Goal: Task Accomplishment & Management: Contribute content

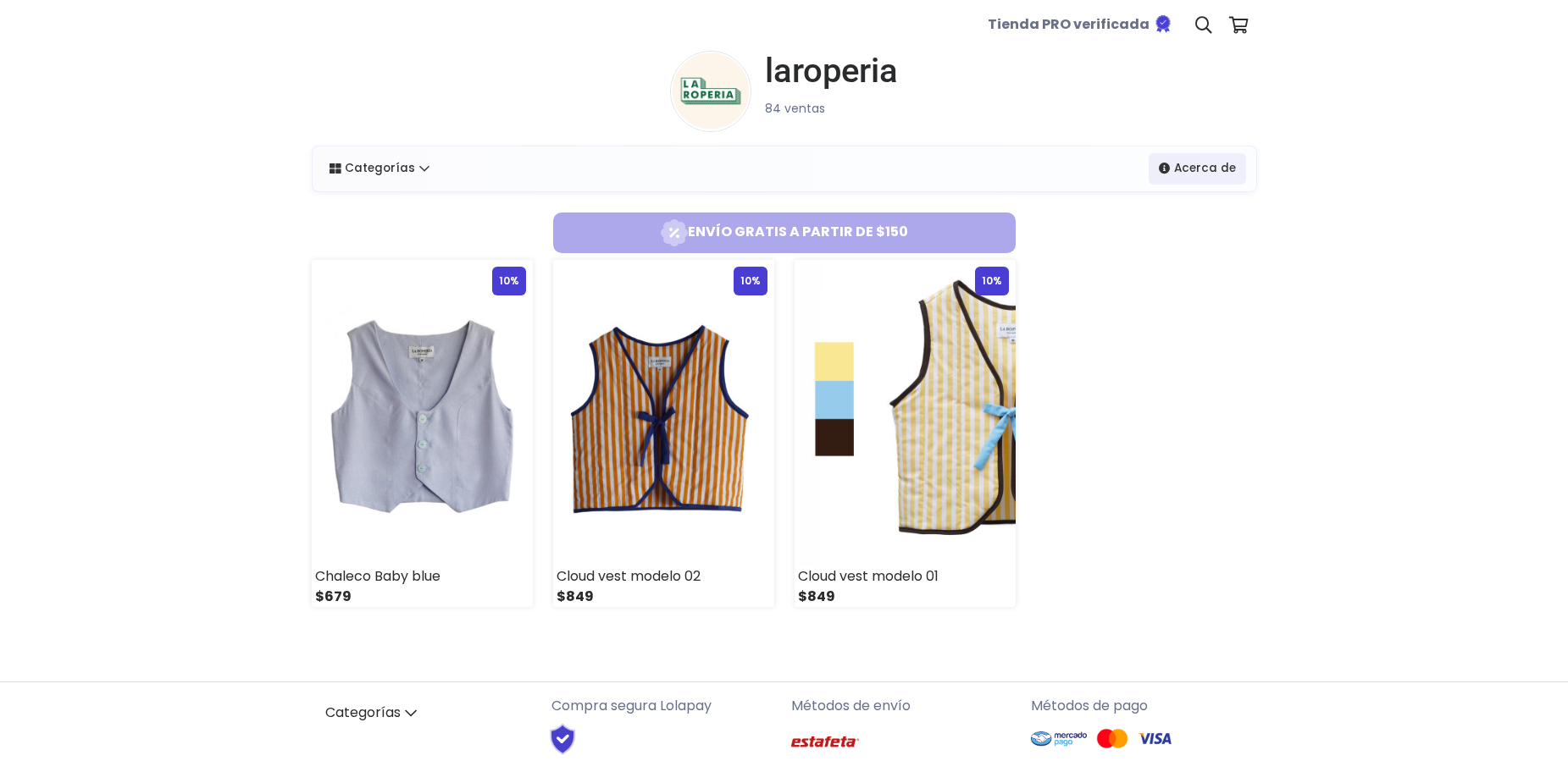
click at [741, 97] on img at bounding box center [710, 91] width 82 height 82
click at [853, 297] on img at bounding box center [905, 414] width 221 height 306
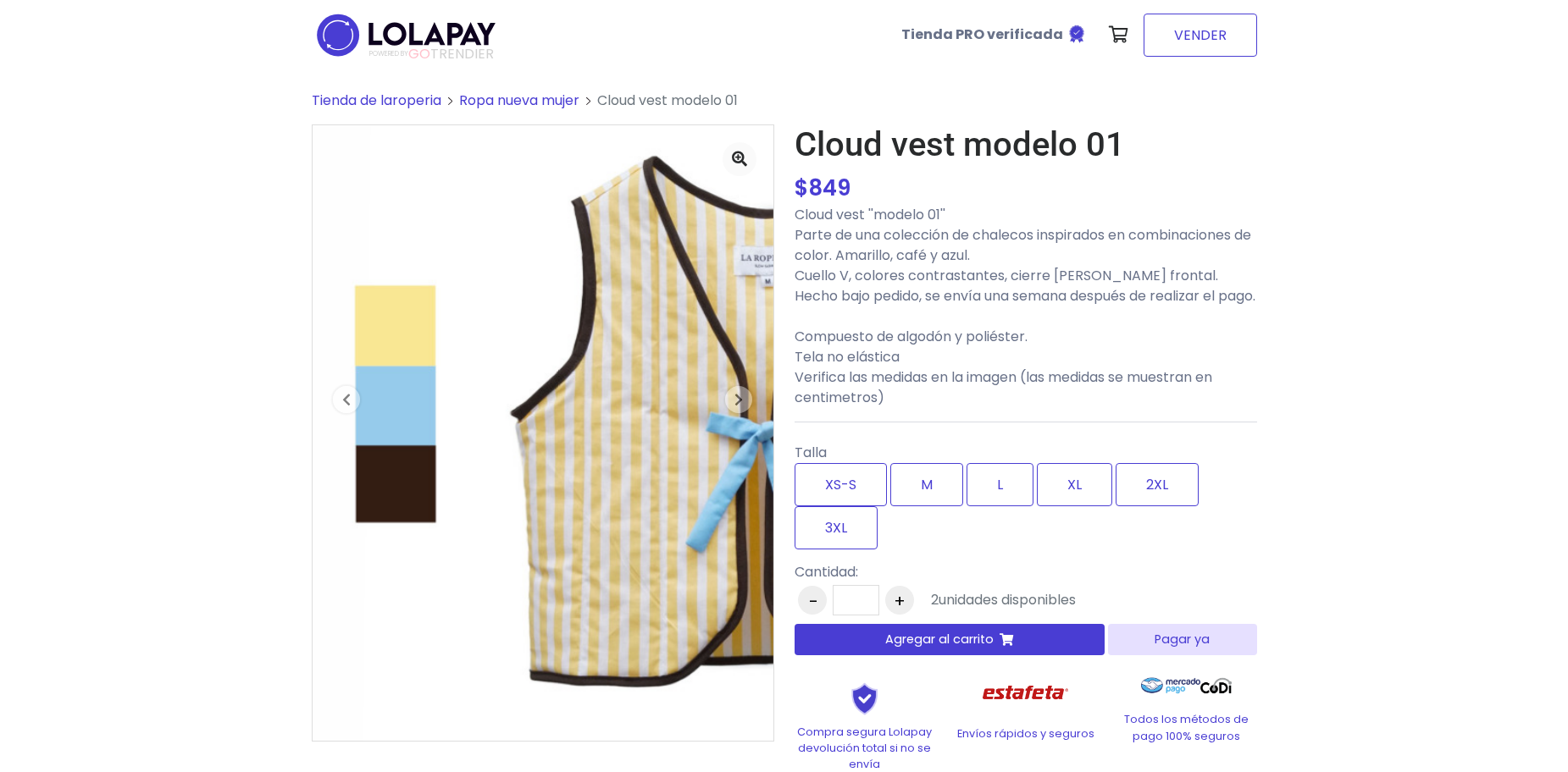
click at [1184, 44] on link "VENDER" at bounding box center [1201, 35] width 114 height 43
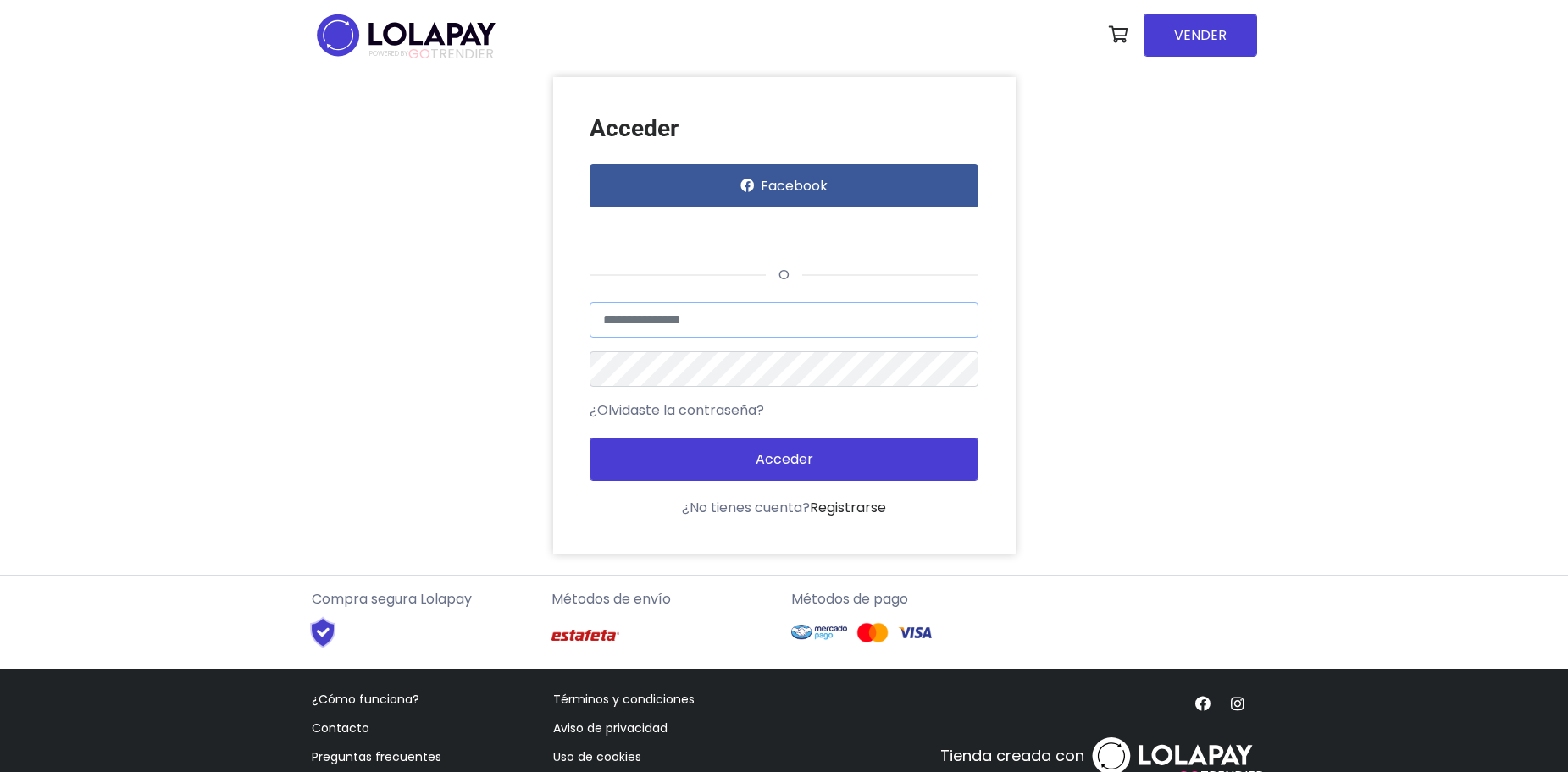
click at [808, 303] on input "text" at bounding box center [784, 320] width 389 height 35
click at [589, 438] on button "Acceder" at bounding box center [784, 460] width 389 height 43
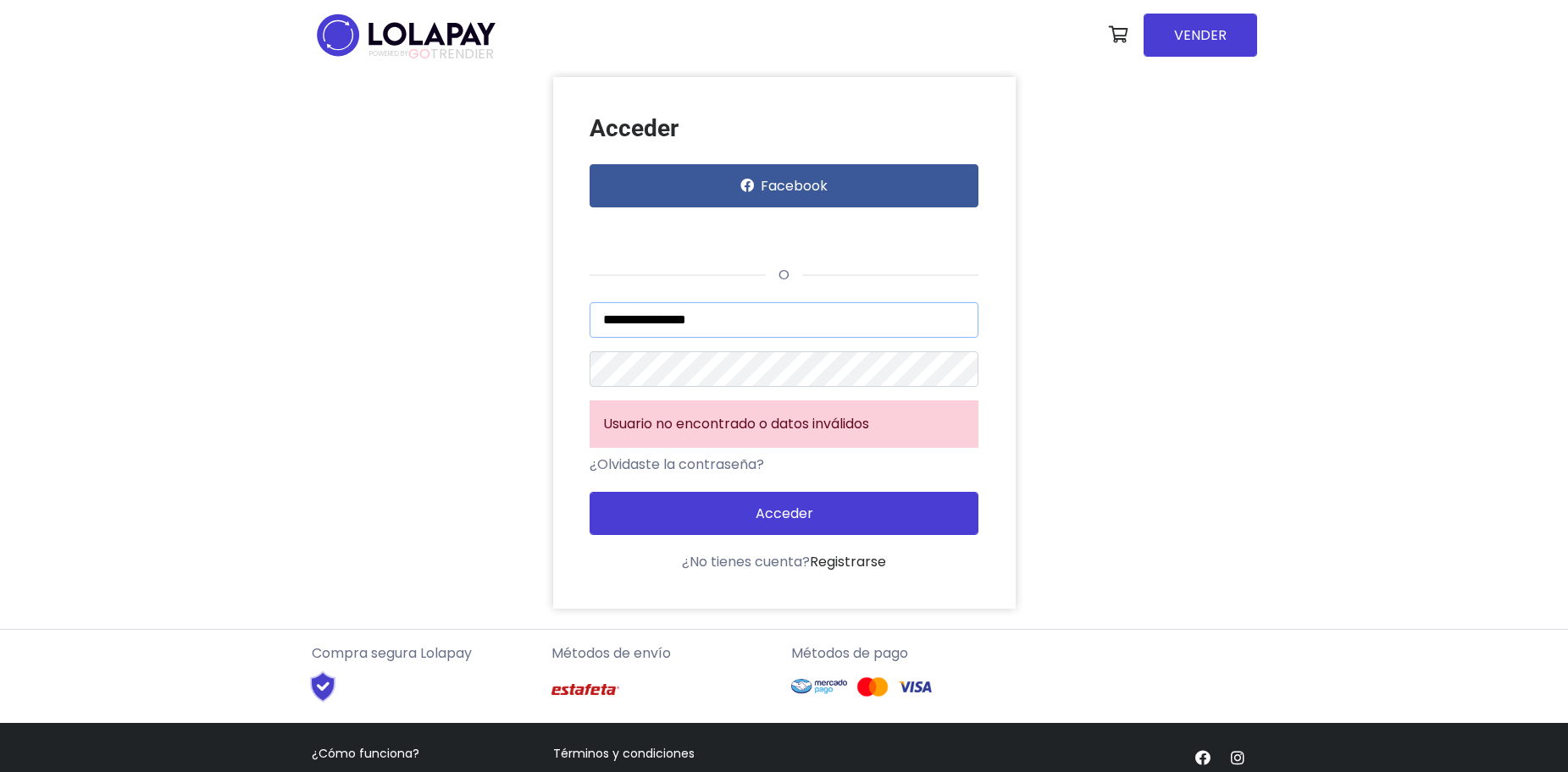
click at [748, 326] on input "**********" at bounding box center [784, 320] width 389 height 35
drag, startPoint x: 743, startPoint y: 321, endPoint x: 667, endPoint y: 323, distance: 76.0
click at [667, 323] on input "**********" at bounding box center [784, 320] width 389 height 35
type input "*********"
click at [589, 492] on button "Acceder" at bounding box center [784, 514] width 389 height 43
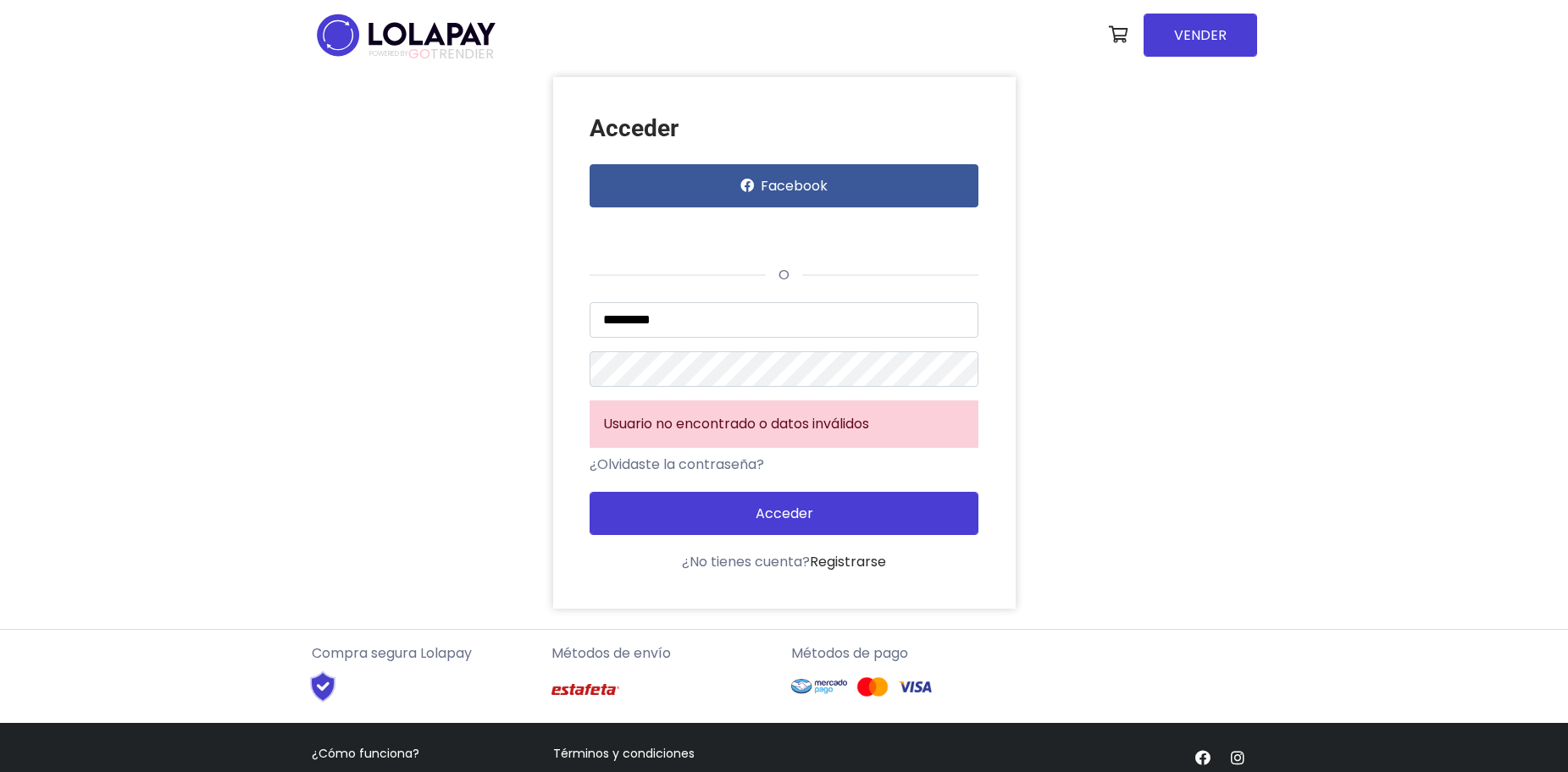
click at [532, 397] on div "Acceder Facebook o ********* Usuario no encontrado o datos inválidos ¿Olvidaste…" at bounding box center [784, 342] width 966 height 531
click at [689, 465] on link "¿Olvidaste la contraseña?" at bounding box center [677, 465] width 175 height 21
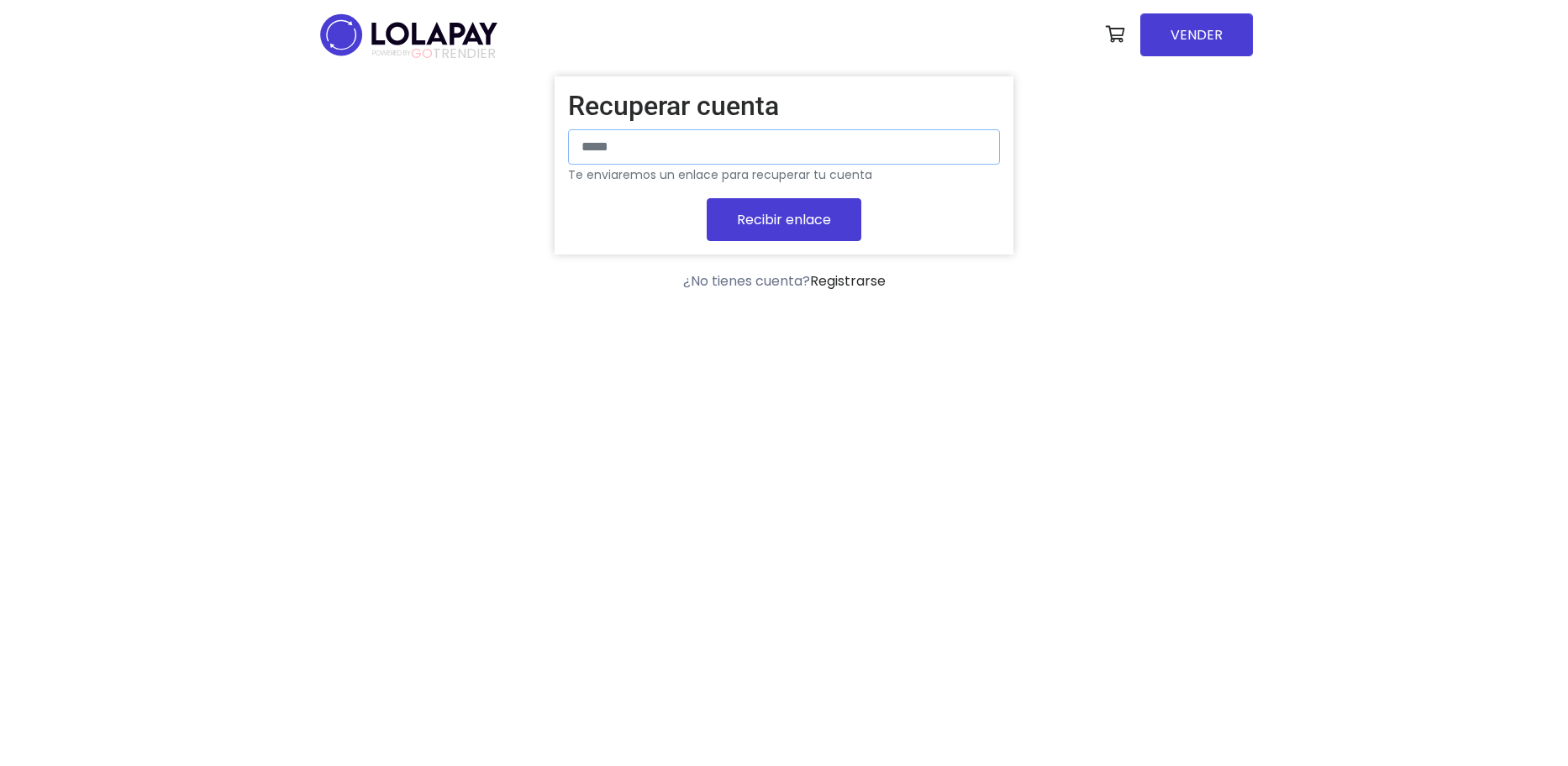
click at [733, 156] on input "email" at bounding box center [784, 147] width 432 height 35
type input "**********"
click at [707, 198] on button "Recibir enlace" at bounding box center [784, 219] width 155 height 43
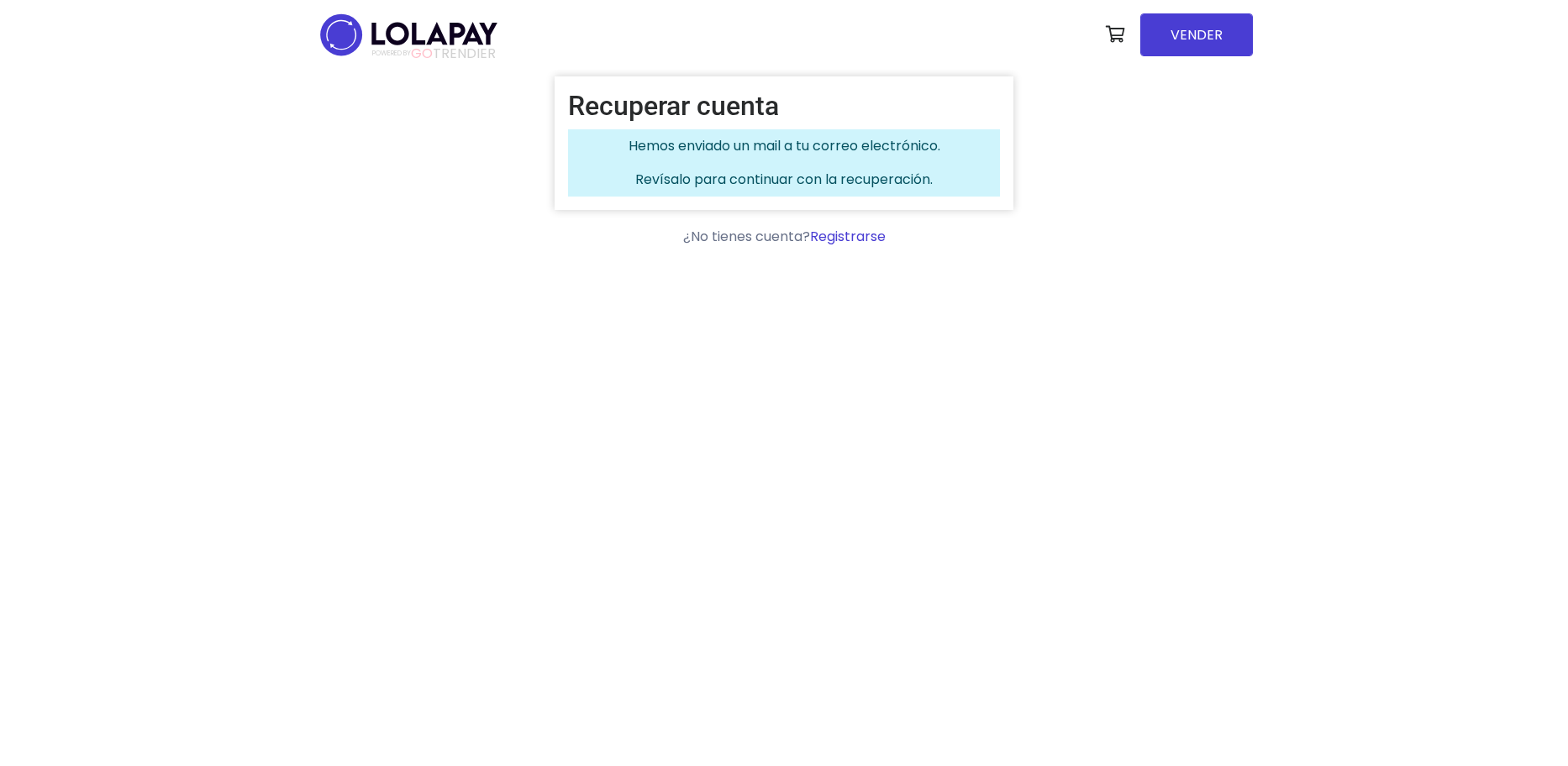
click at [837, 242] on link "Registrarse" at bounding box center [848, 237] width 76 height 19
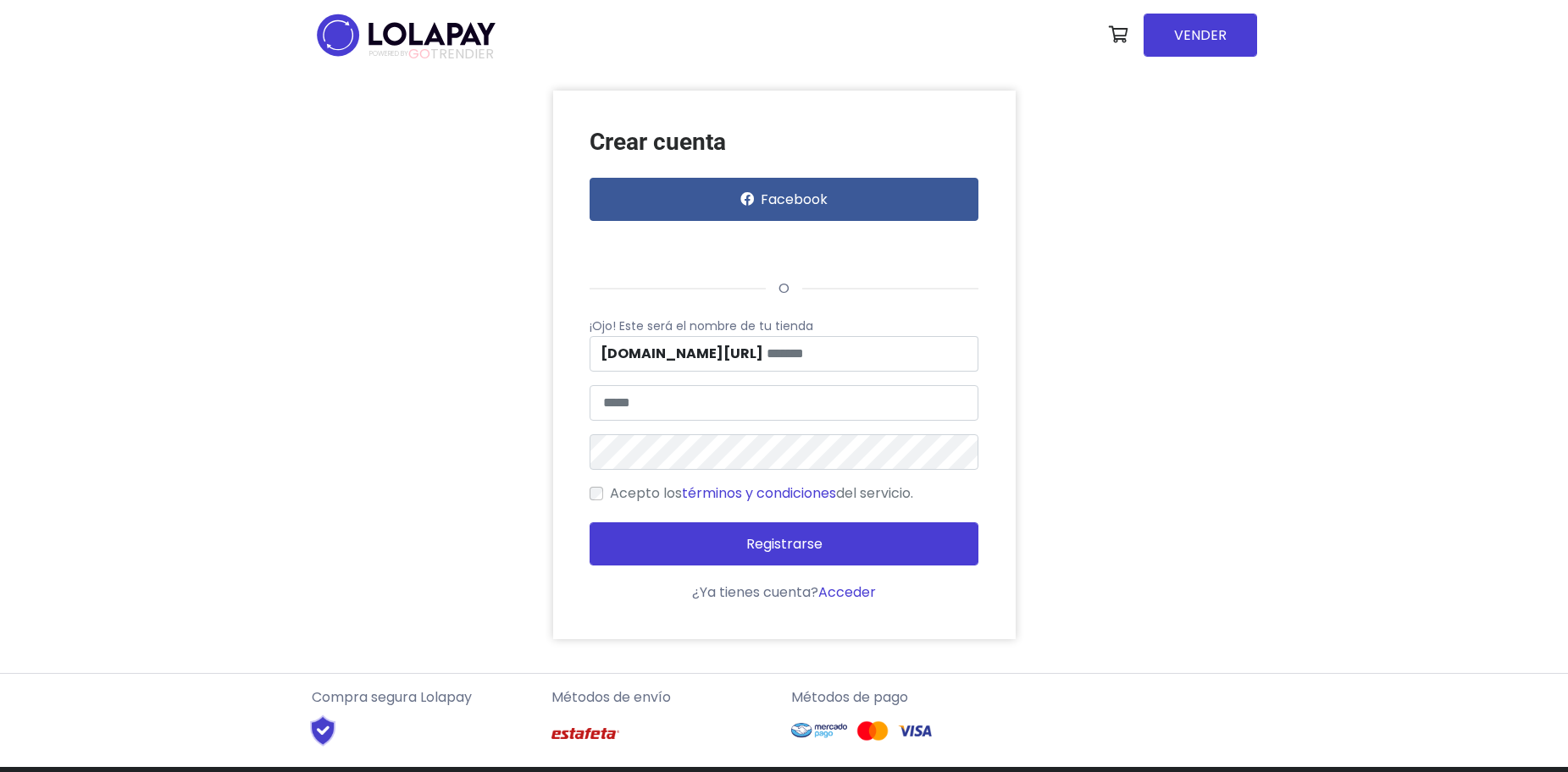
click at [858, 593] on link "Acceder" at bounding box center [847, 592] width 58 height 20
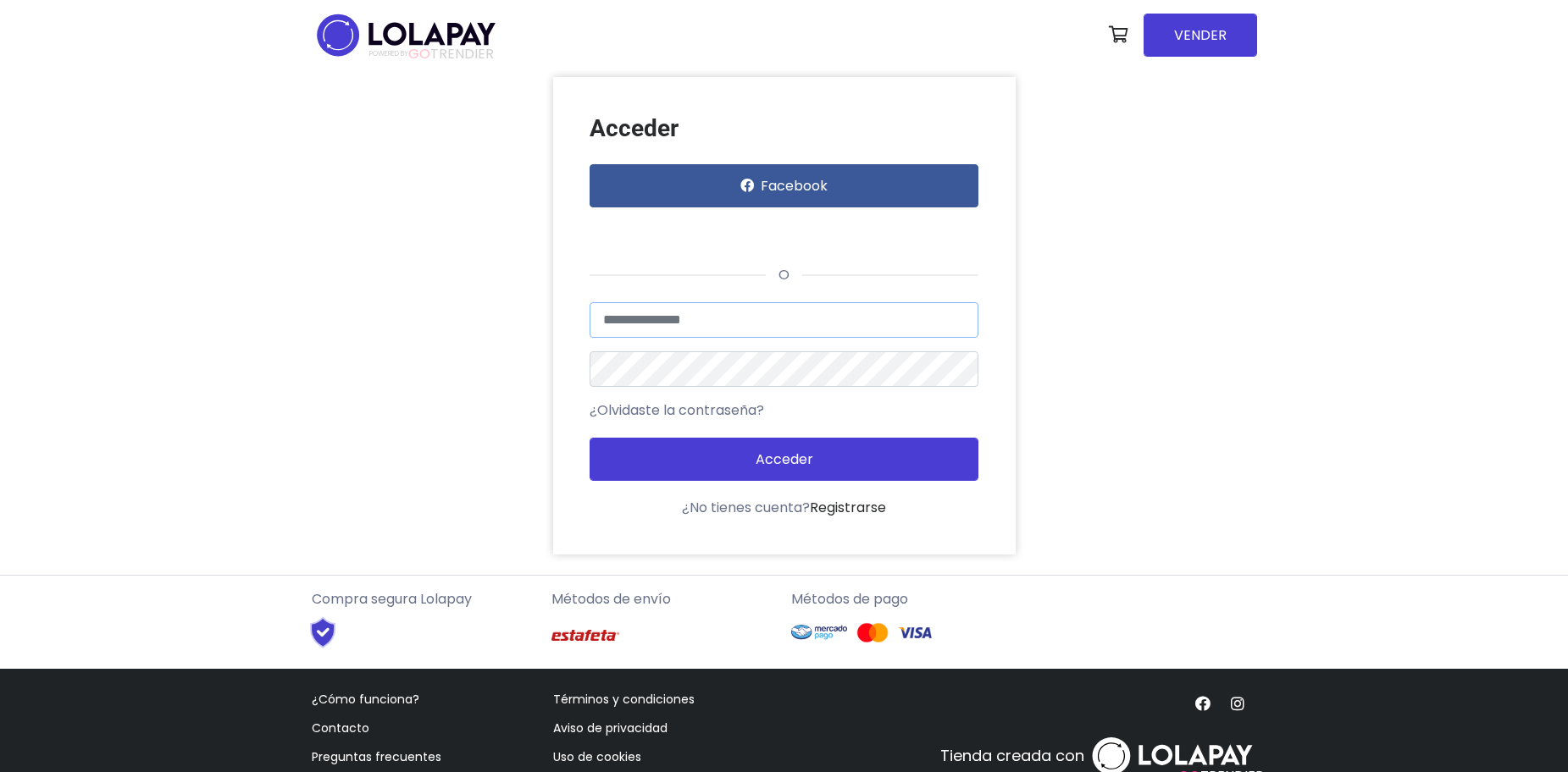
click at [700, 334] on input "text" at bounding box center [784, 320] width 389 height 35
type input "**********"
click at [589, 438] on button "Acceder" at bounding box center [784, 460] width 389 height 43
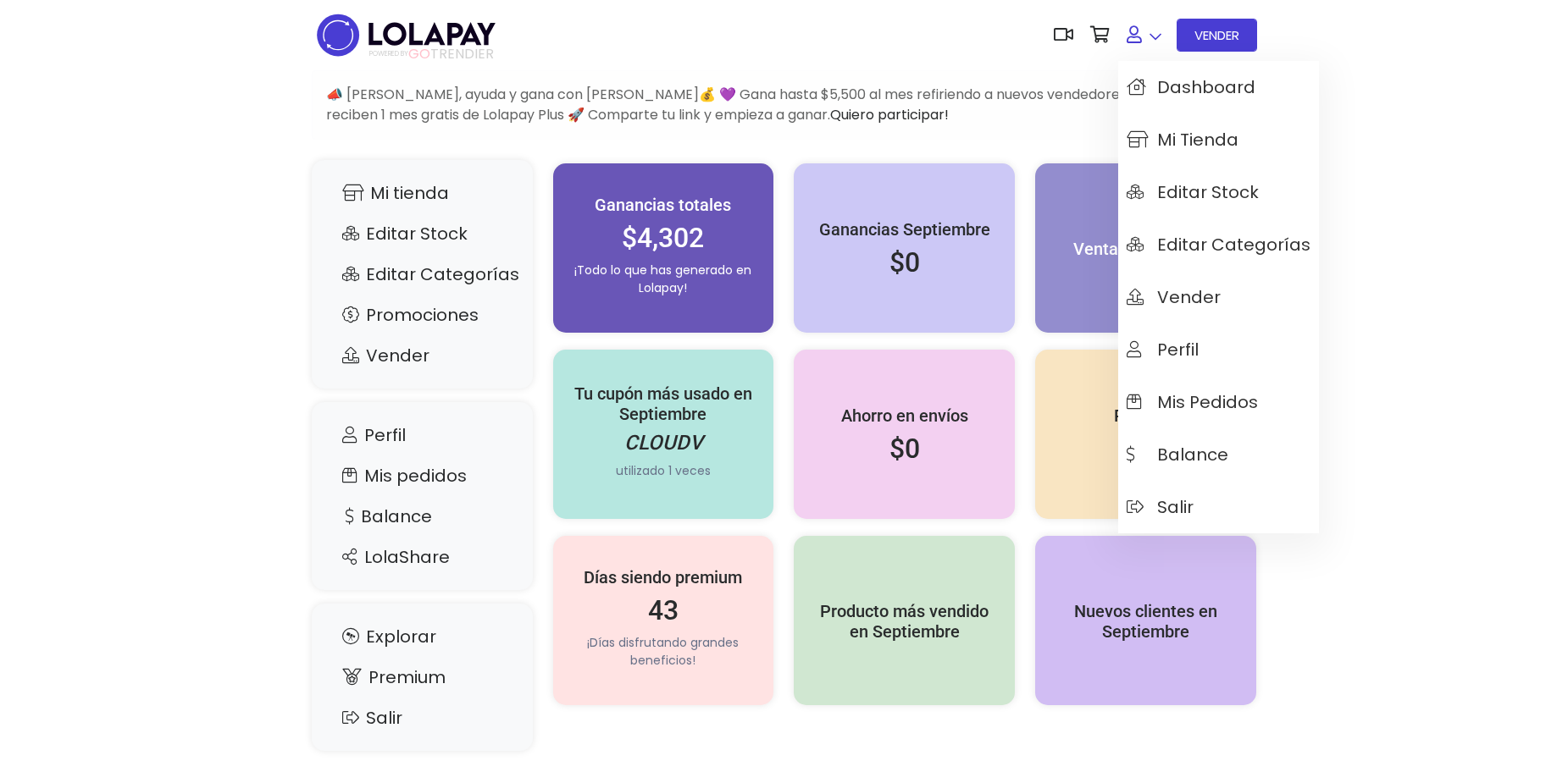
click at [1145, 32] on link at bounding box center [1144, 34] width 52 height 52
click at [1171, 140] on span "Mi tienda" at bounding box center [1183, 139] width 112 height 19
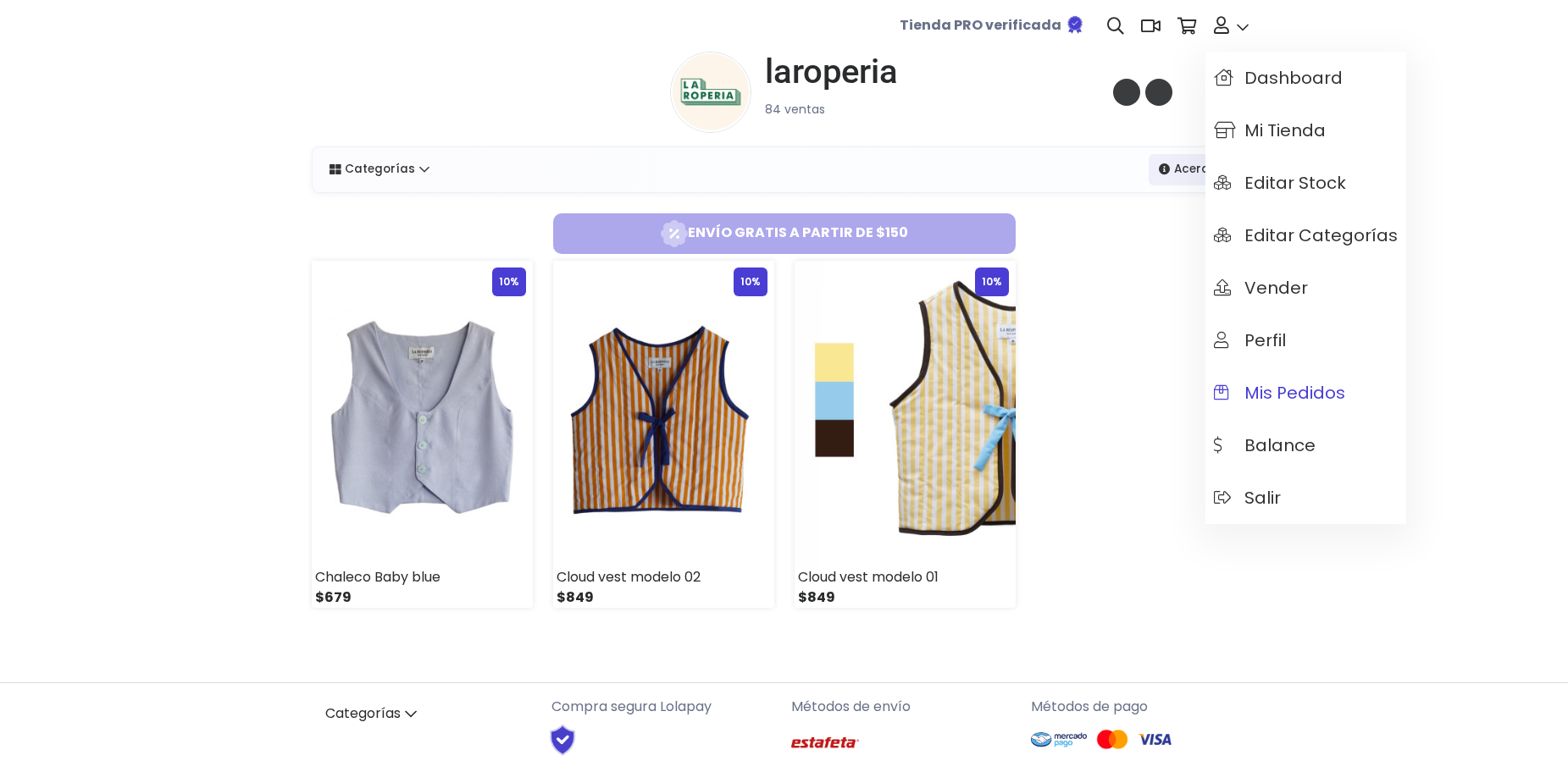
click at [1276, 387] on span "Mis pedidos" at bounding box center [1280, 393] width 132 height 19
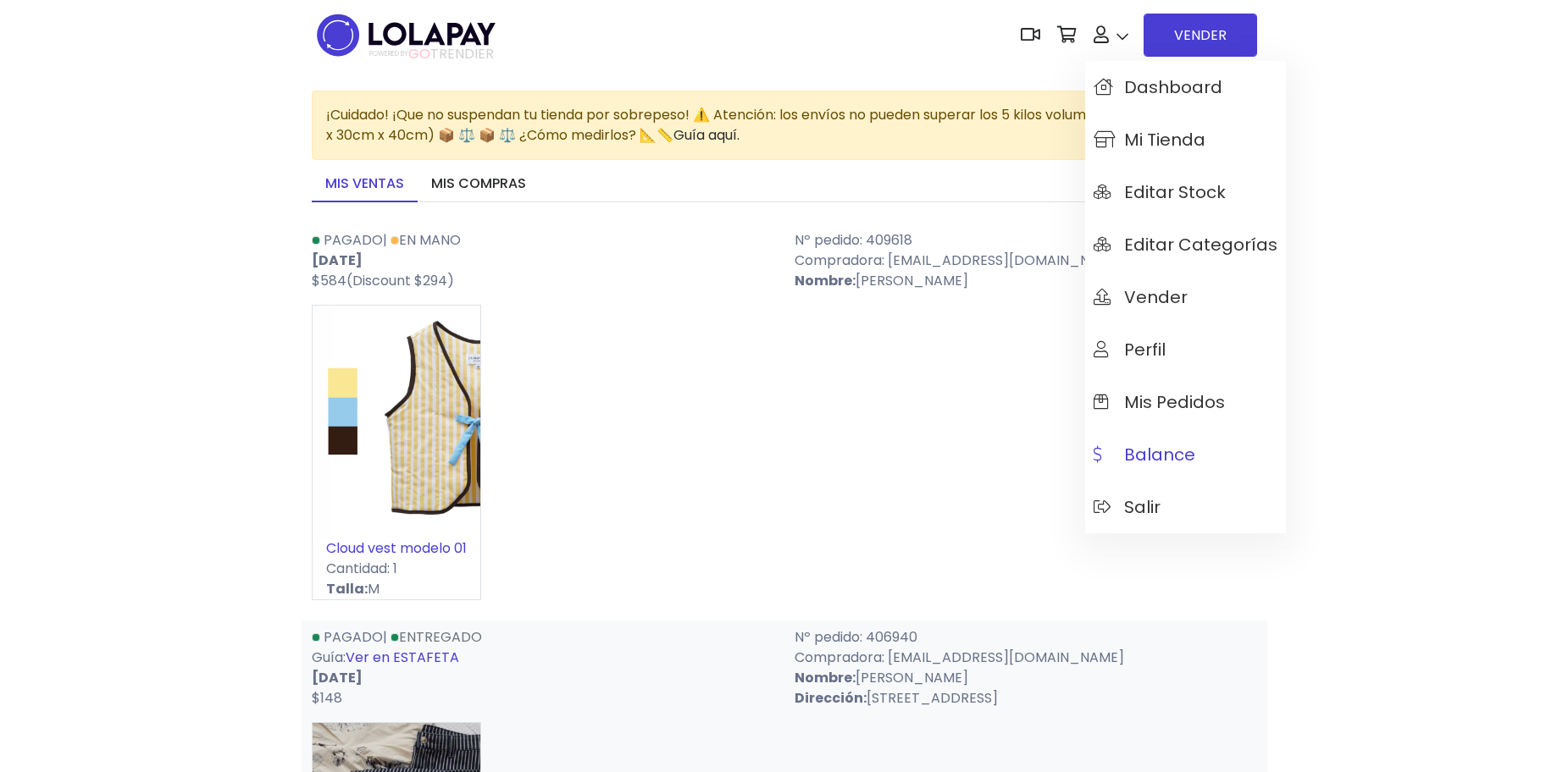
click at [1129, 463] on span "Balance" at bounding box center [1144, 455] width 101 height 19
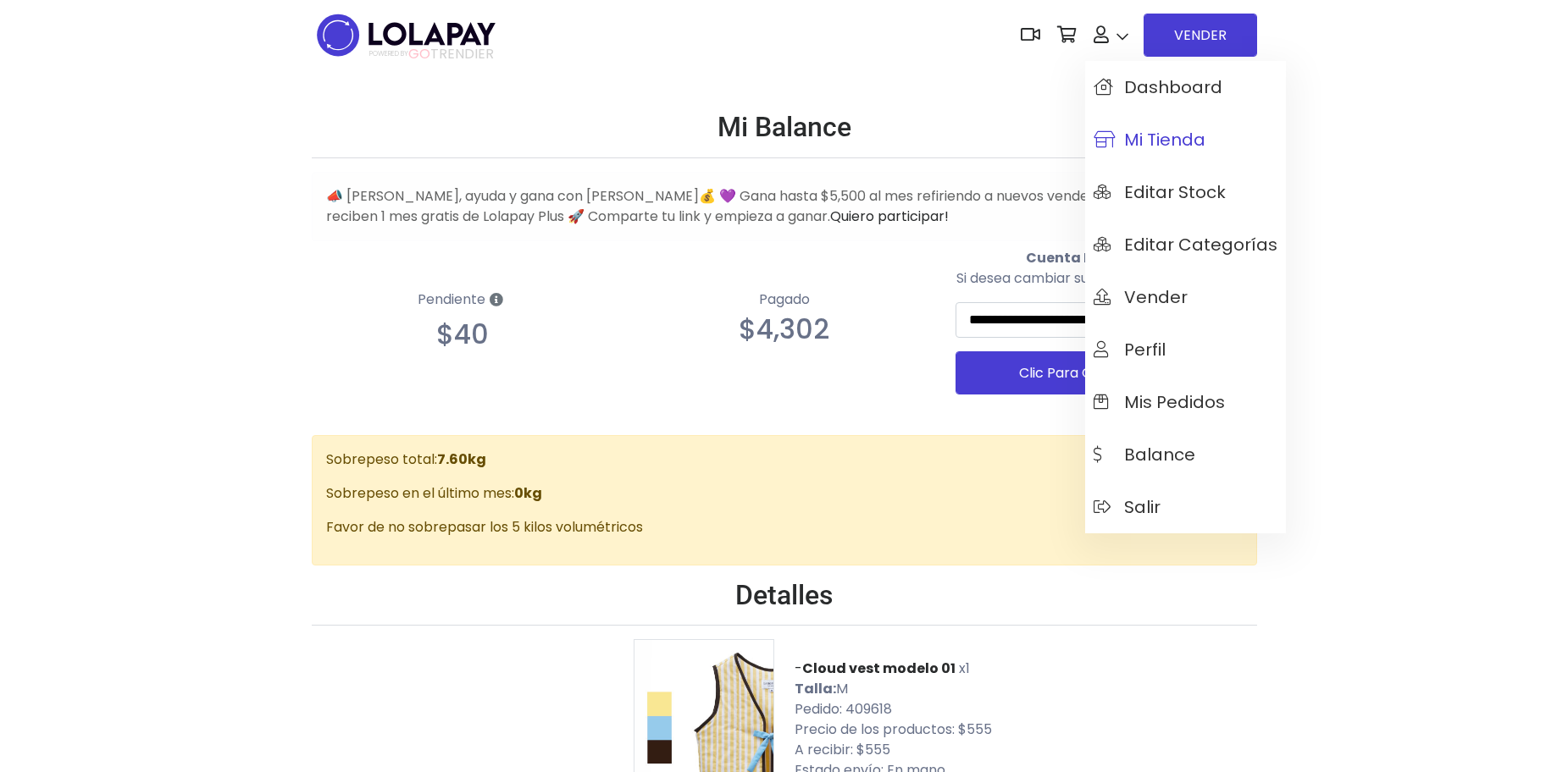
click at [1149, 136] on span "Mi tienda" at bounding box center [1149, 139] width 112 height 19
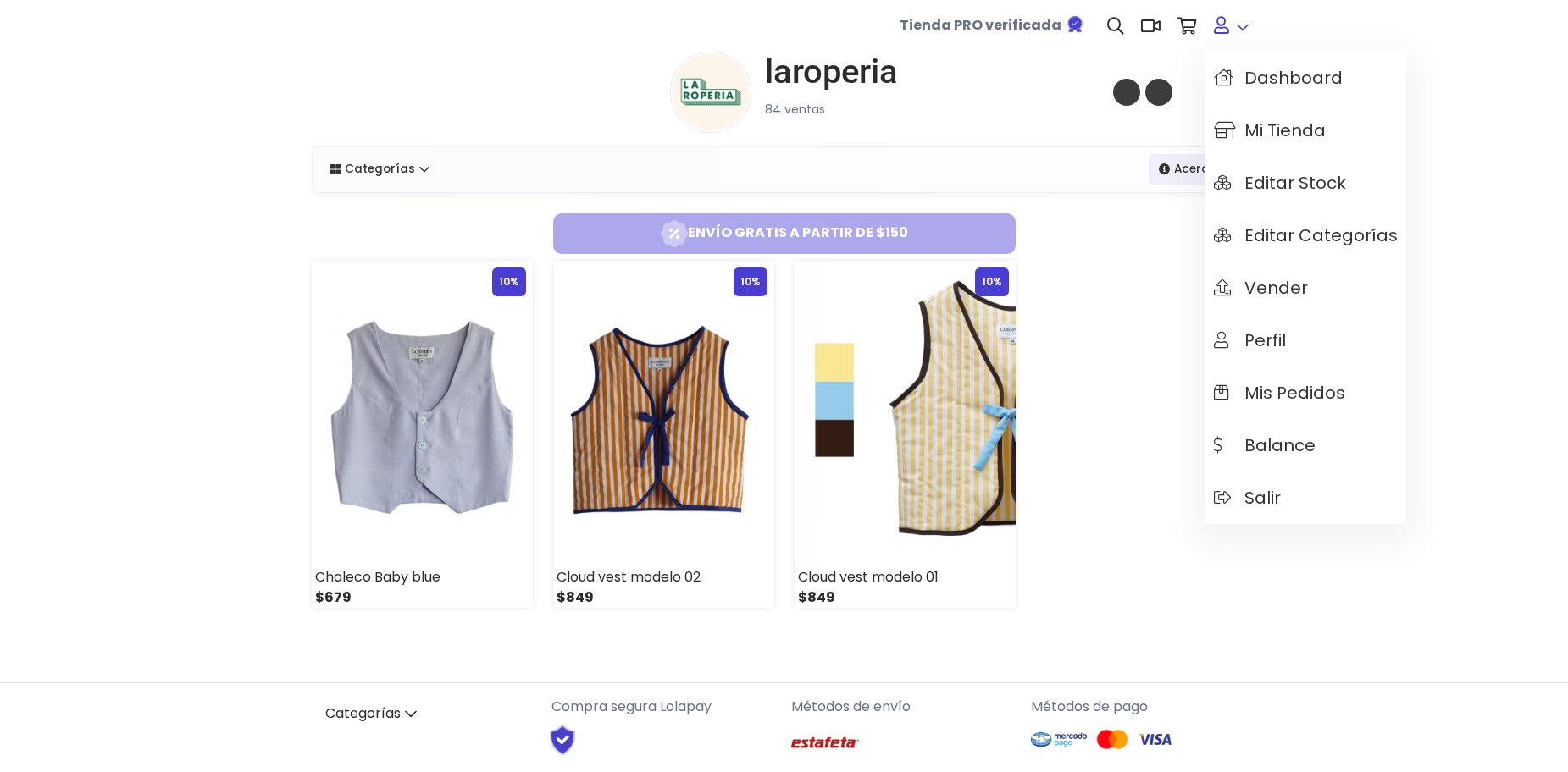
click at [1233, 22] on link at bounding box center [1231, 26] width 52 height 52
click at [1246, 83] on span "Dashboard" at bounding box center [1278, 78] width 129 height 19
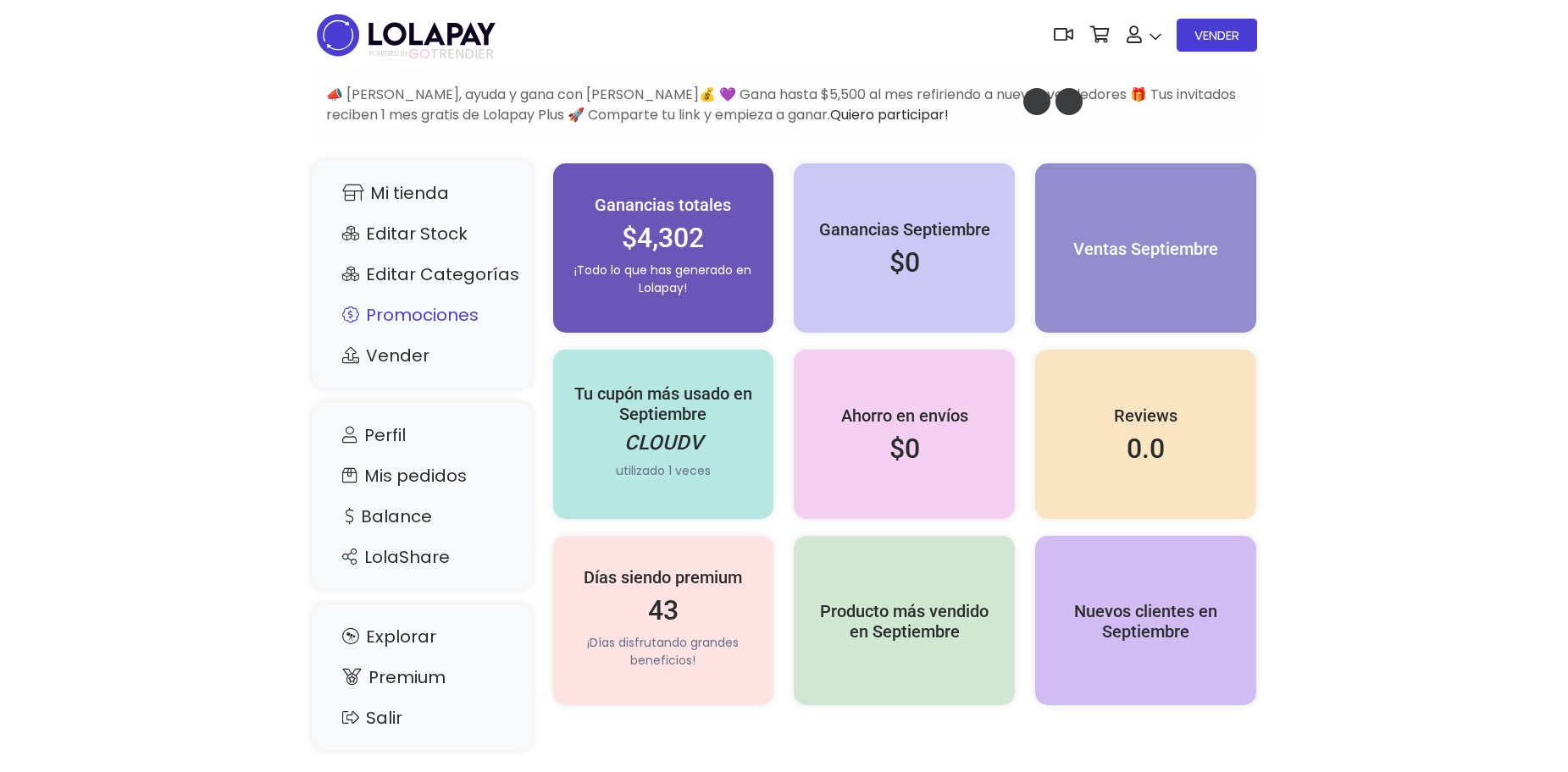
click at [400, 312] on link "Promociones" at bounding box center [422, 314] width 188 height 32
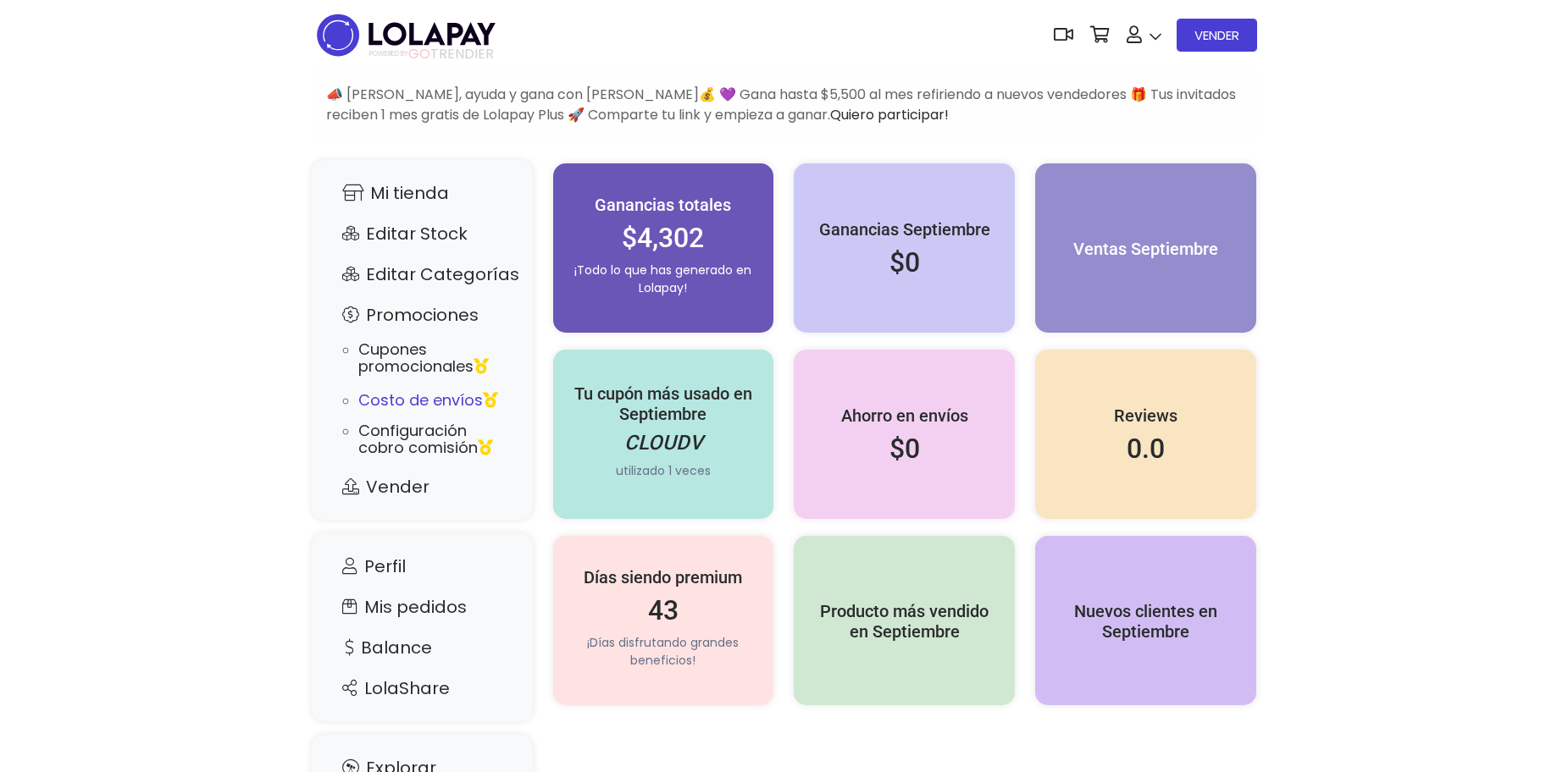
click at [411, 409] on div "Costo de envíos" at bounding box center [428, 400] width 140 height 17
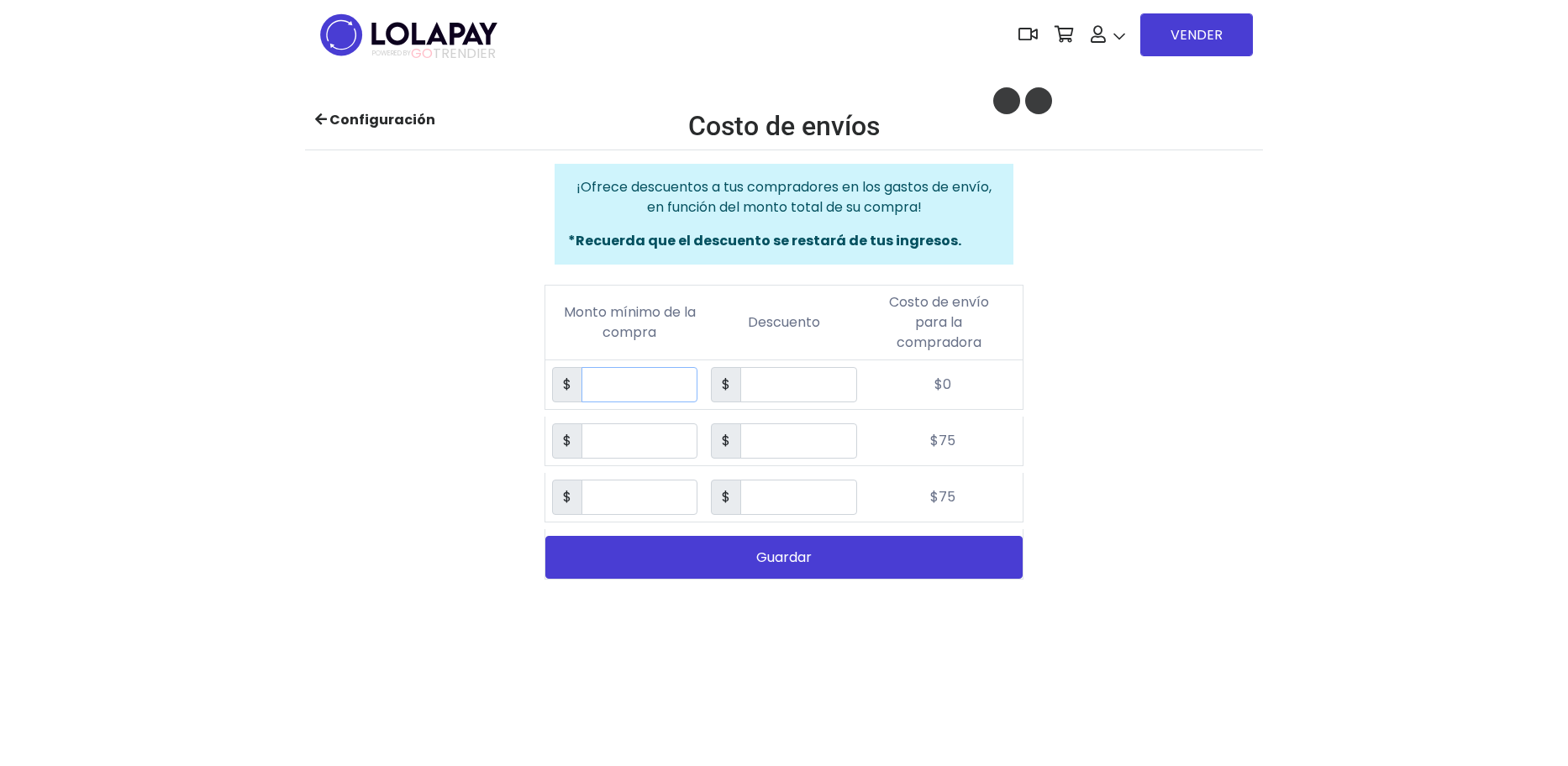
click at [611, 390] on input "***" at bounding box center [639, 385] width 116 height 35
click at [779, 375] on input "**" at bounding box center [798, 385] width 116 height 35
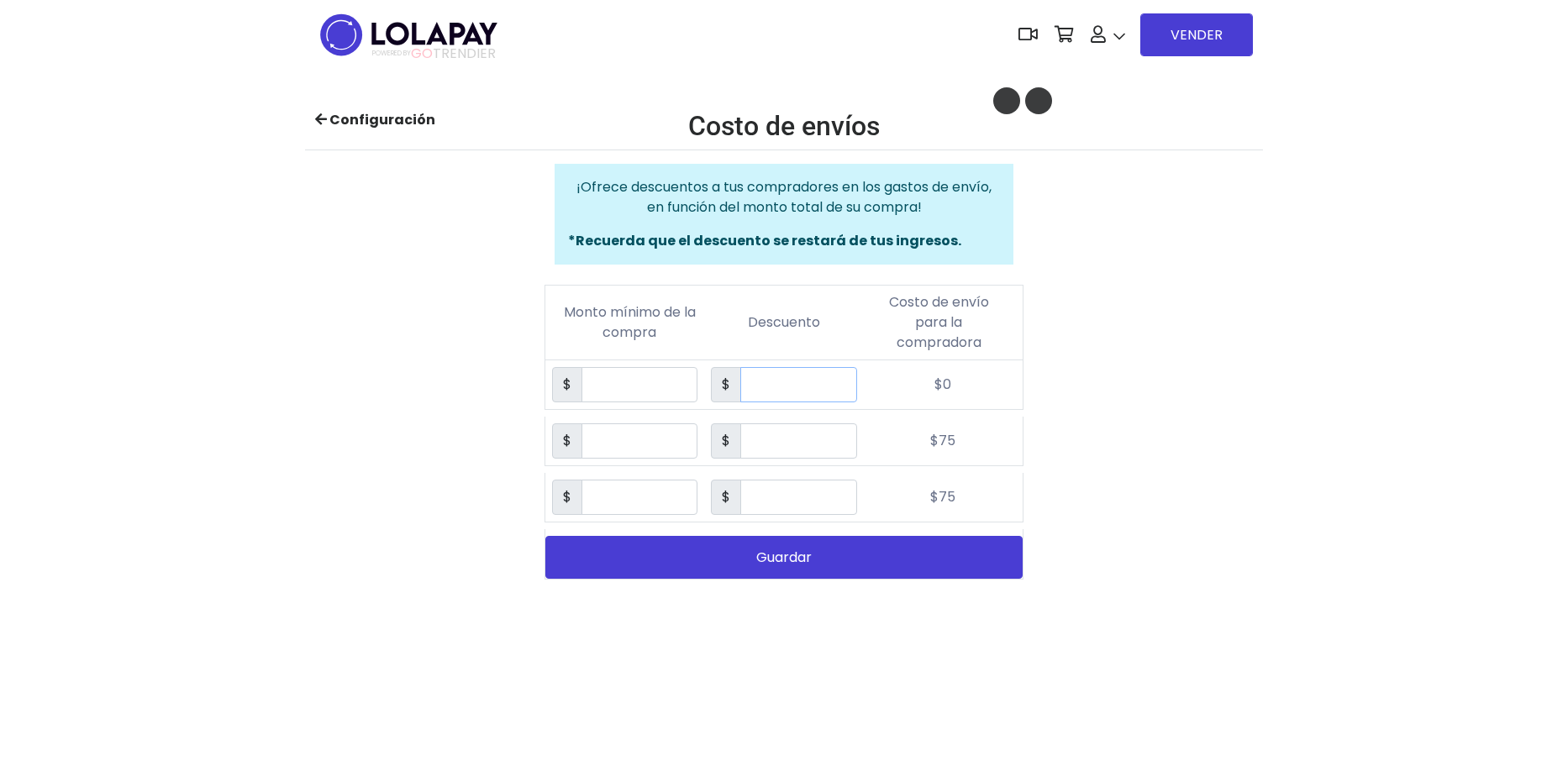
click at [779, 375] on input "**" at bounding box center [798, 385] width 116 height 35
click at [792, 553] on button "Guardar" at bounding box center [784, 557] width 478 height 43
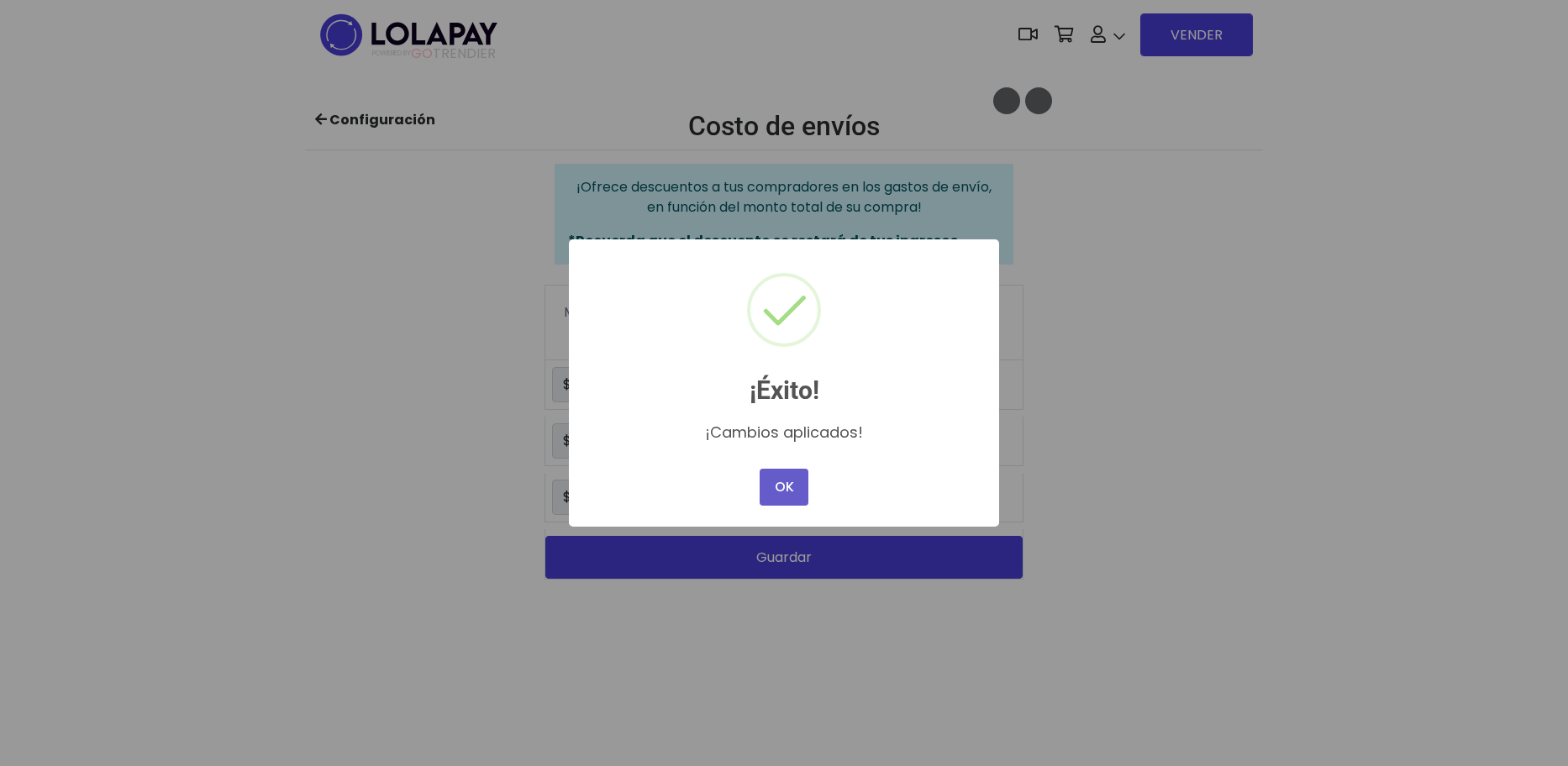
click at [786, 488] on button "OK" at bounding box center [784, 487] width 49 height 37
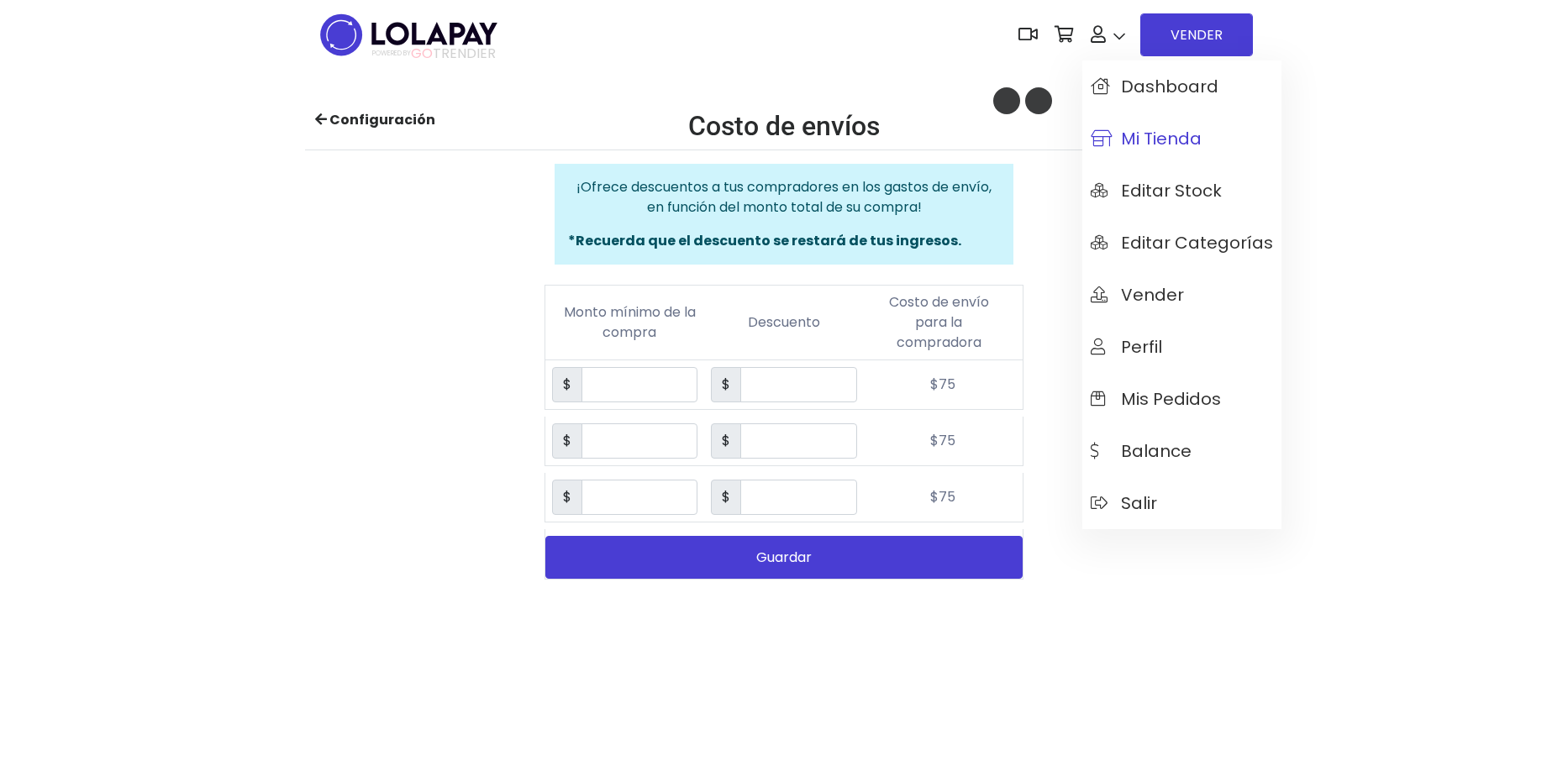
click at [1153, 146] on span "Mi tienda" at bounding box center [1146, 138] width 111 height 19
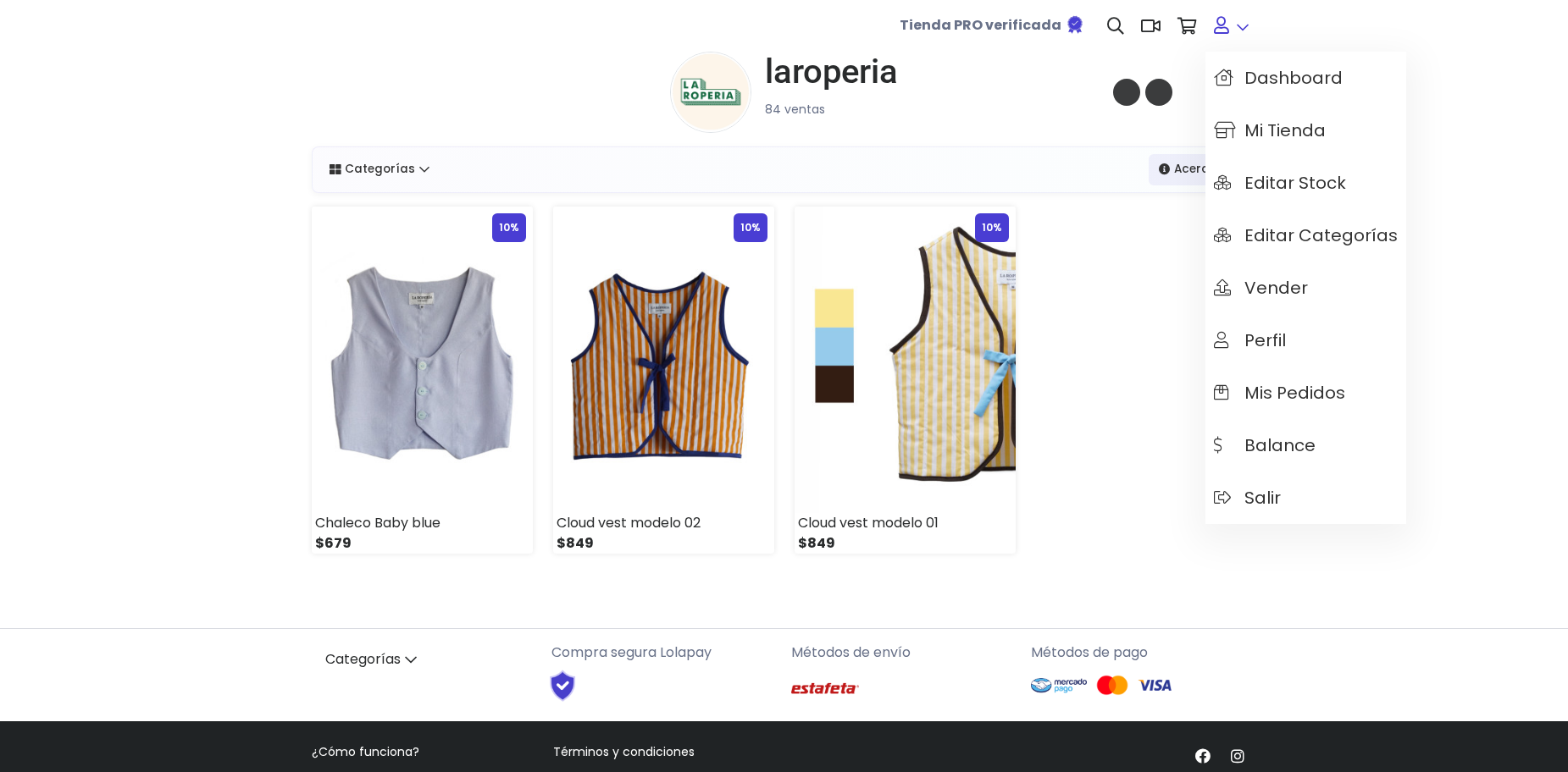
click at [1244, 24] on link at bounding box center [1231, 26] width 52 height 52
click at [1250, 72] on span "Dashboard" at bounding box center [1278, 78] width 129 height 19
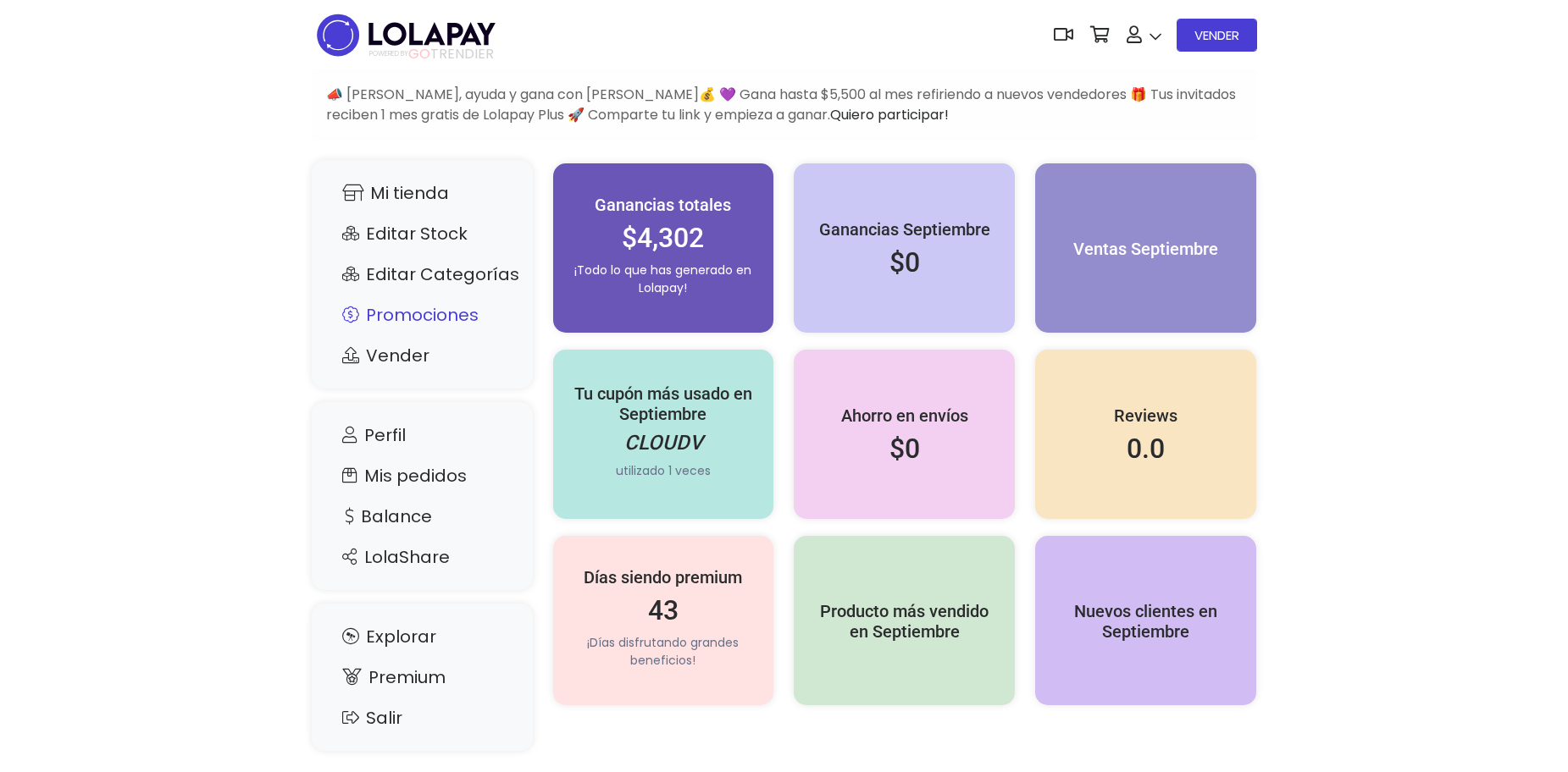
click at [433, 308] on link "Promociones" at bounding box center [422, 314] width 188 height 32
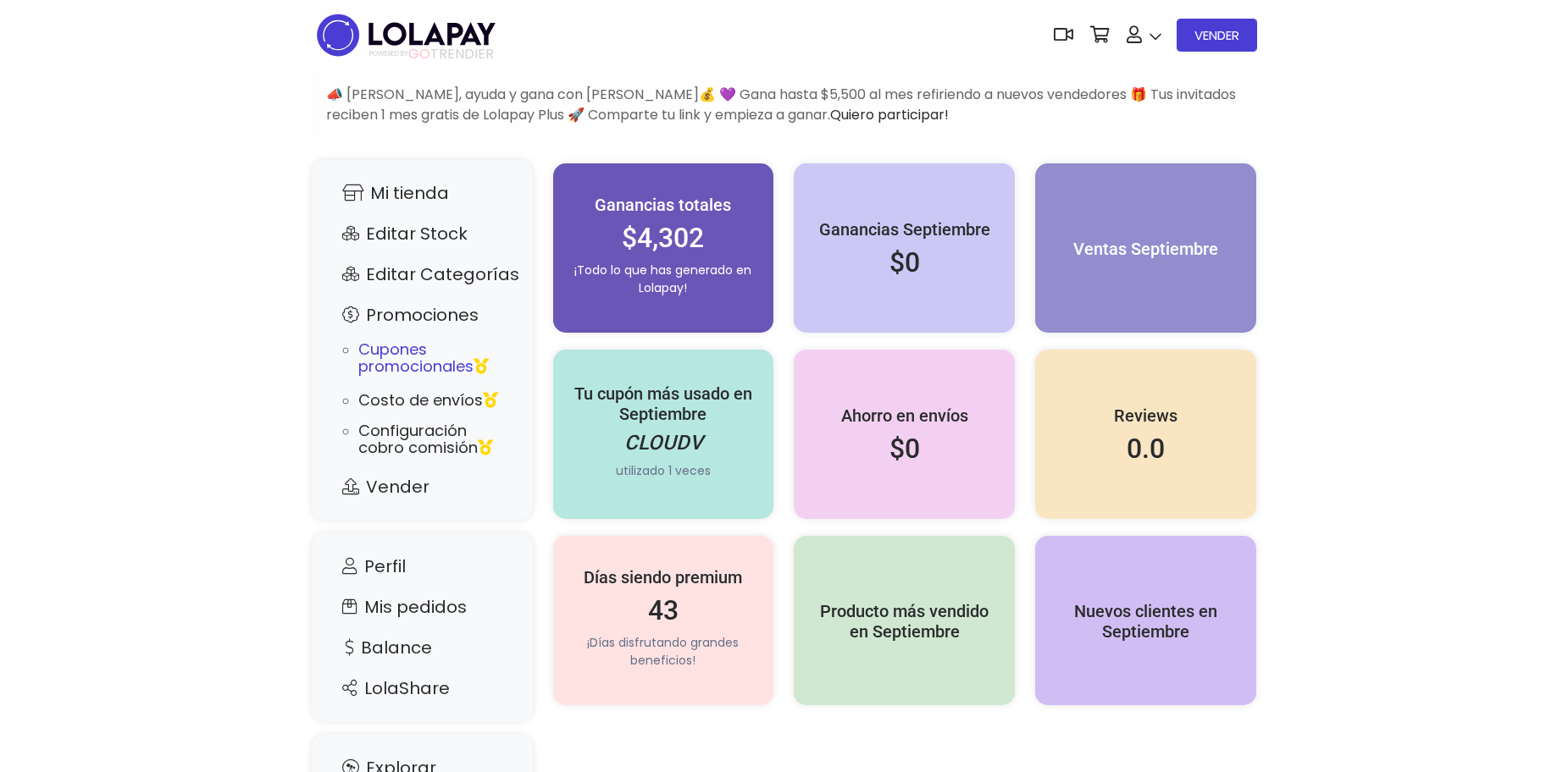
click at [418, 348] on div "Cupones promocionales" at bounding box center [437, 358] width 157 height 40
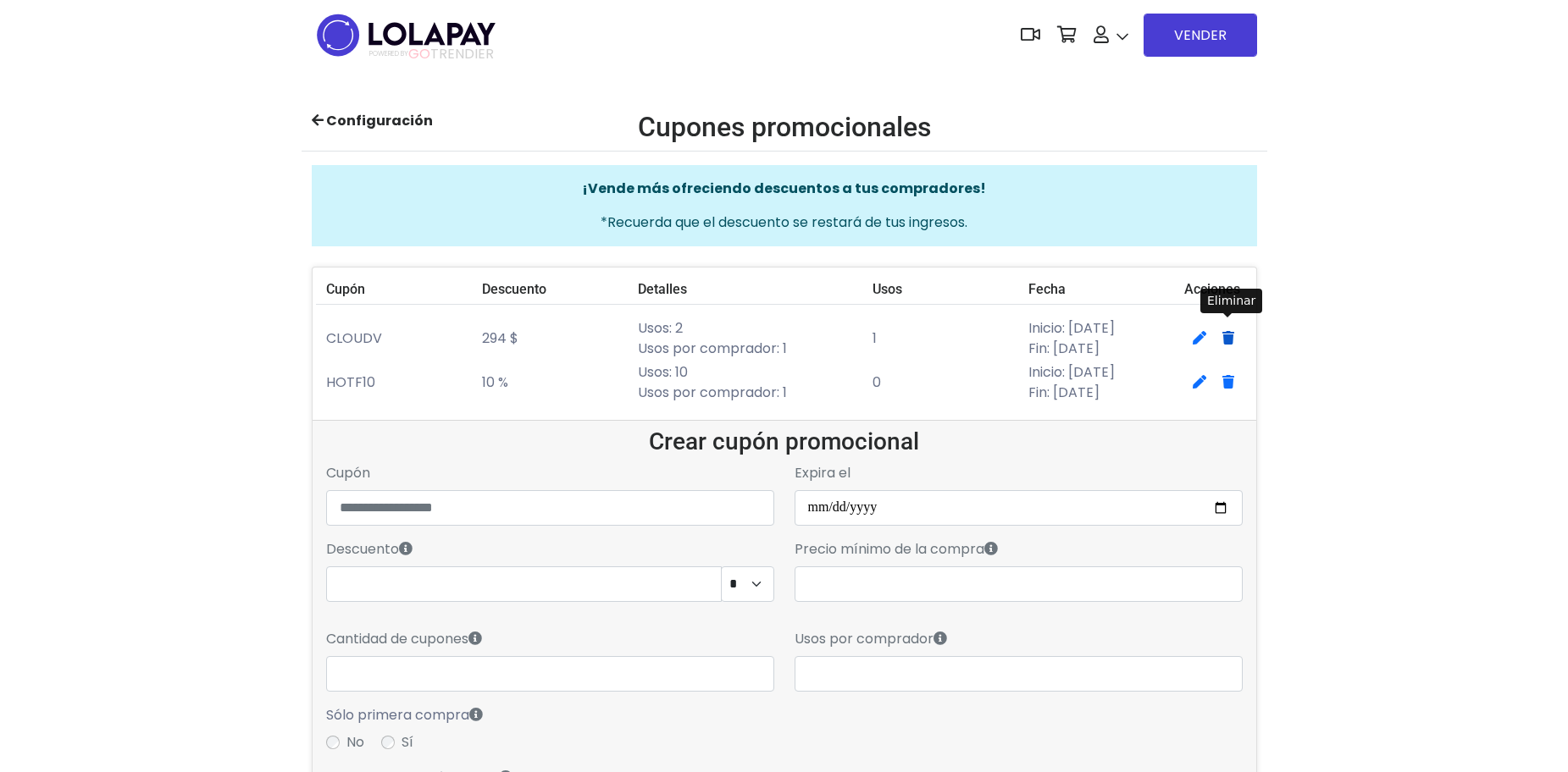
click at [1226, 335] on icon "Eliminar" at bounding box center [1228, 338] width 12 height 14
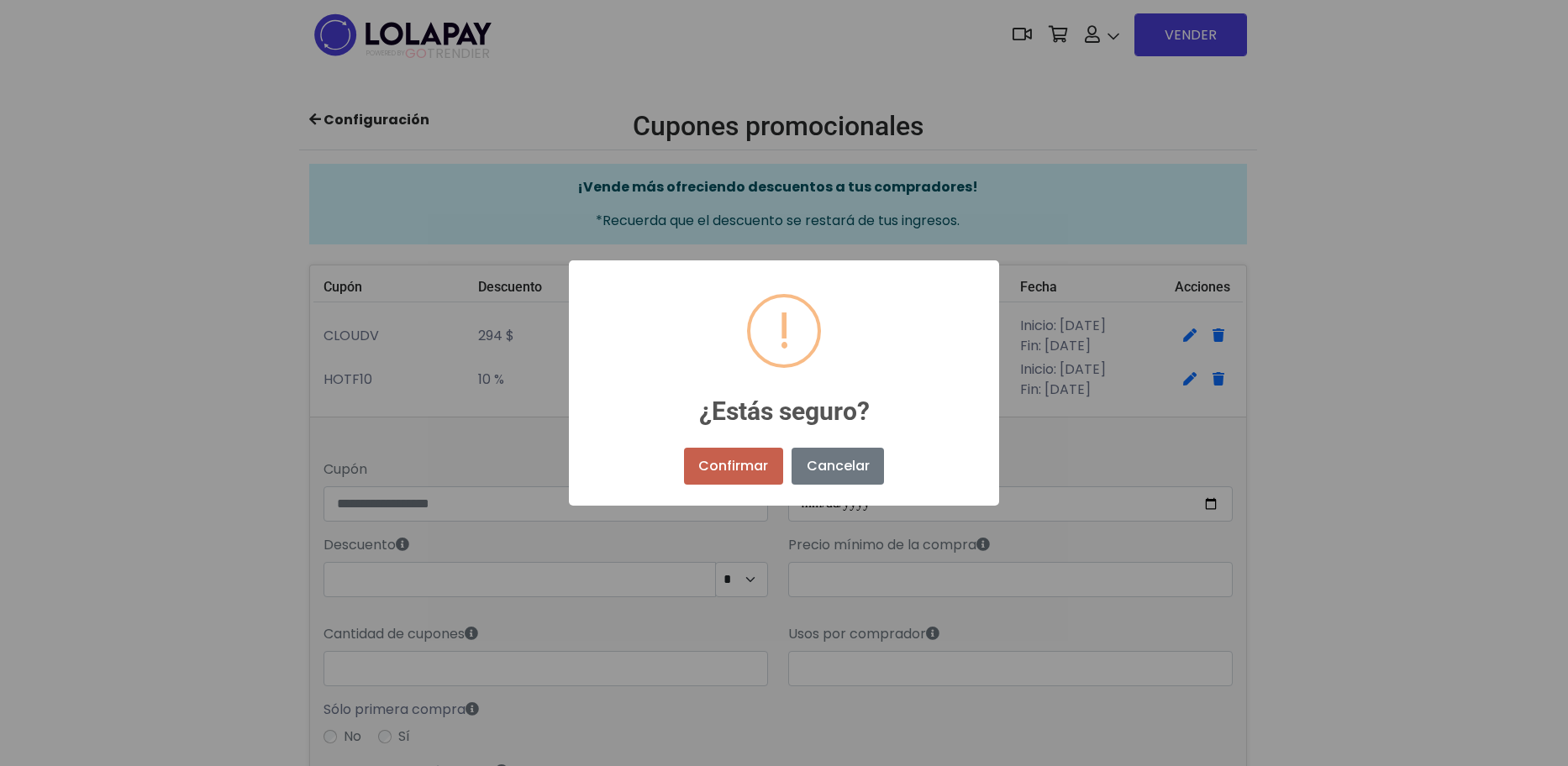
click at [746, 473] on button "Confirmar" at bounding box center [734, 467] width 99 height 37
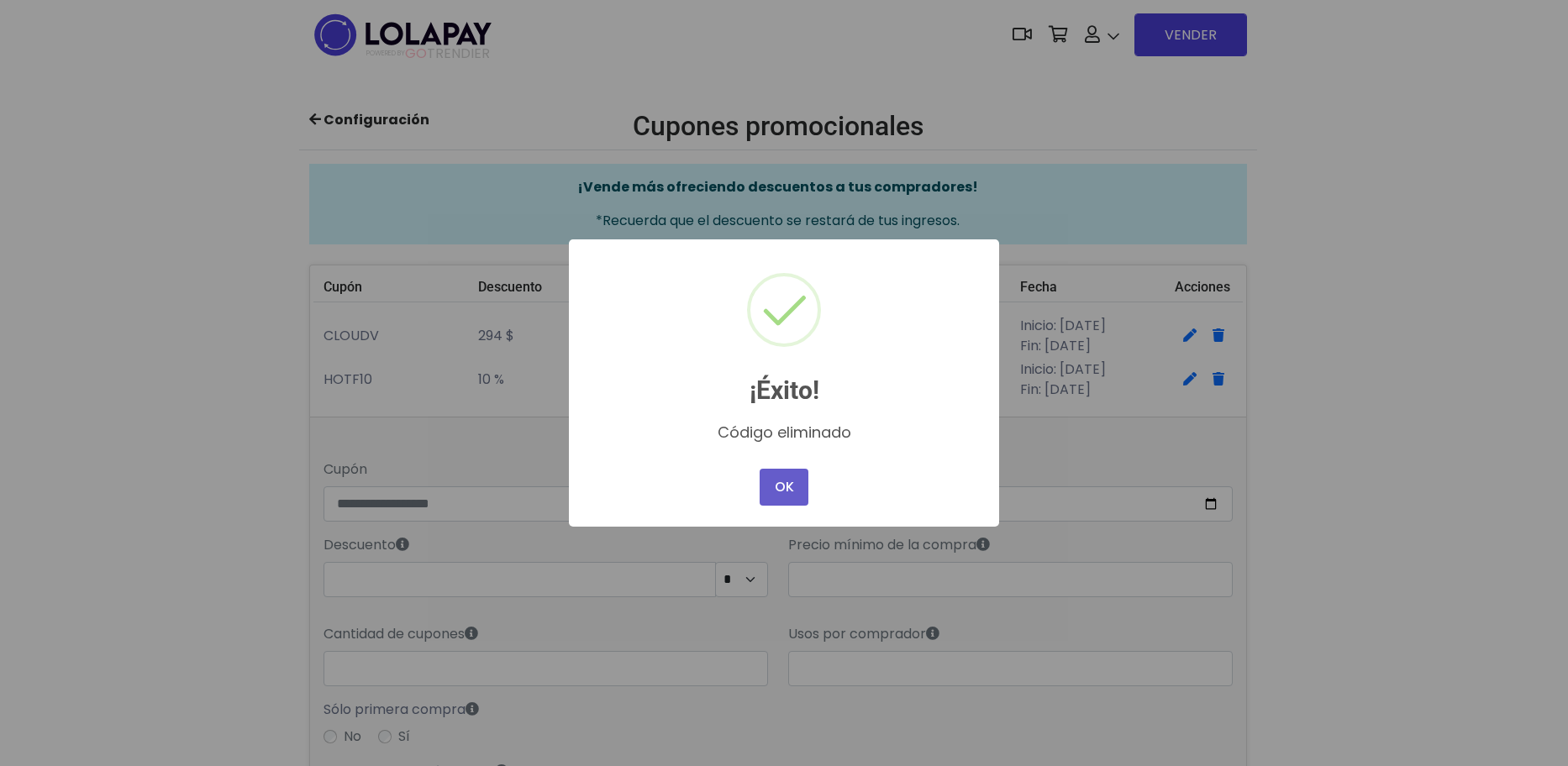
click at [784, 484] on button "OK" at bounding box center [784, 487] width 49 height 37
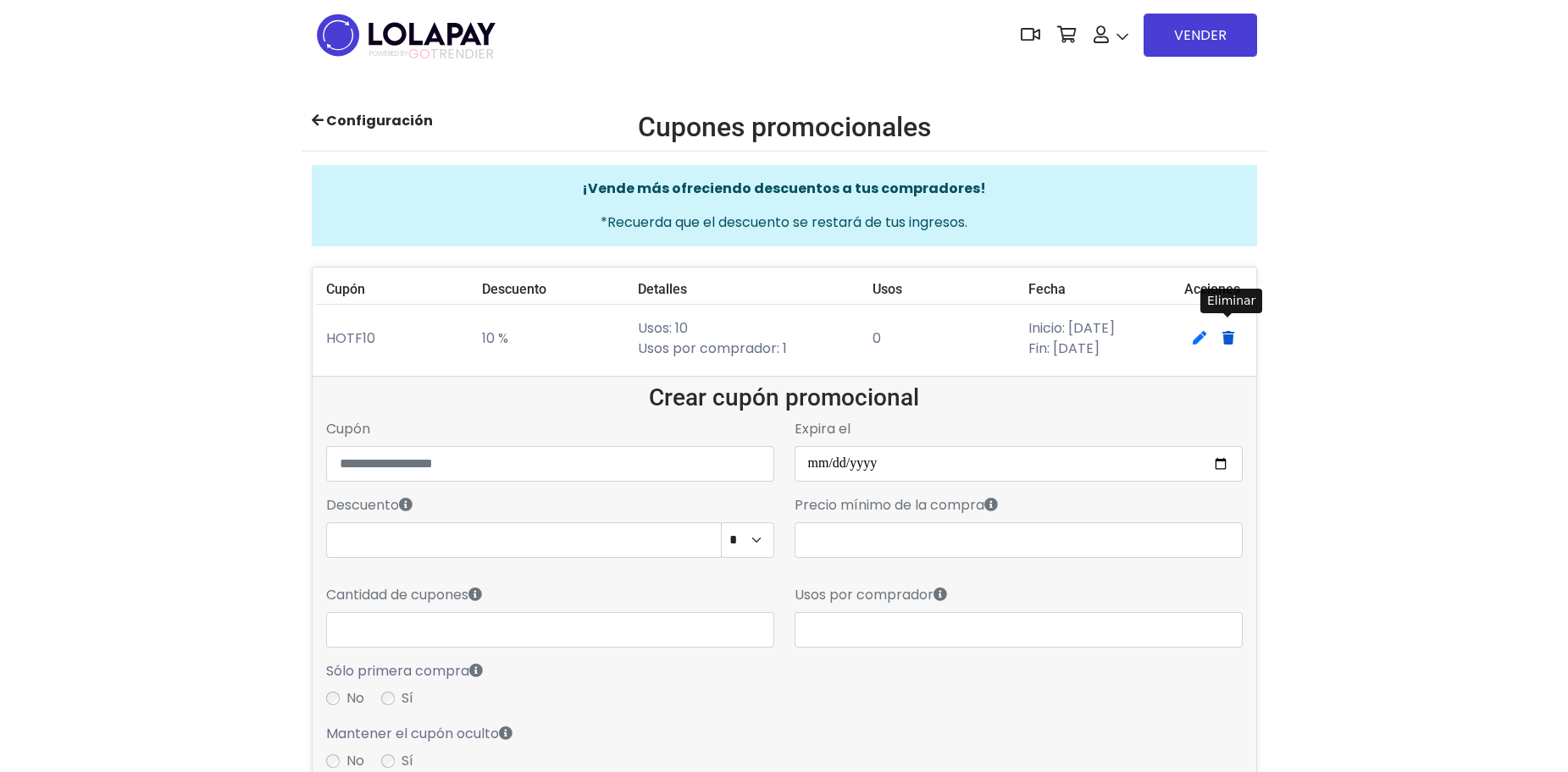
click at [1227, 343] on icon "Eliminar" at bounding box center [1228, 338] width 12 height 14
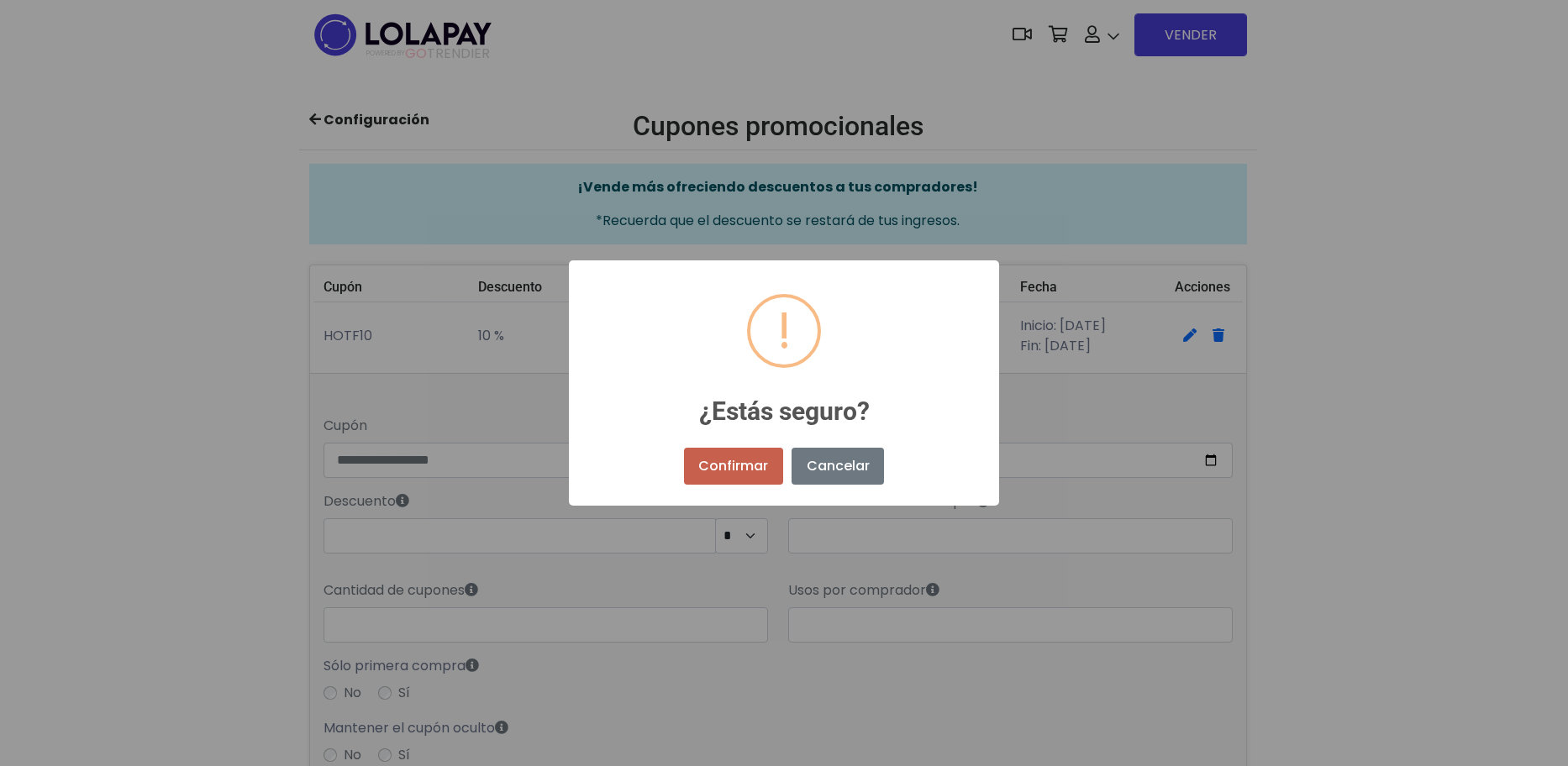
click at [754, 472] on button "Confirmar" at bounding box center [734, 467] width 99 height 37
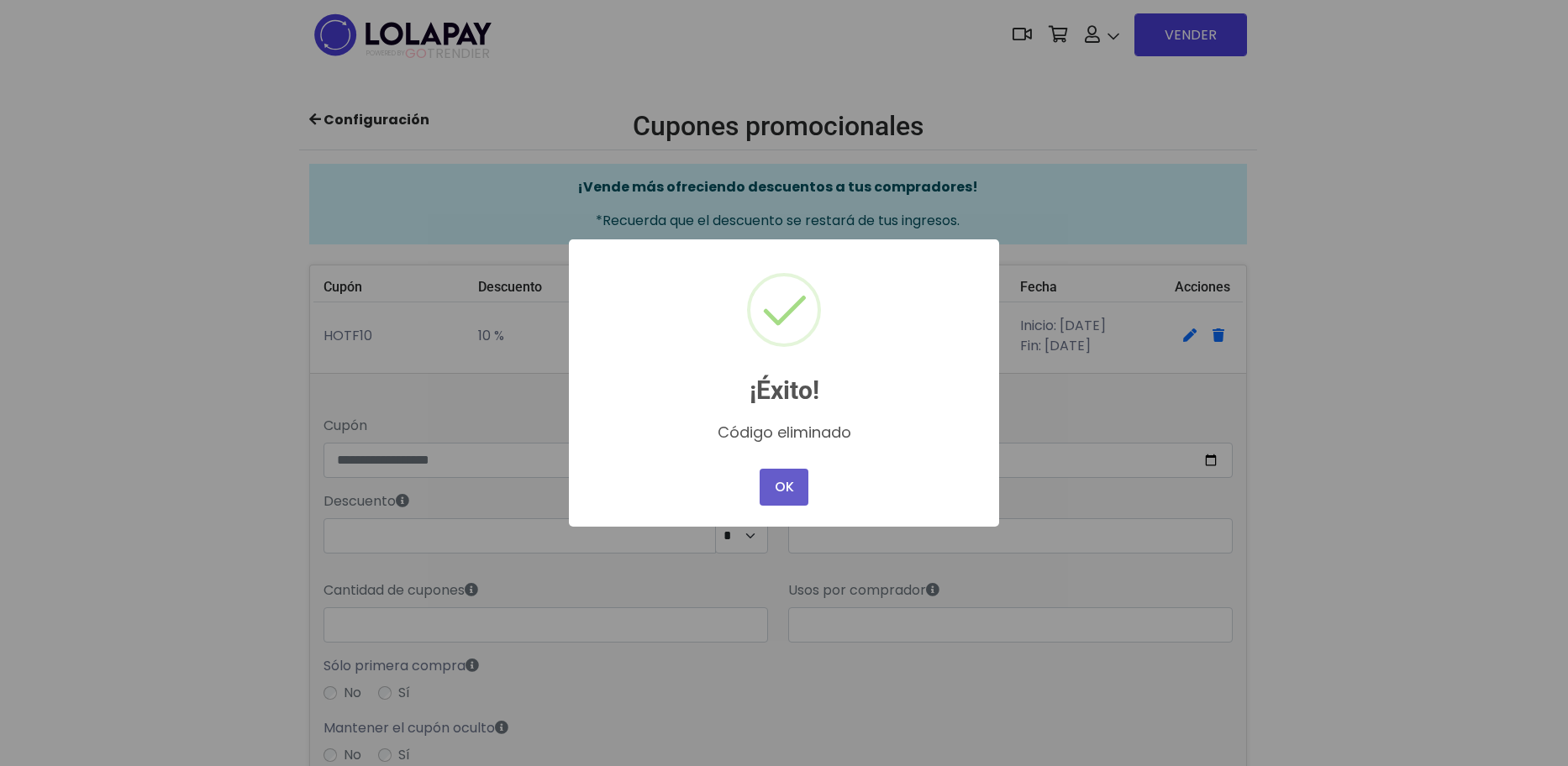
click at [799, 488] on button "OK" at bounding box center [784, 487] width 49 height 37
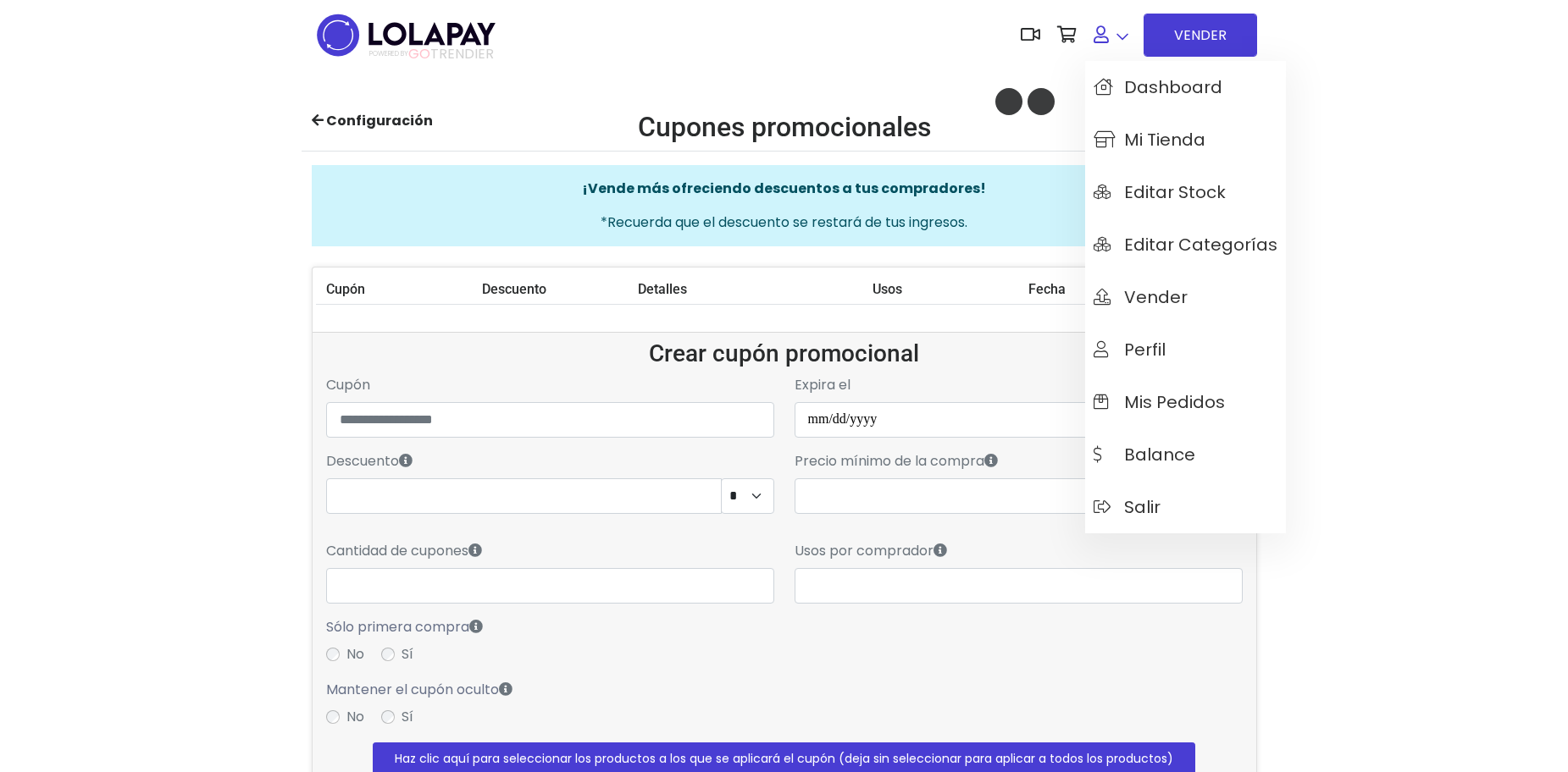
click at [1125, 45] on link at bounding box center [1111, 34] width 52 height 52
click at [1148, 138] on span "Mi tienda" at bounding box center [1149, 139] width 112 height 19
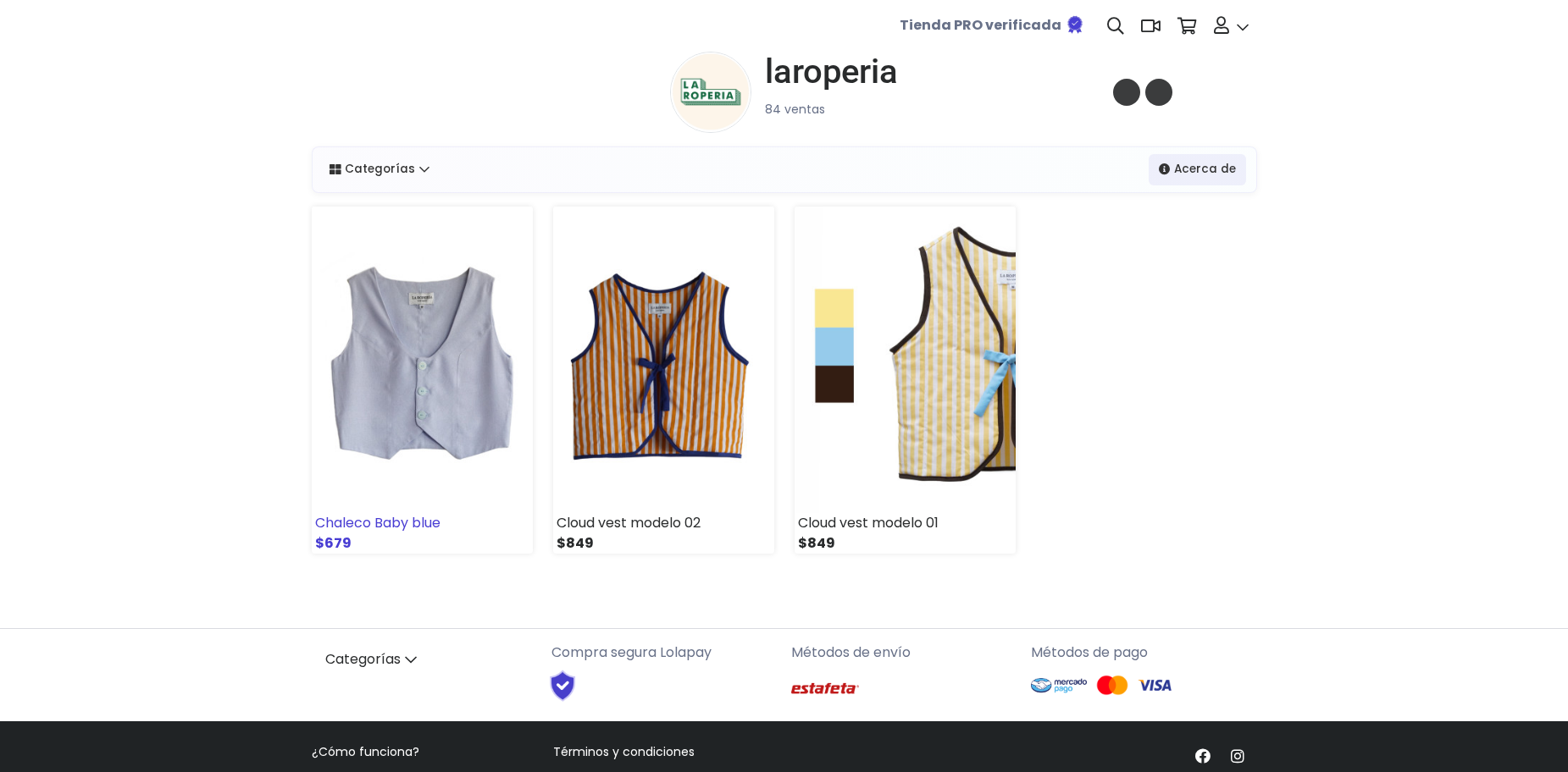
click at [421, 403] on img at bounding box center [421, 359] width 221 height 306
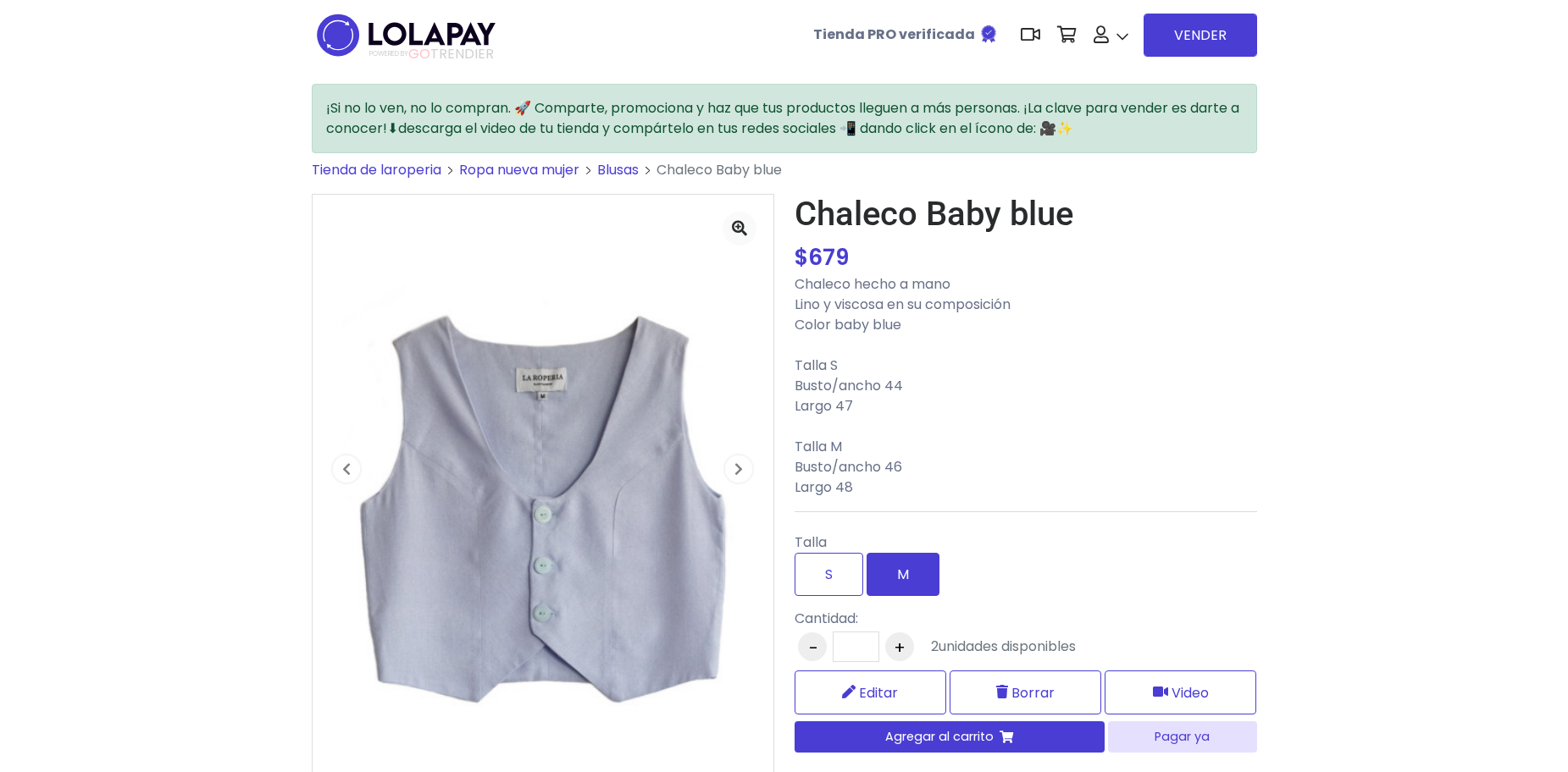
click at [895, 588] on label "M" at bounding box center [903, 575] width 73 height 43
click at [819, 577] on label "S" at bounding box center [829, 575] width 69 height 43
click at [902, 581] on label "M" at bounding box center [903, 575] width 73 height 43
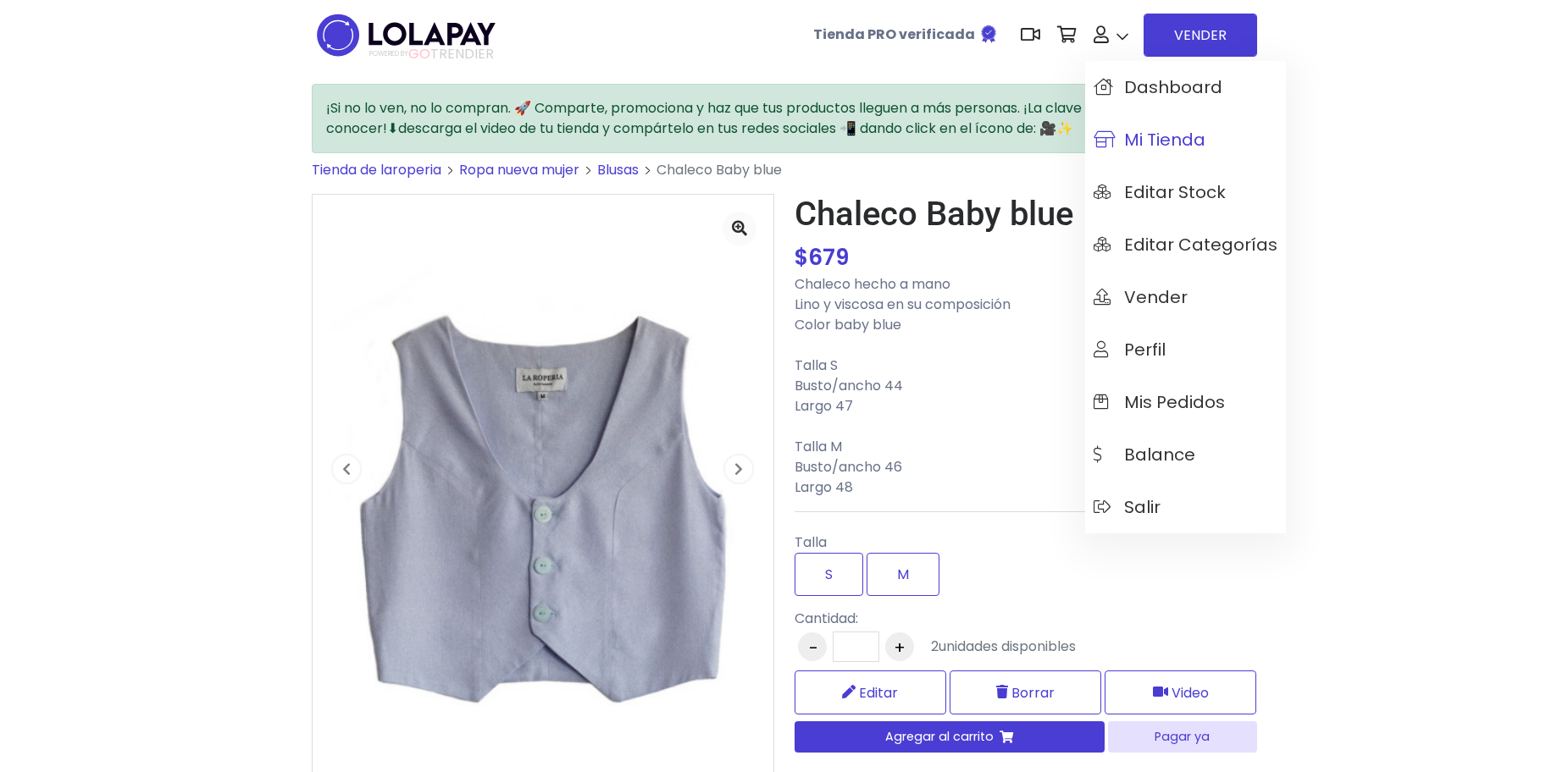
click at [1144, 126] on link "Mi tienda" at bounding box center [1186, 139] width 200 height 52
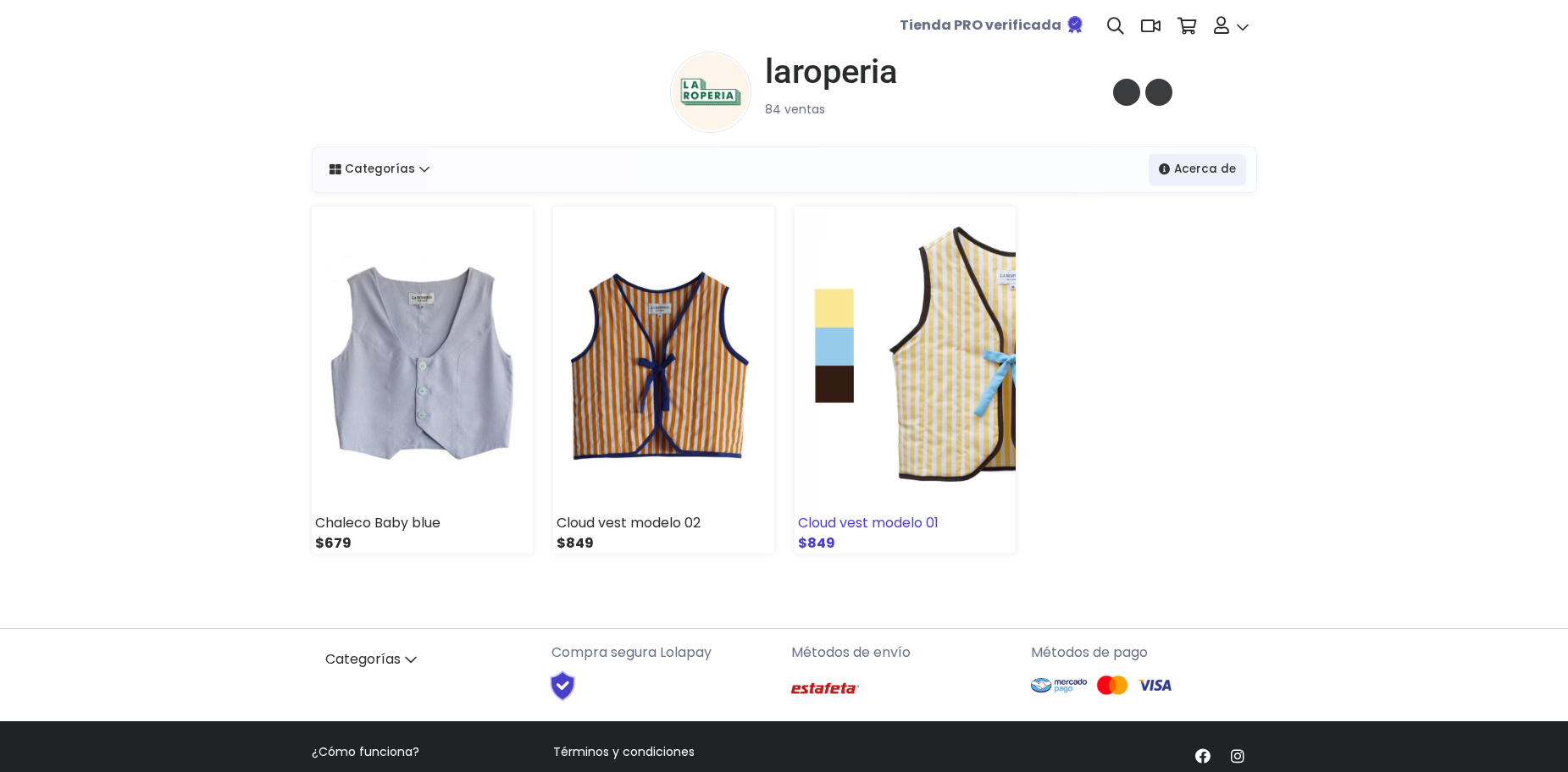
click at [908, 436] on img at bounding box center [905, 359] width 221 height 306
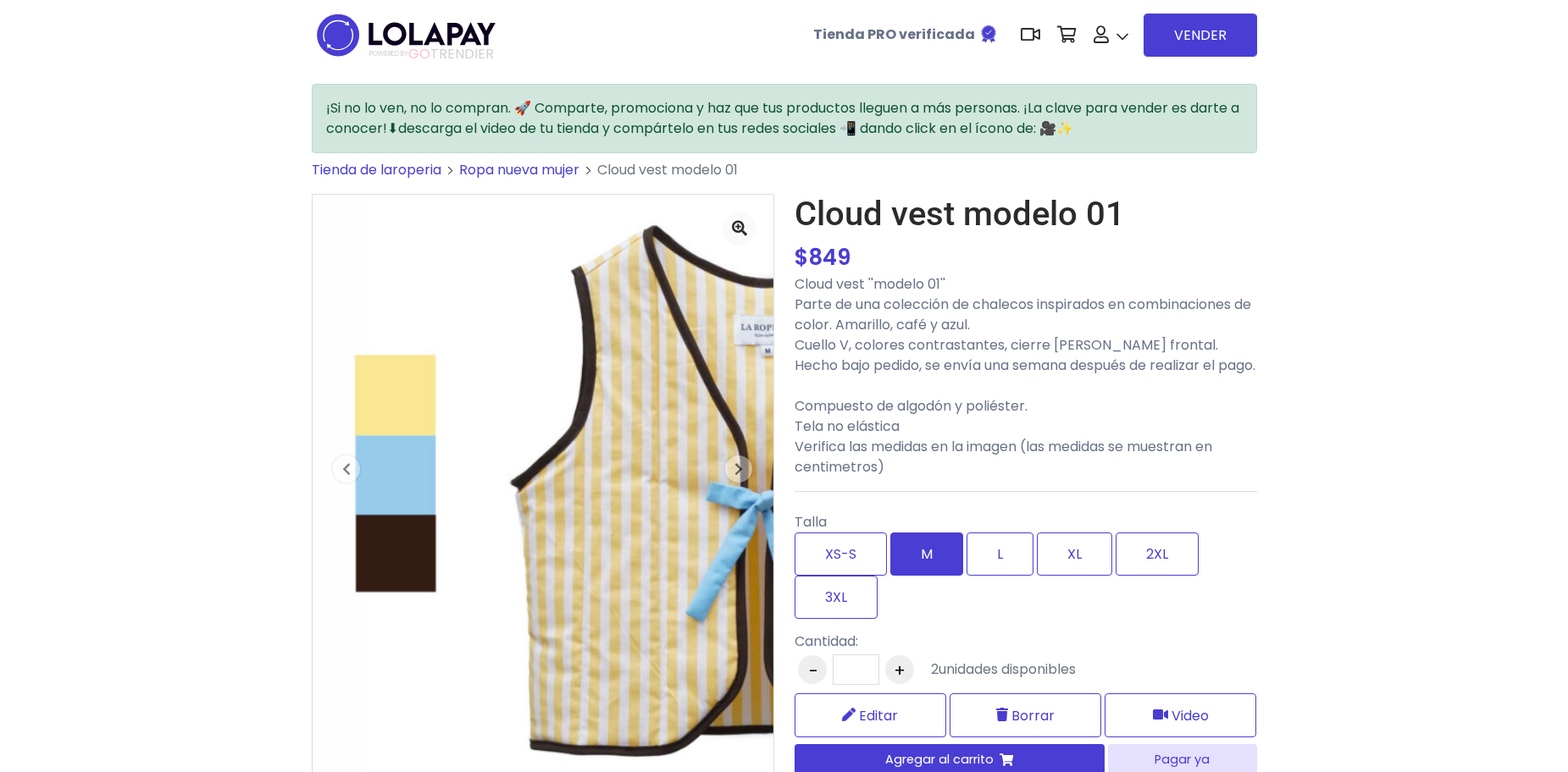
click at [924, 576] on label "M" at bounding box center [926, 554] width 73 height 43
click at [853, 619] on label "3XL" at bounding box center [836, 597] width 83 height 43
click at [976, 576] on label "L" at bounding box center [1000, 554] width 67 height 43
click at [1045, 563] on label "XL" at bounding box center [1074, 554] width 76 height 43
click at [1140, 576] on label "2XL" at bounding box center [1157, 554] width 83 height 43
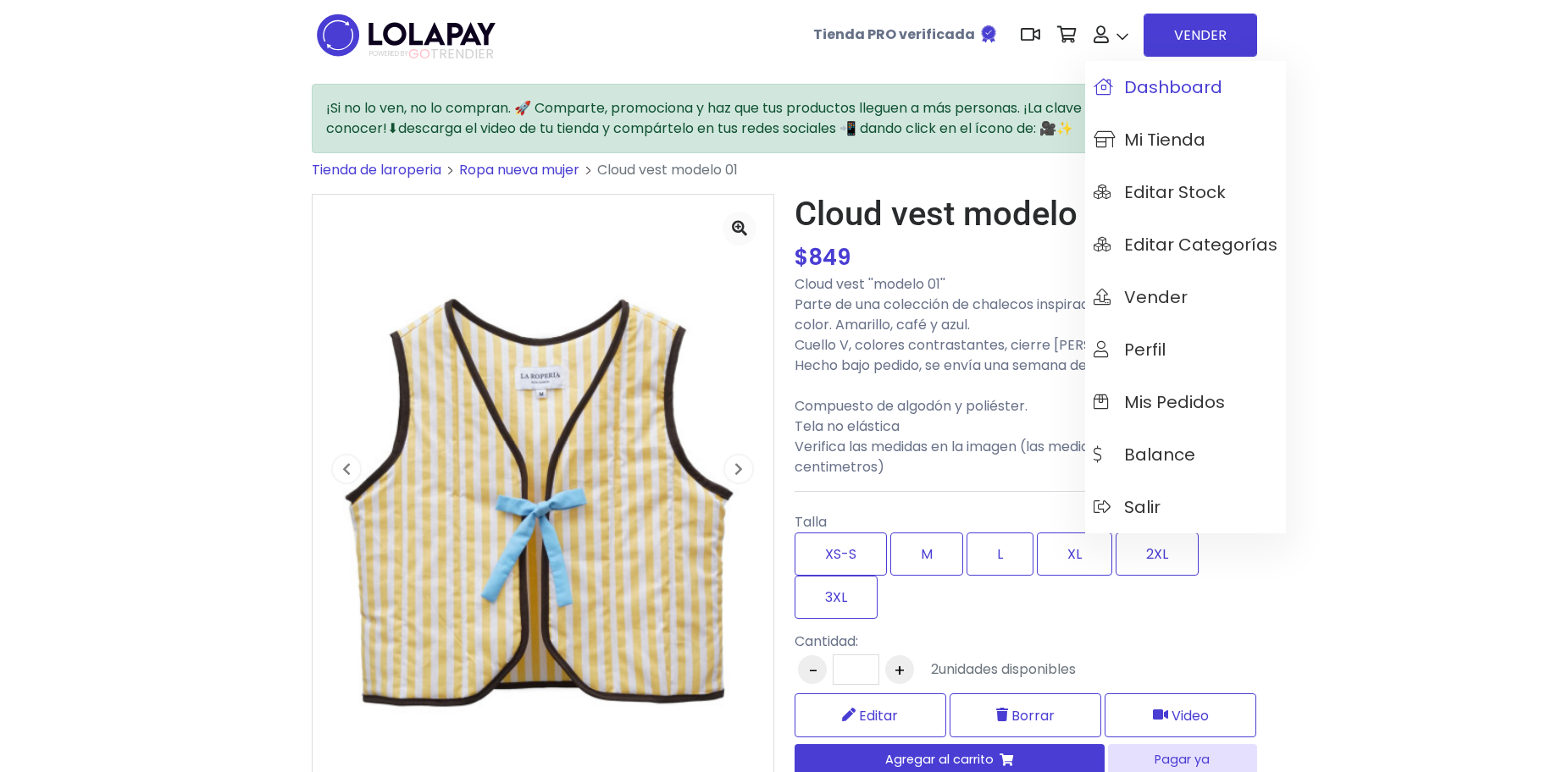
click at [1135, 92] on span "Dashboard" at bounding box center [1157, 86] width 129 height 19
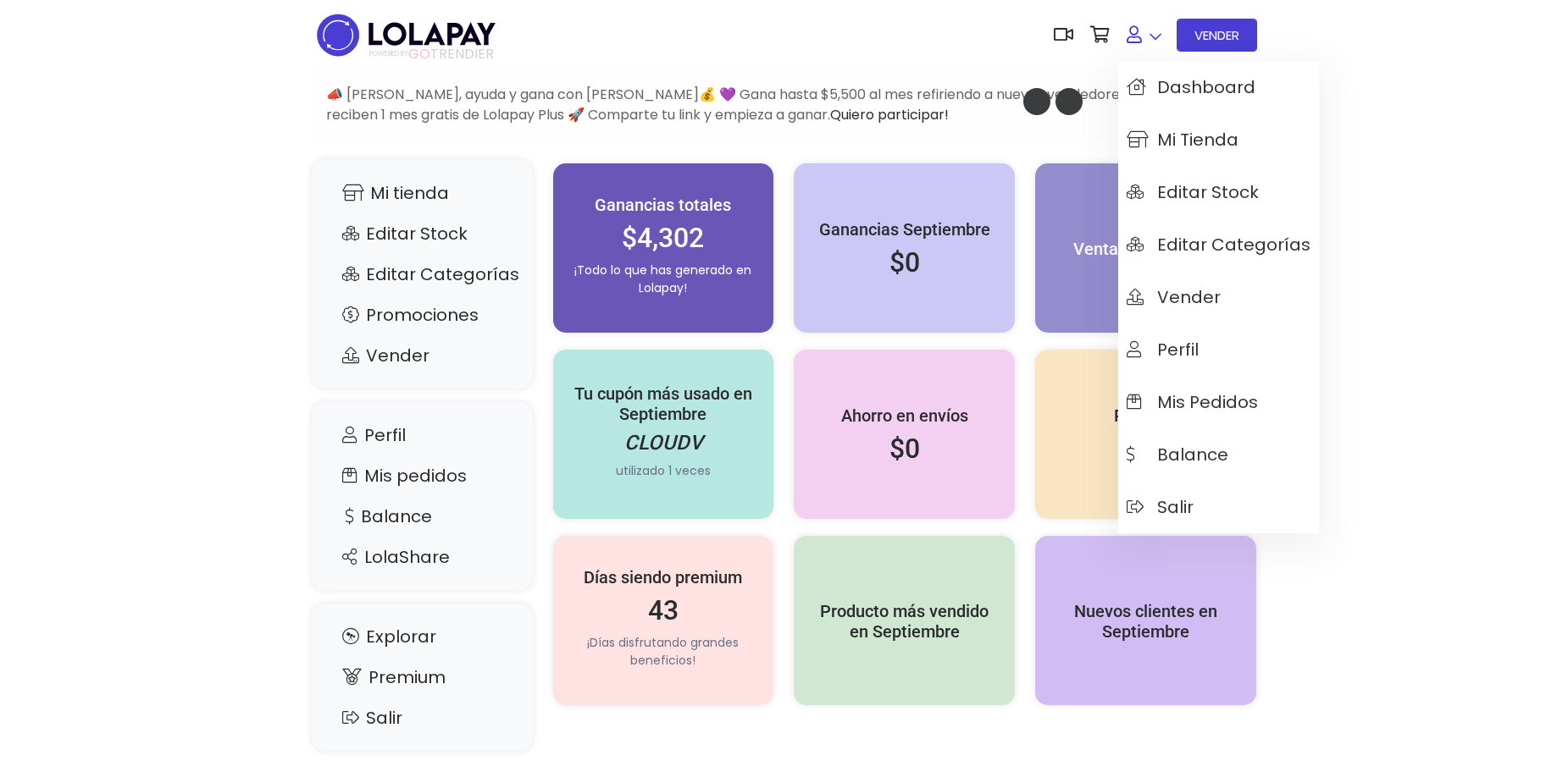
click at [1142, 42] on link at bounding box center [1144, 34] width 52 height 52
click at [1174, 189] on span "Editar Stock" at bounding box center [1193, 192] width 133 height 19
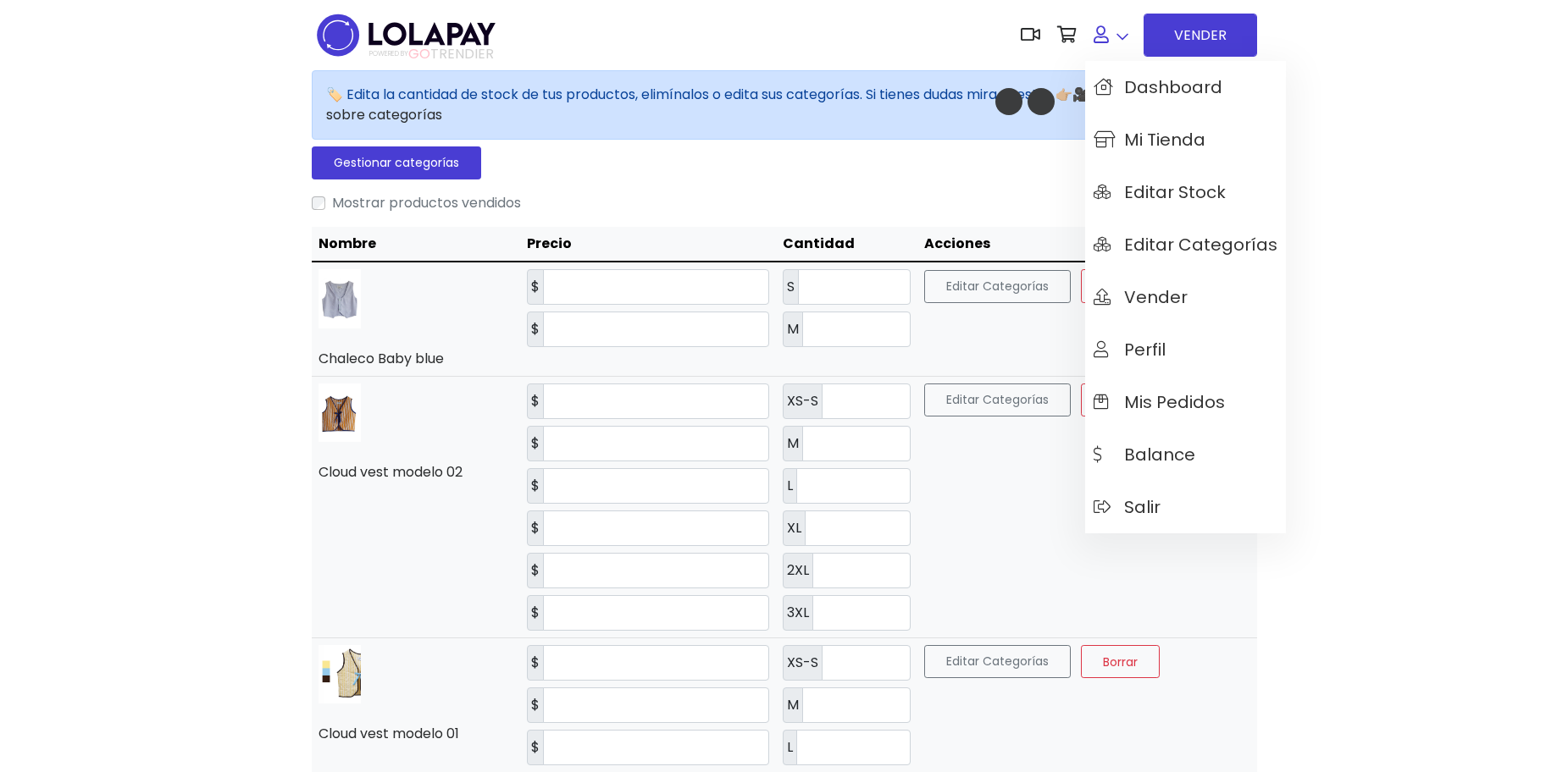
click at [1111, 35] on link at bounding box center [1111, 34] width 52 height 52
click at [1147, 132] on span "Mi tienda" at bounding box center [1149, 139] width 112 height 19
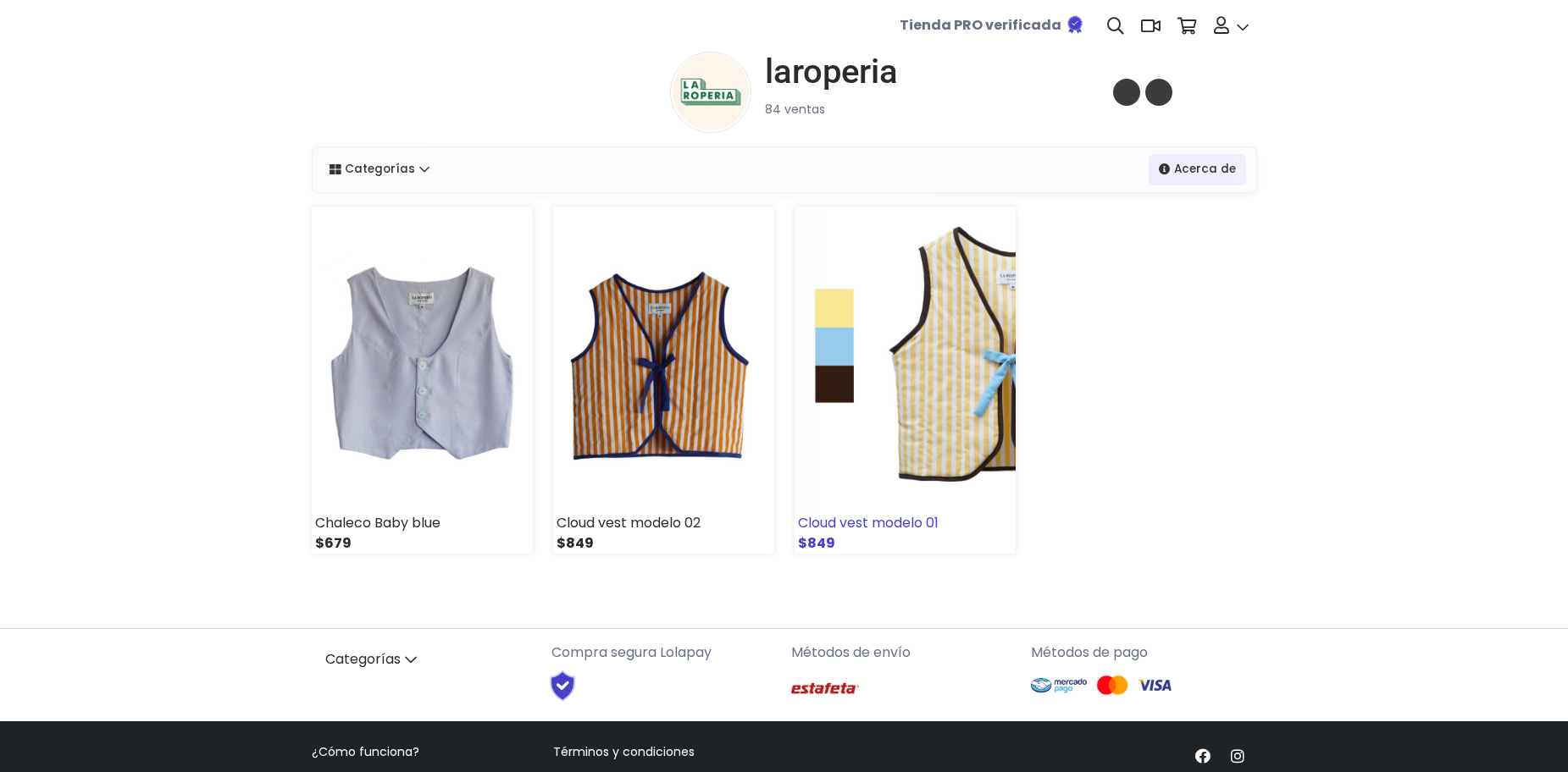
click at [909, 380] on img at bounding box center [905, 359] width 221 height 306
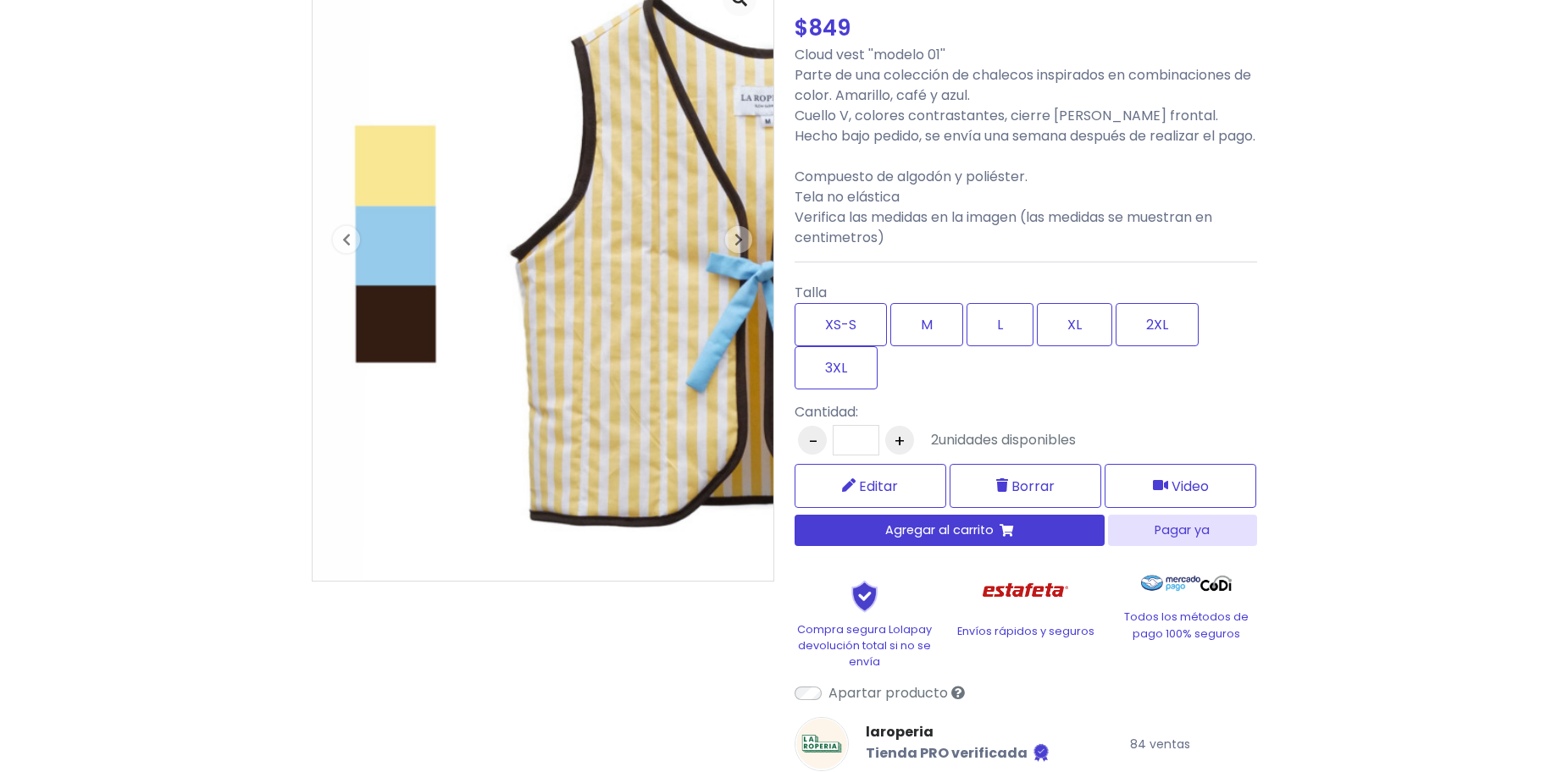
scroll to position [254, 0]
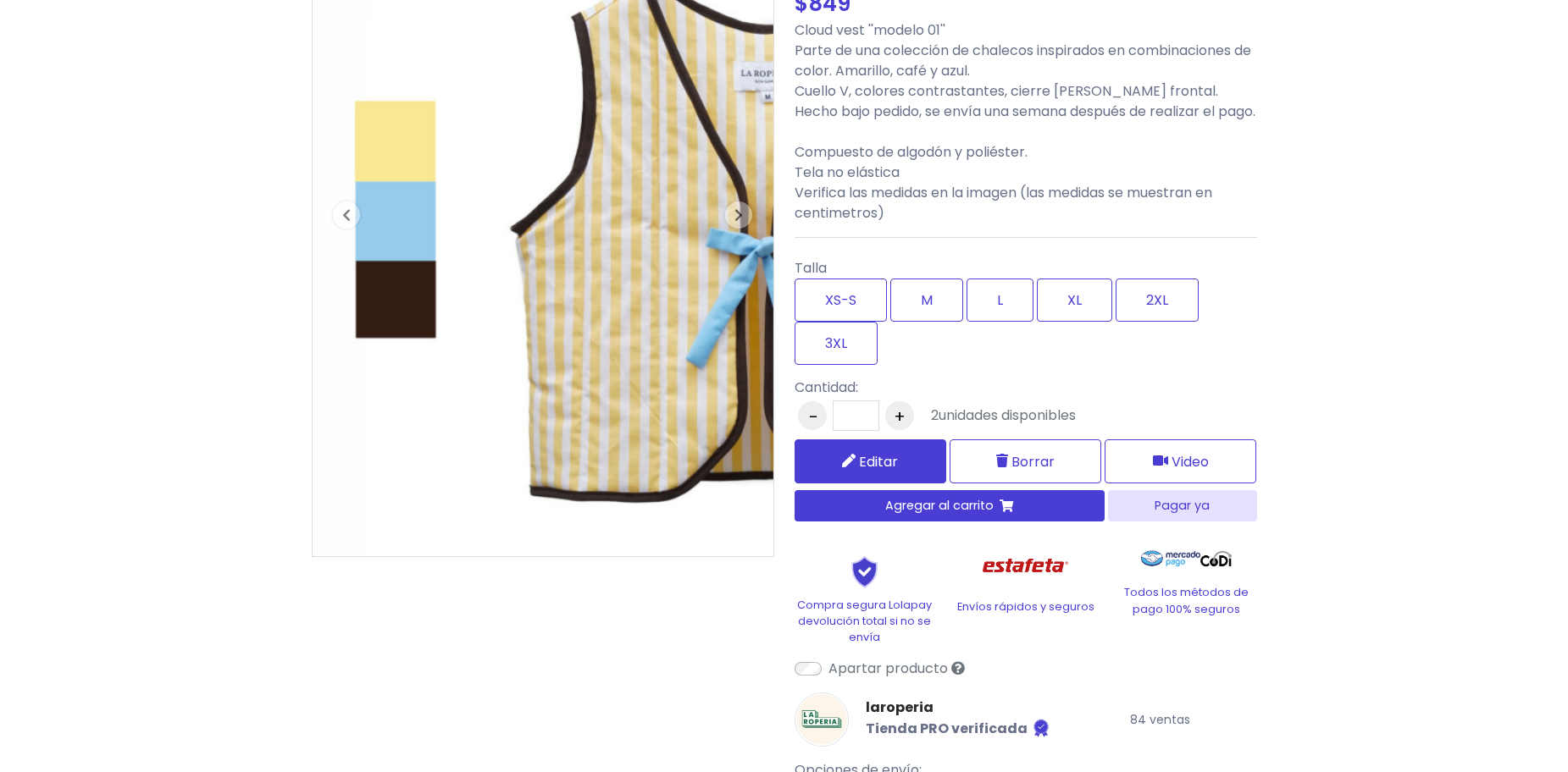
click at [845, 468] on icon at bounding box center [849, 461] width 14 height 14
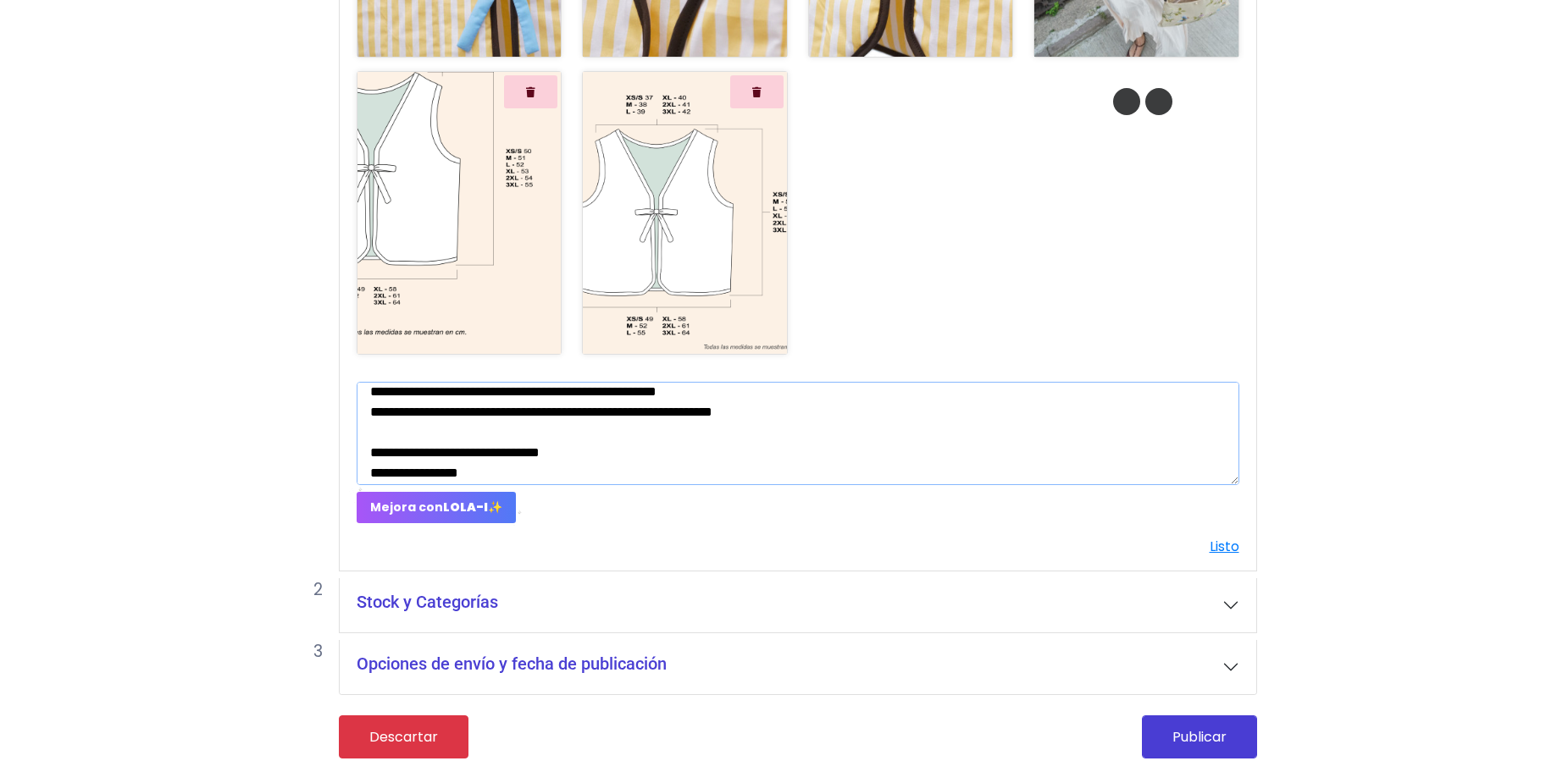
scroll to position [82, 0]
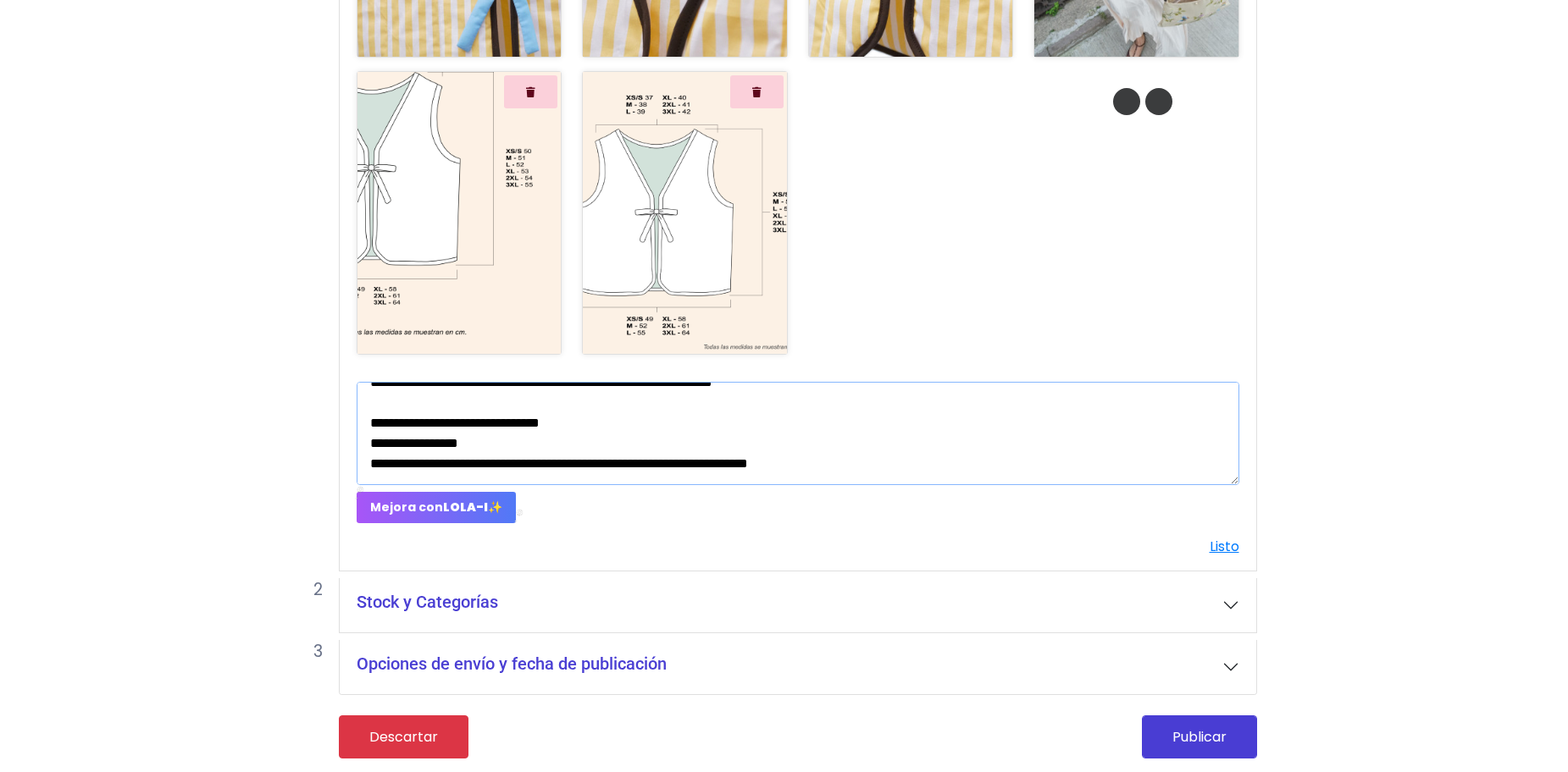
click at [987, 455] on textarea "**********" at bounding box center [798, 433] width 882 height 103
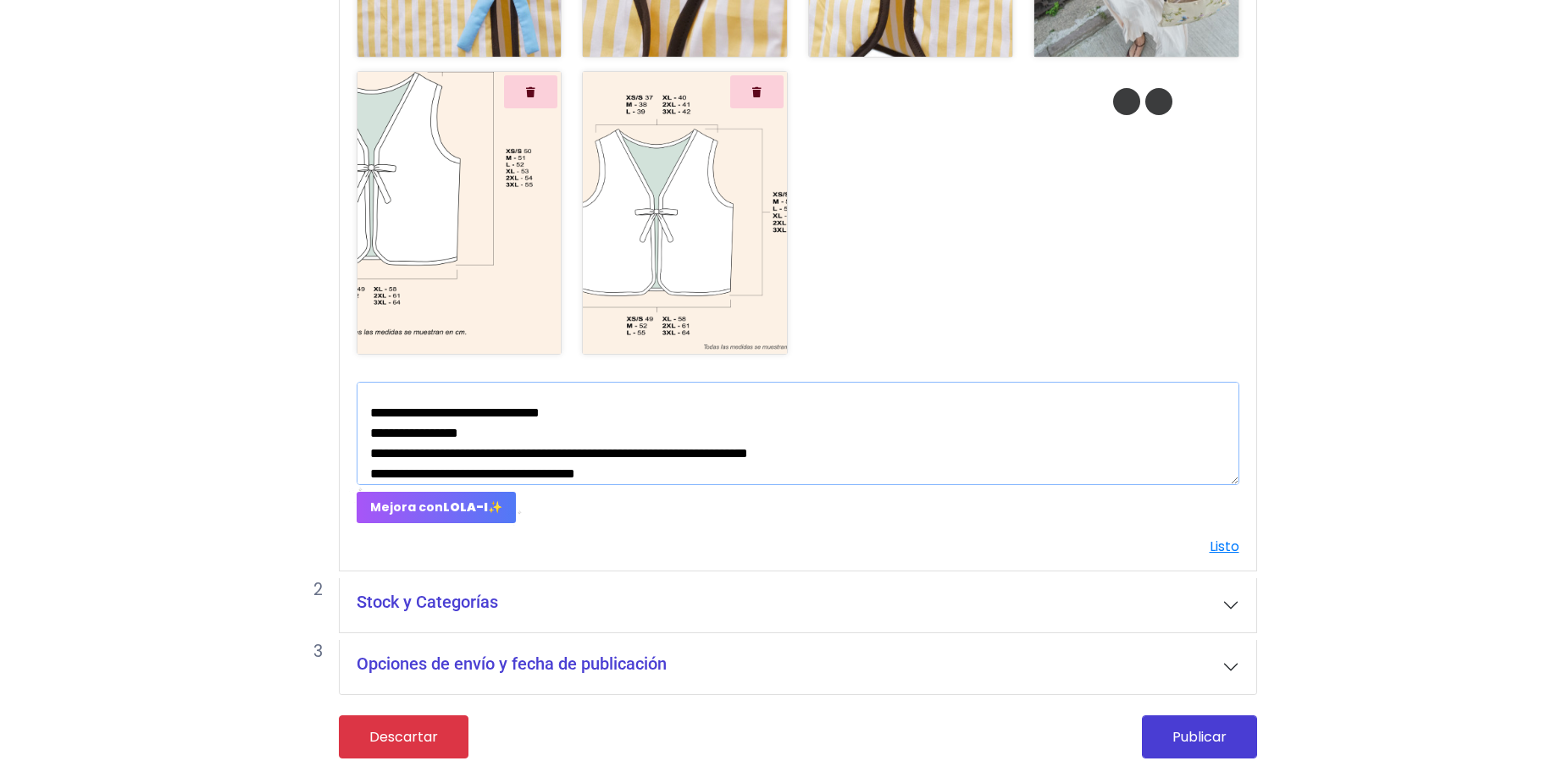
scroll to position [101, 0]
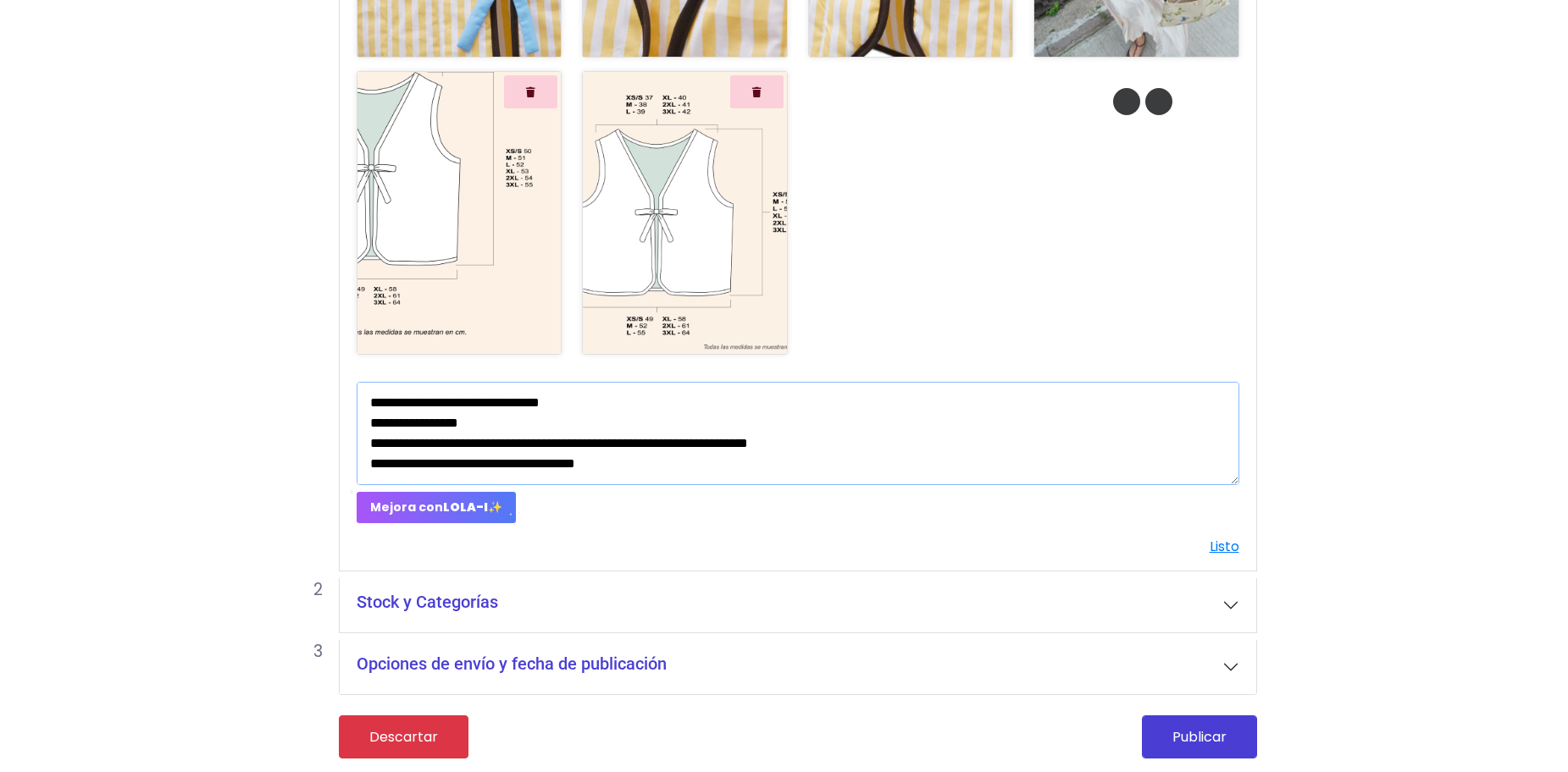
drag, startPoint x: 693, startPoint y: 474, endPoint x: 370, endPoint y: 470, distance: 323.0
click at [370, 470] on textarea "**********" at bounding box center [798, 433] width 882 height 103
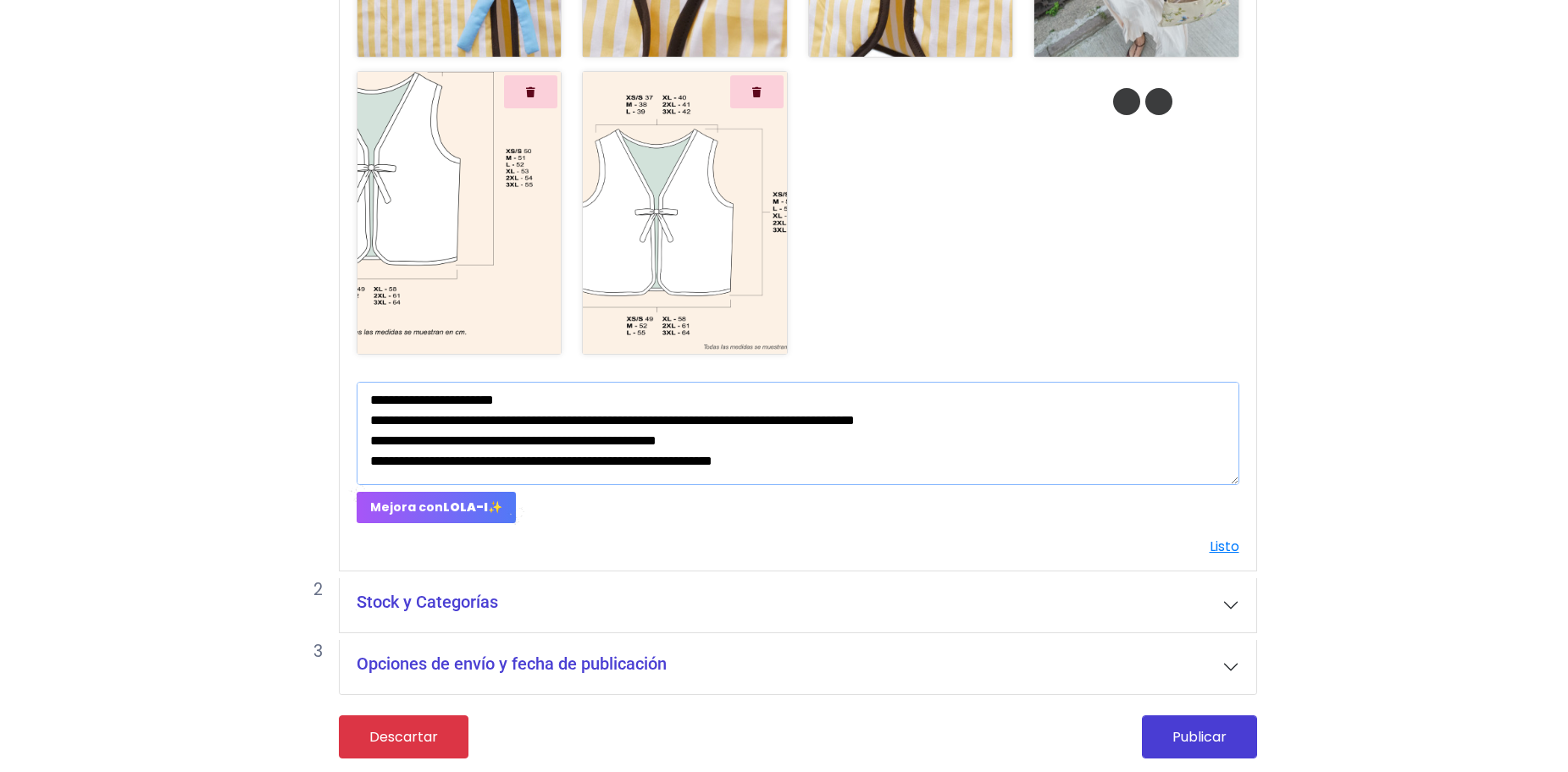
scroll to position [0, 0]
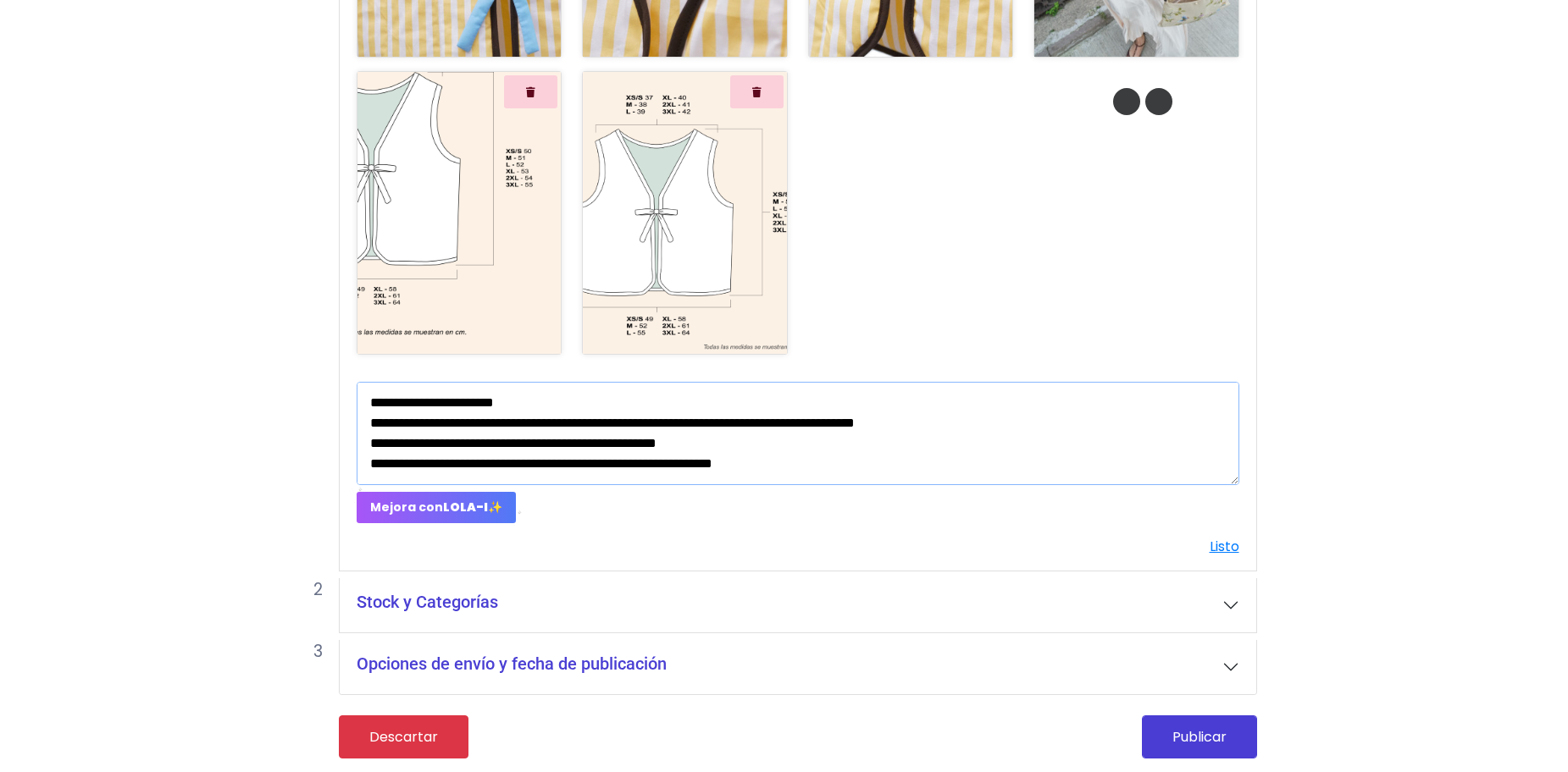
click at [556, 401] on textarea "**********" at bounding box center [798, 433] width 882 height 103
click at [858, 466] on textarea "**********" at bounding box center [798, 433] width 882 height 103
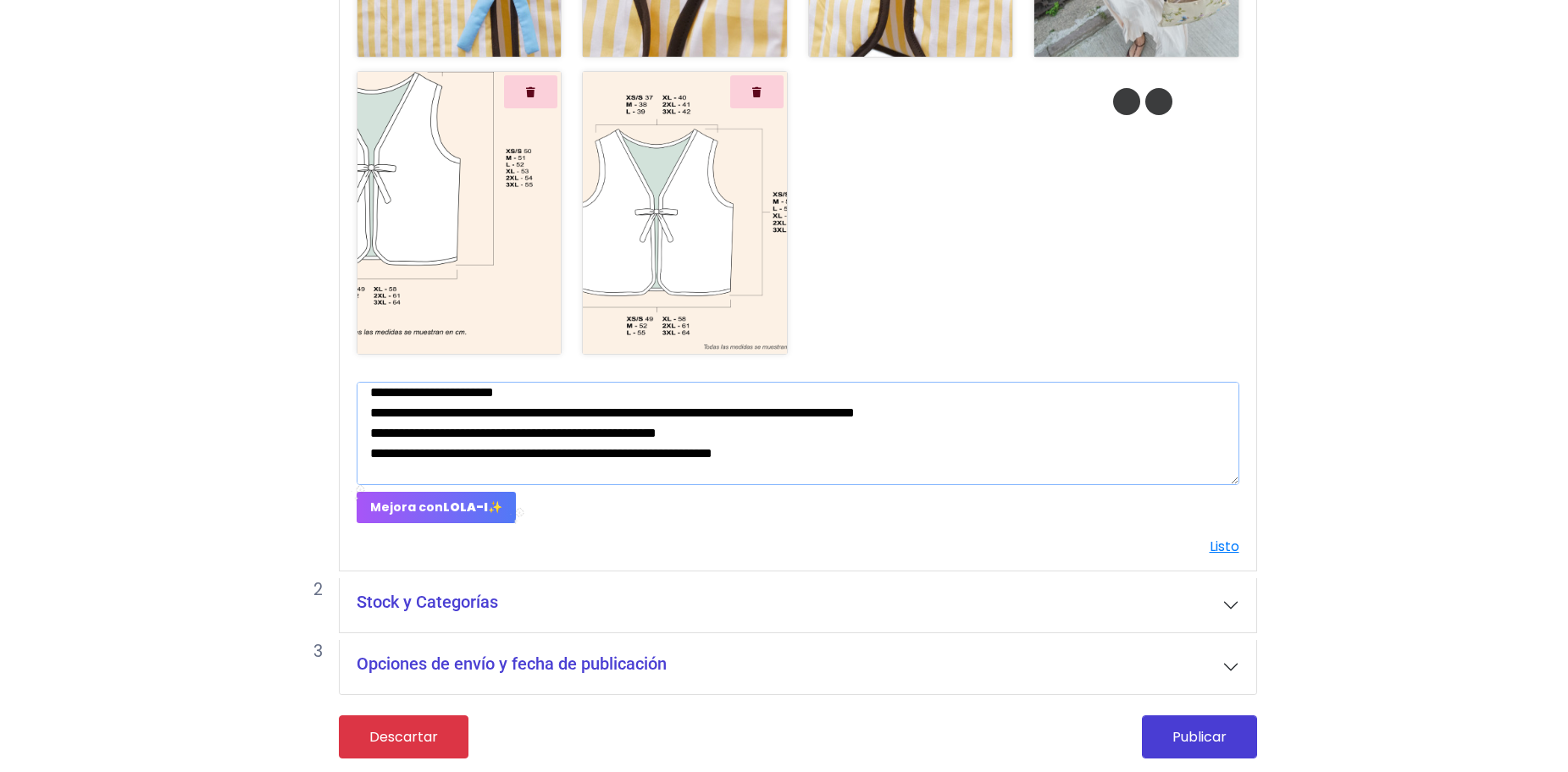
paste textarea "**********"
type textarea "**********"
click at [1229, 542] on link "Listo" at bounding box center [1224, 547] width 29 height 20
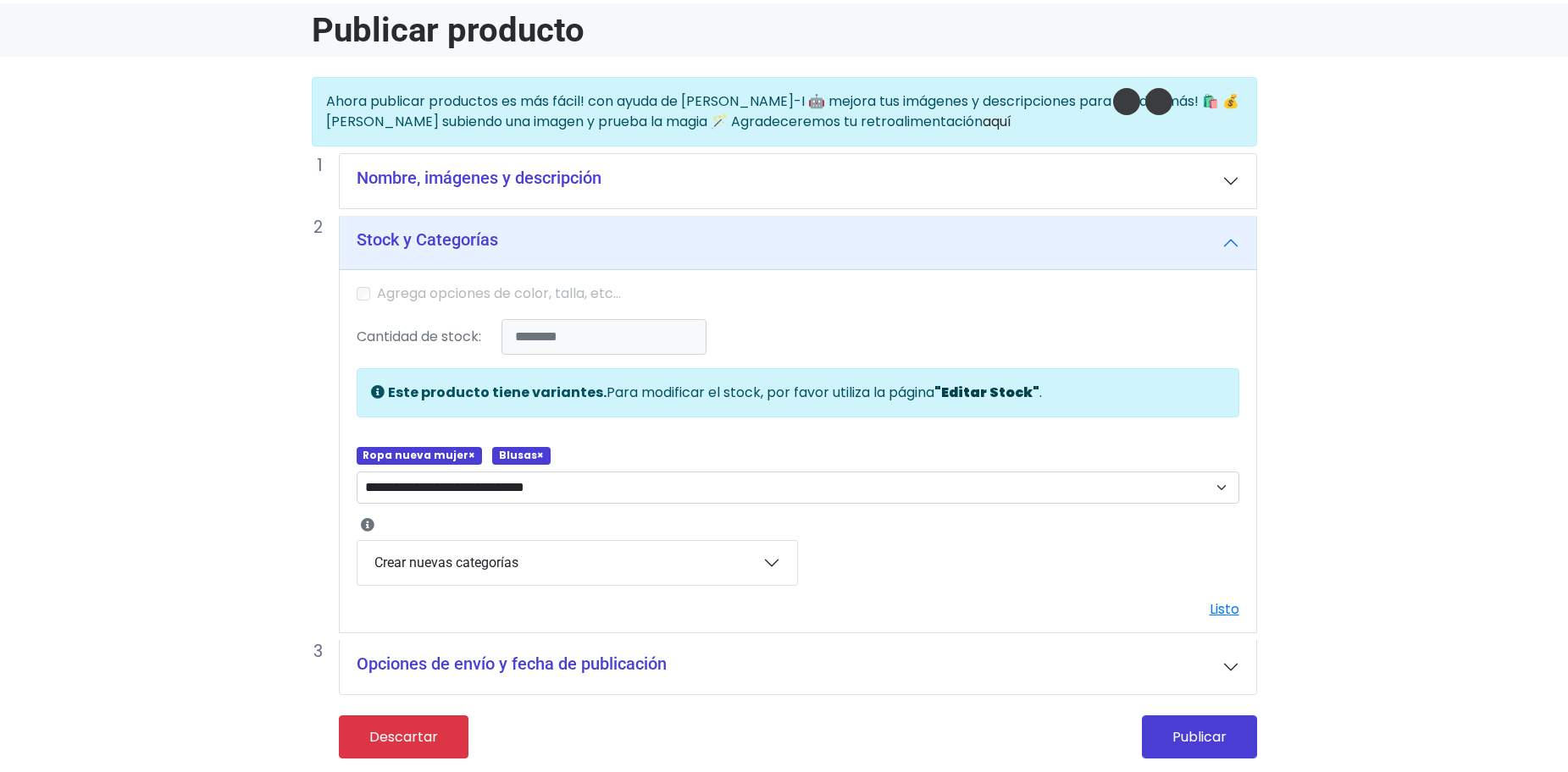
scroll to position [69, 0]
click at [1233, 739] on button "Publicar" at bounding box center [1199, 738] width 115 height 43
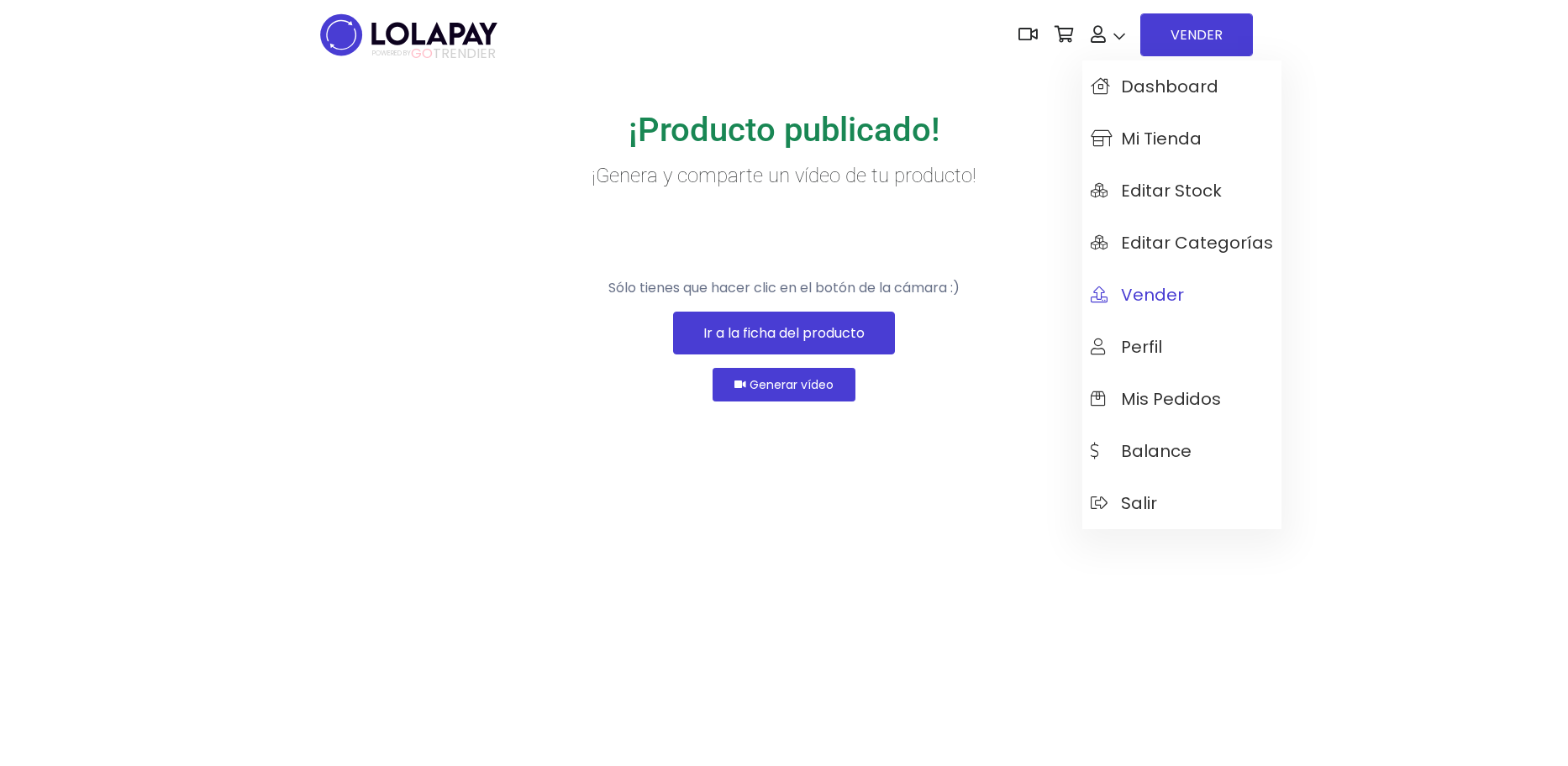
click at [1136, 296] on span "Vender" at bounding box center [1137, 294] width 94 height 19
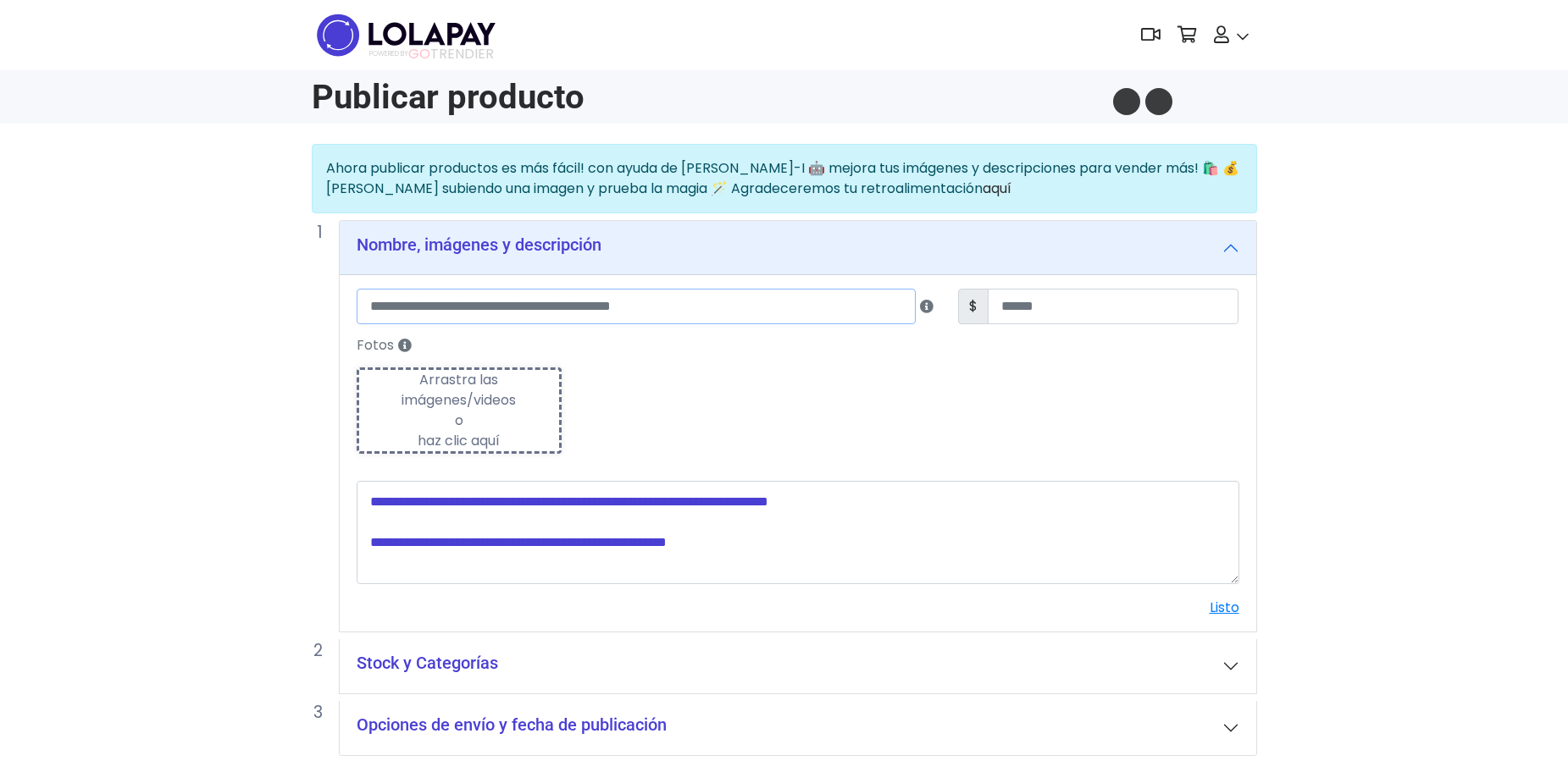
click at [871, 299] on input "text" at bounding box center [637, 306] width 560 height 35
type input "*"
type input "**********"
click at [1017, 305] on input "number" at bounding box center [1112, 306] width 251 height 35
type input "***"
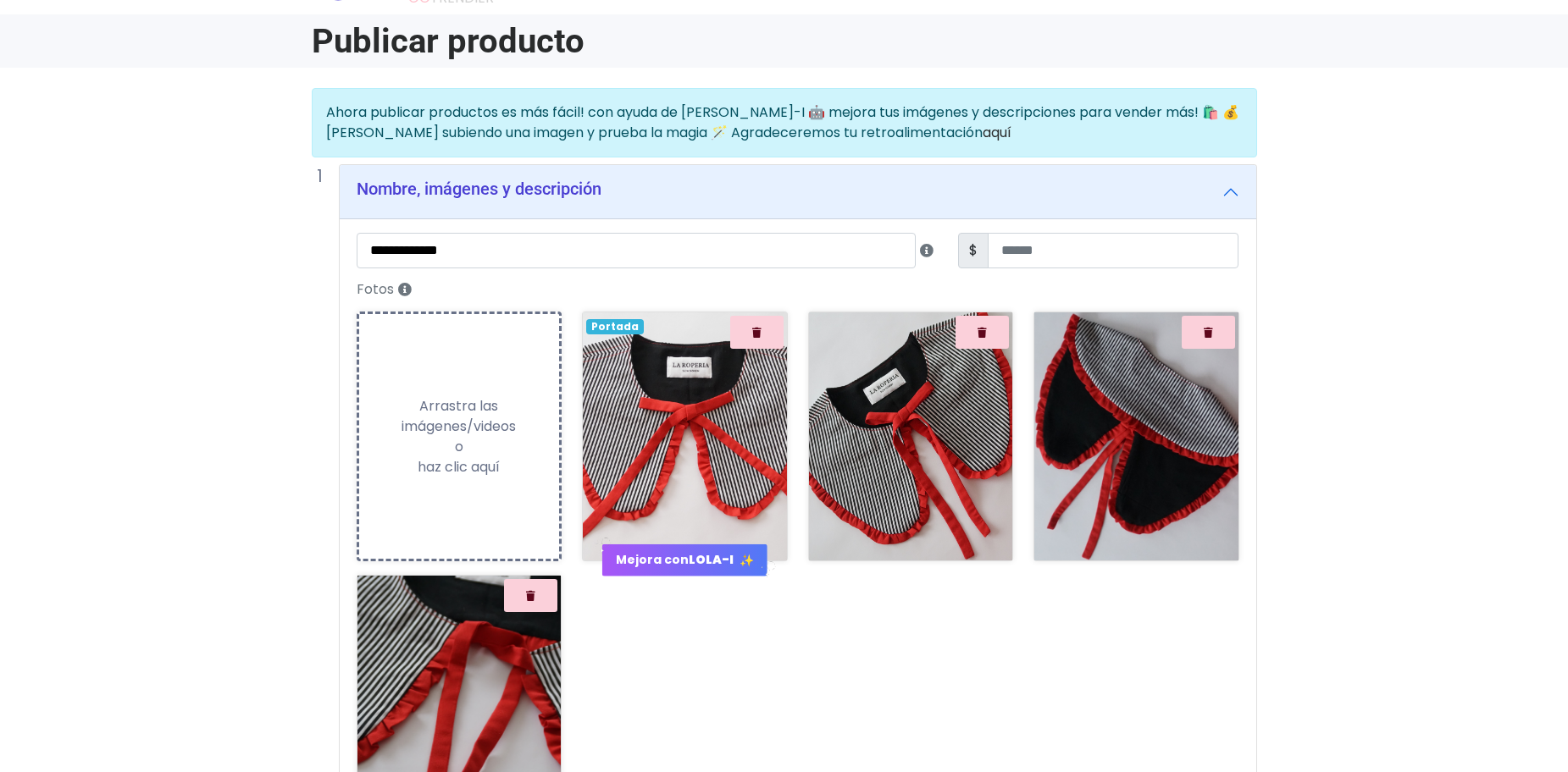
scroll to position [84, 0]
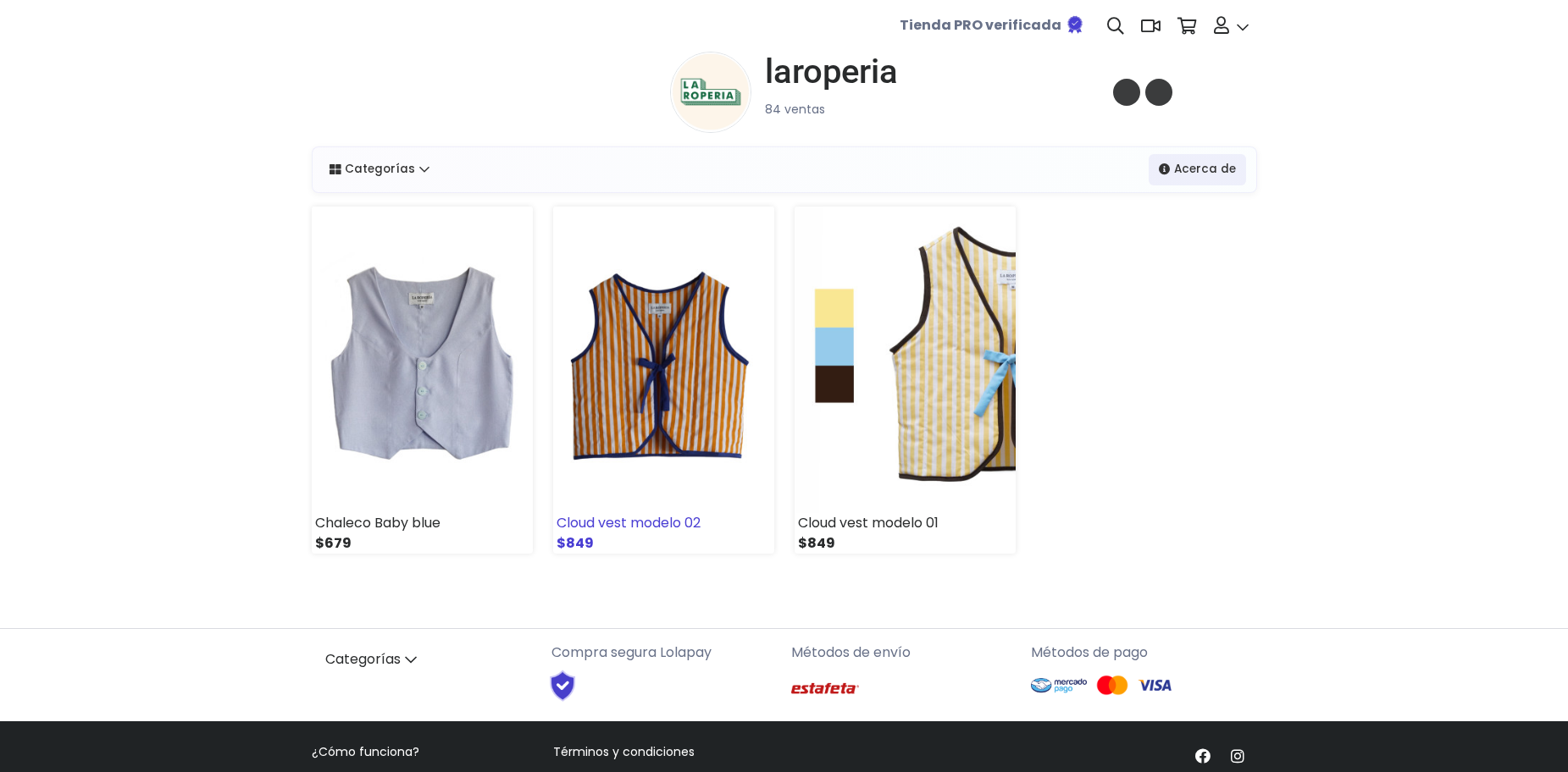
click at [645, 449] on img at bounding box center [663, 359] width 221 height 306
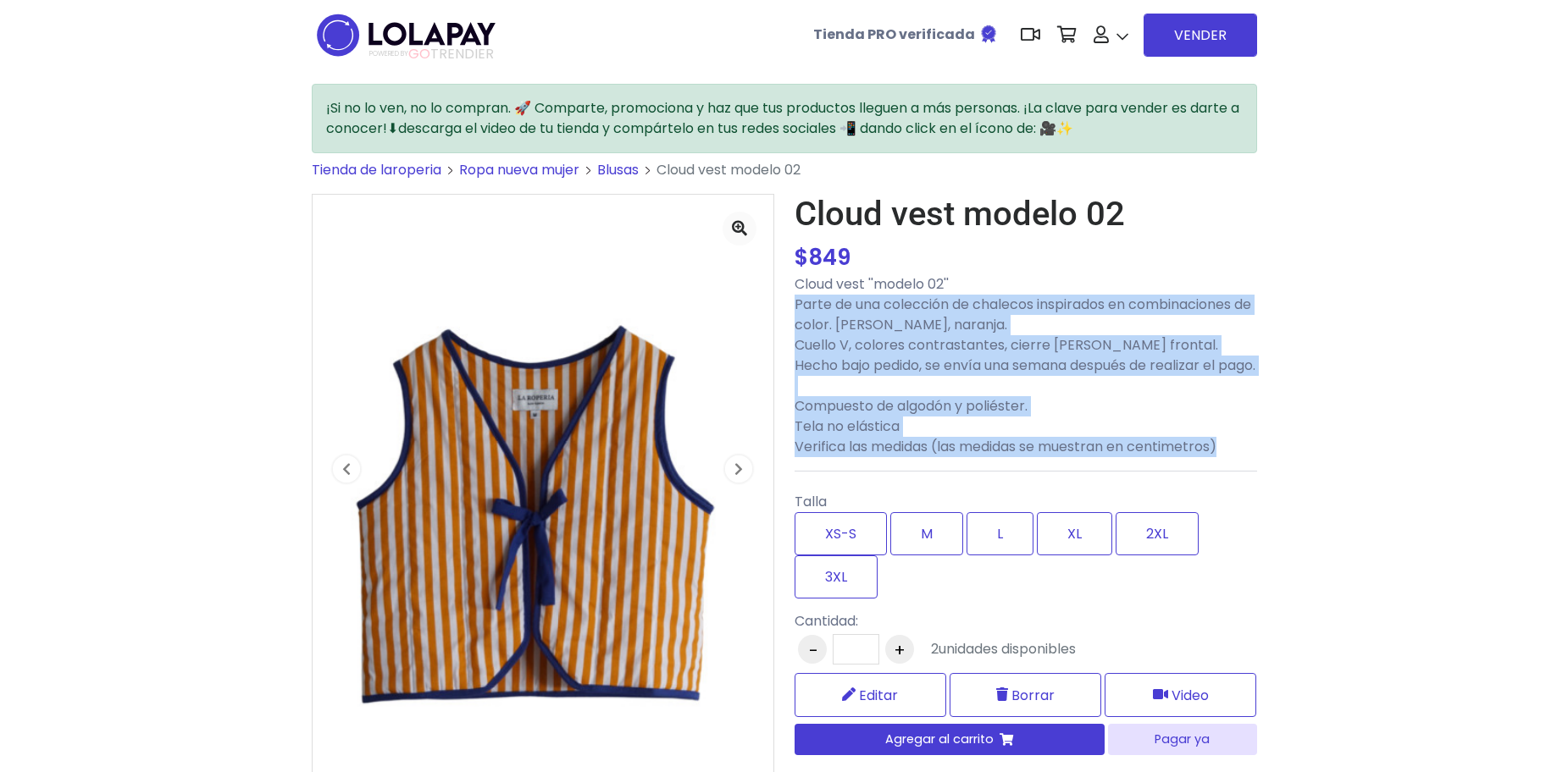
drag, startPoint x: 796, startPoint y: 303, endPoint x: 1246, endPoint y: 478, distance: 482.8
click at [1246, 478] on div "Cloud vest modelo 02 $ 849 $ 849 Cloud vest ''modelo 02'' Parte de una colecció…" at bounding box center [1026, 650] width 463 height 914
copy div "Parte de una colección de chalecos inspirados en combinaciones de color. Blanco…"
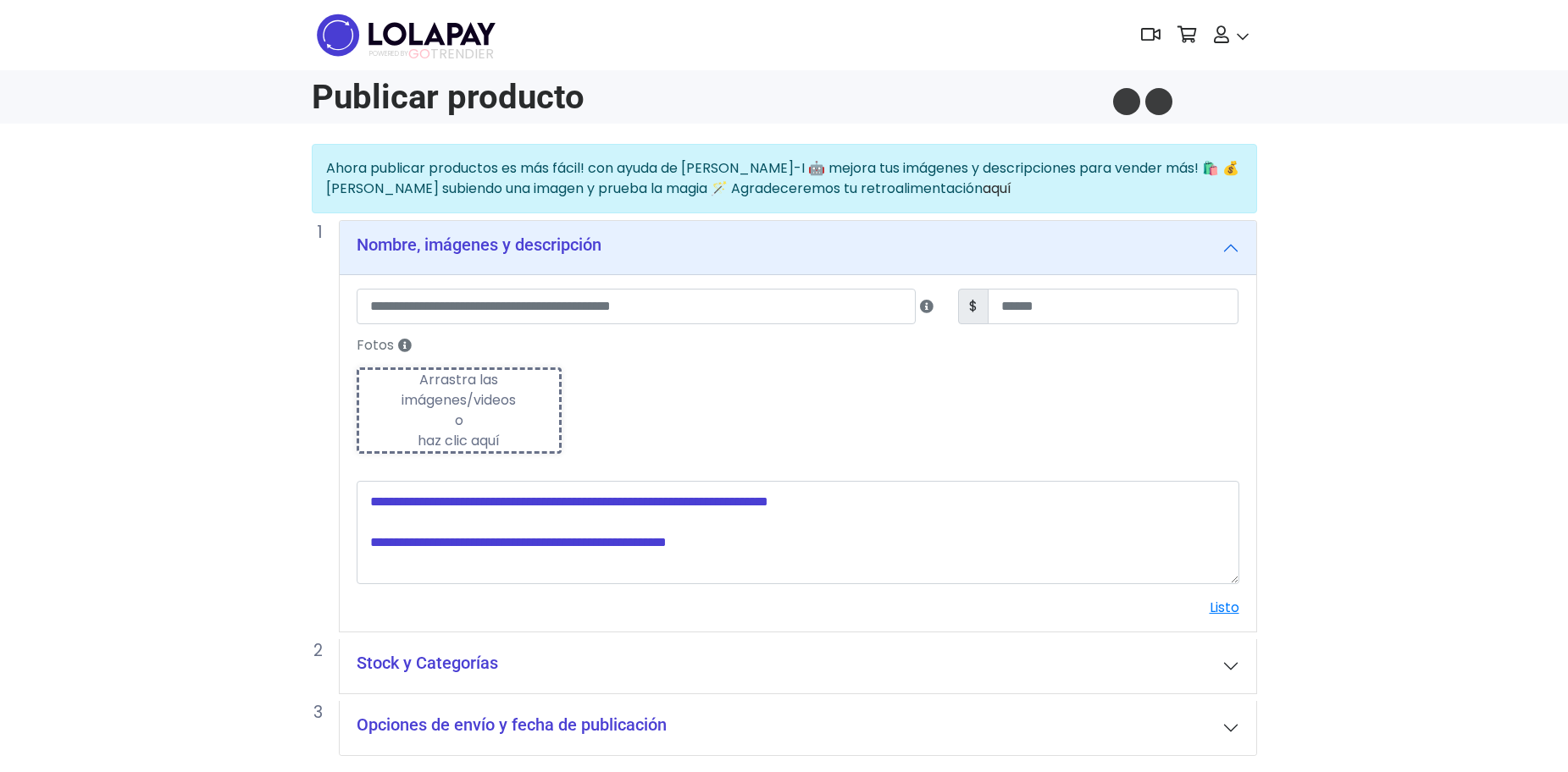
scroll to position [62, 0]
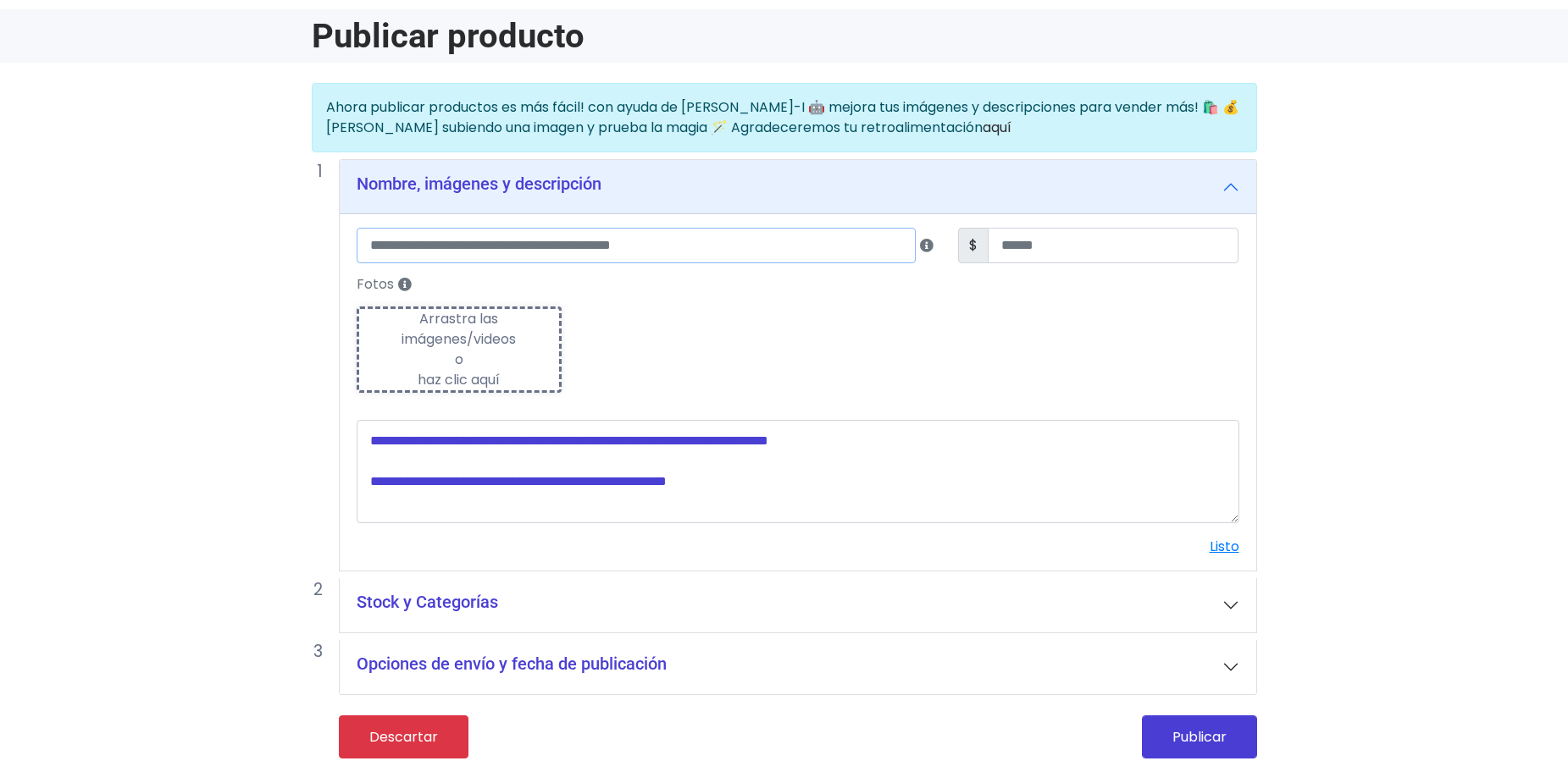
click at [432, 240] on input "text" at bounding box center [637, 246] width 560 height 35
type input "**********"
type input "***"
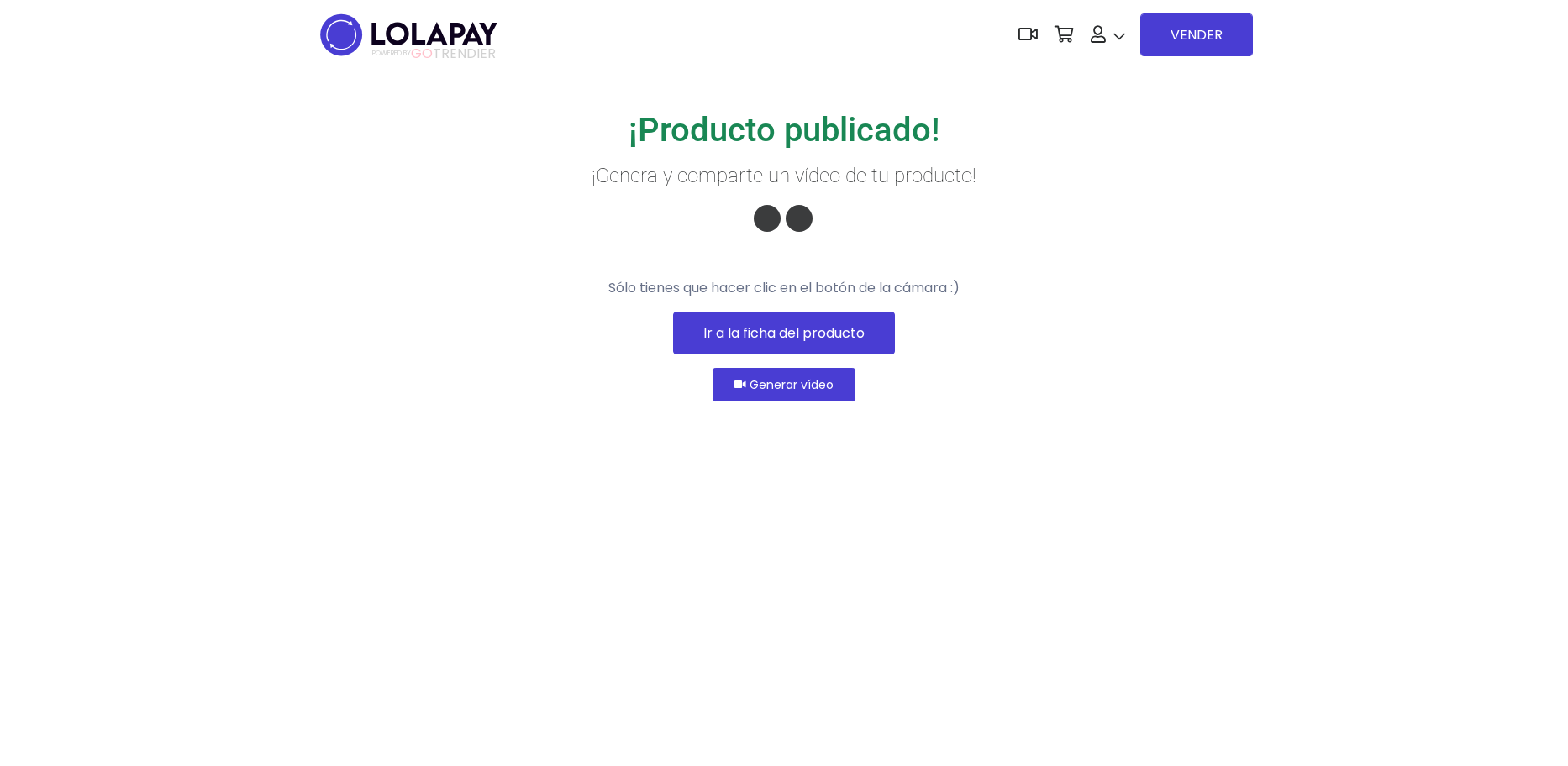
click at [722, 355] on link "Ir a la ficha del producto" at bounding box center [784, 333] width 222 height 43
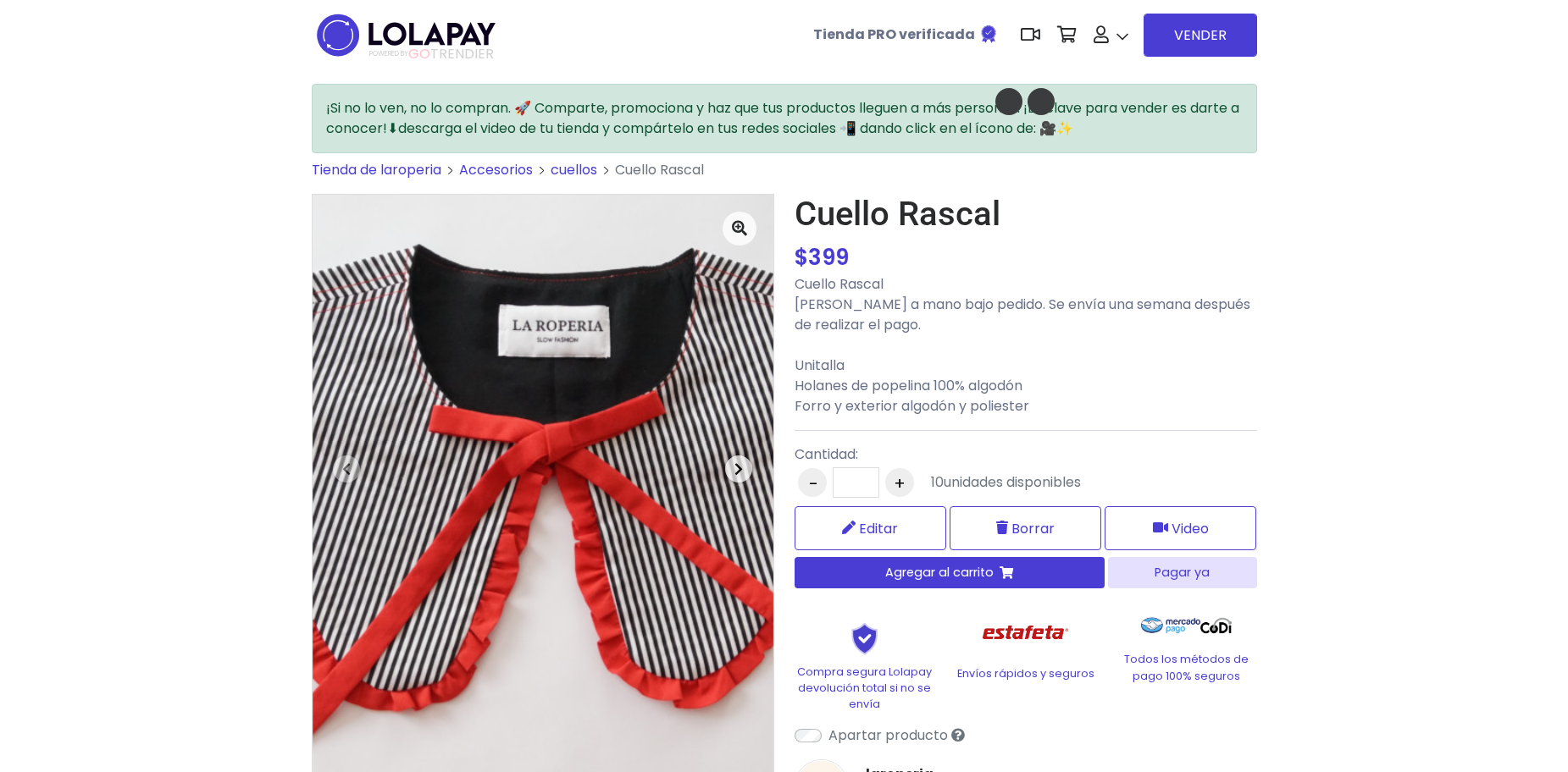
click at [735, 476] on span "button" at bounding box center [739, 469] width 28 height 28
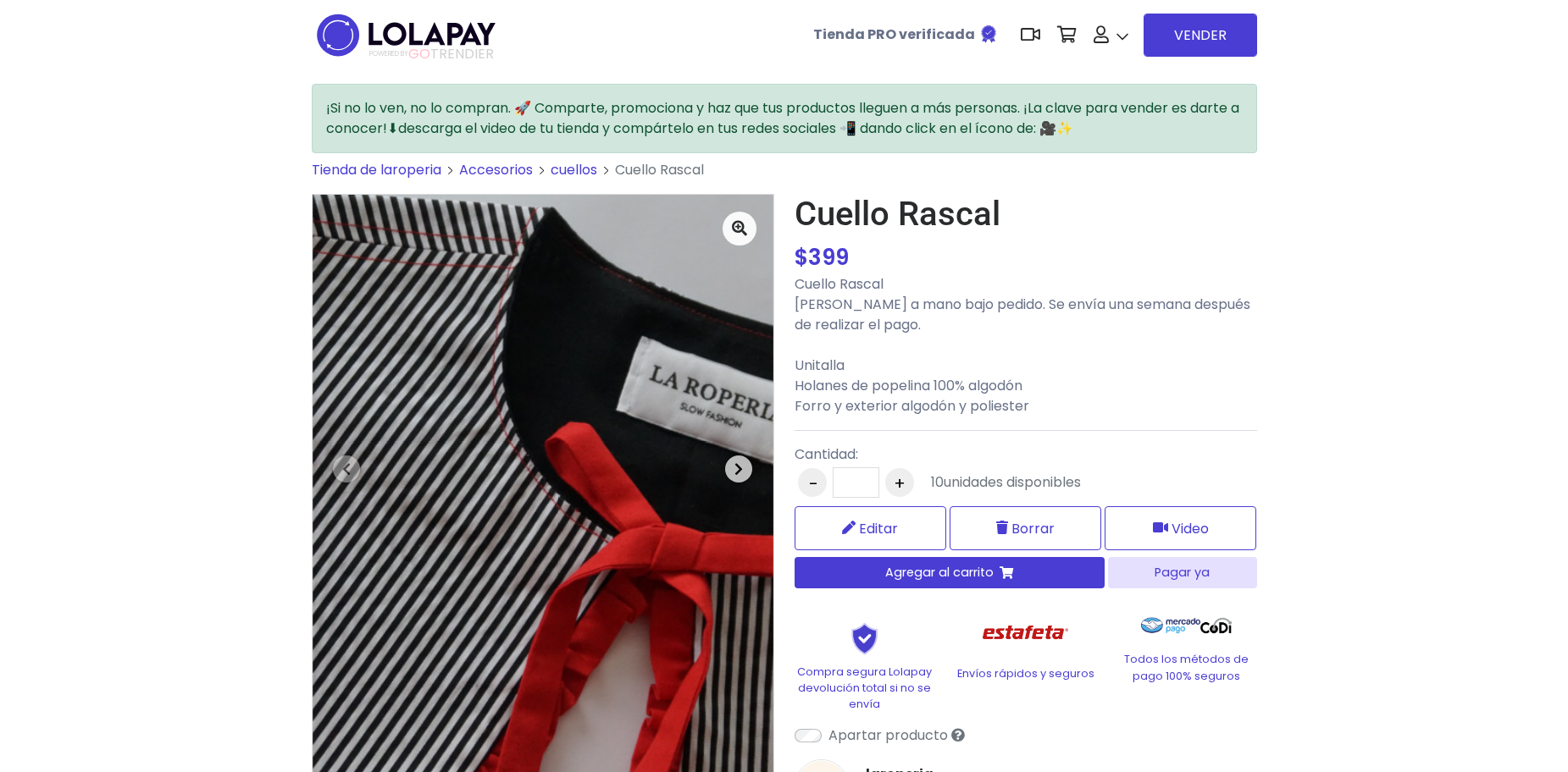
click at [735, 476] on span "button" at bounding box center [739, 469] width 28 height 28
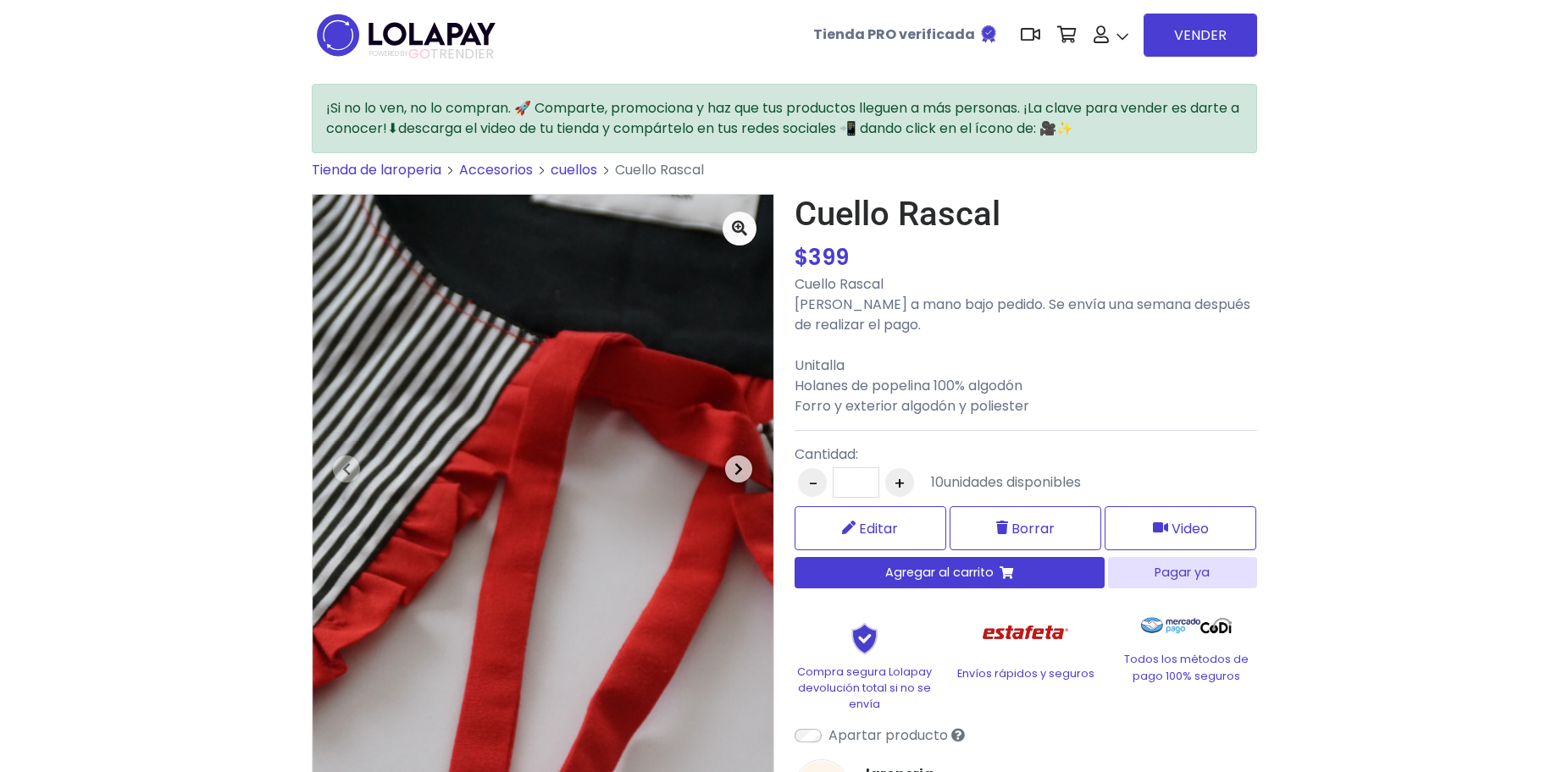
click at [735, 476] on span "button" at bounding box center [739, 469] width 28 height 28
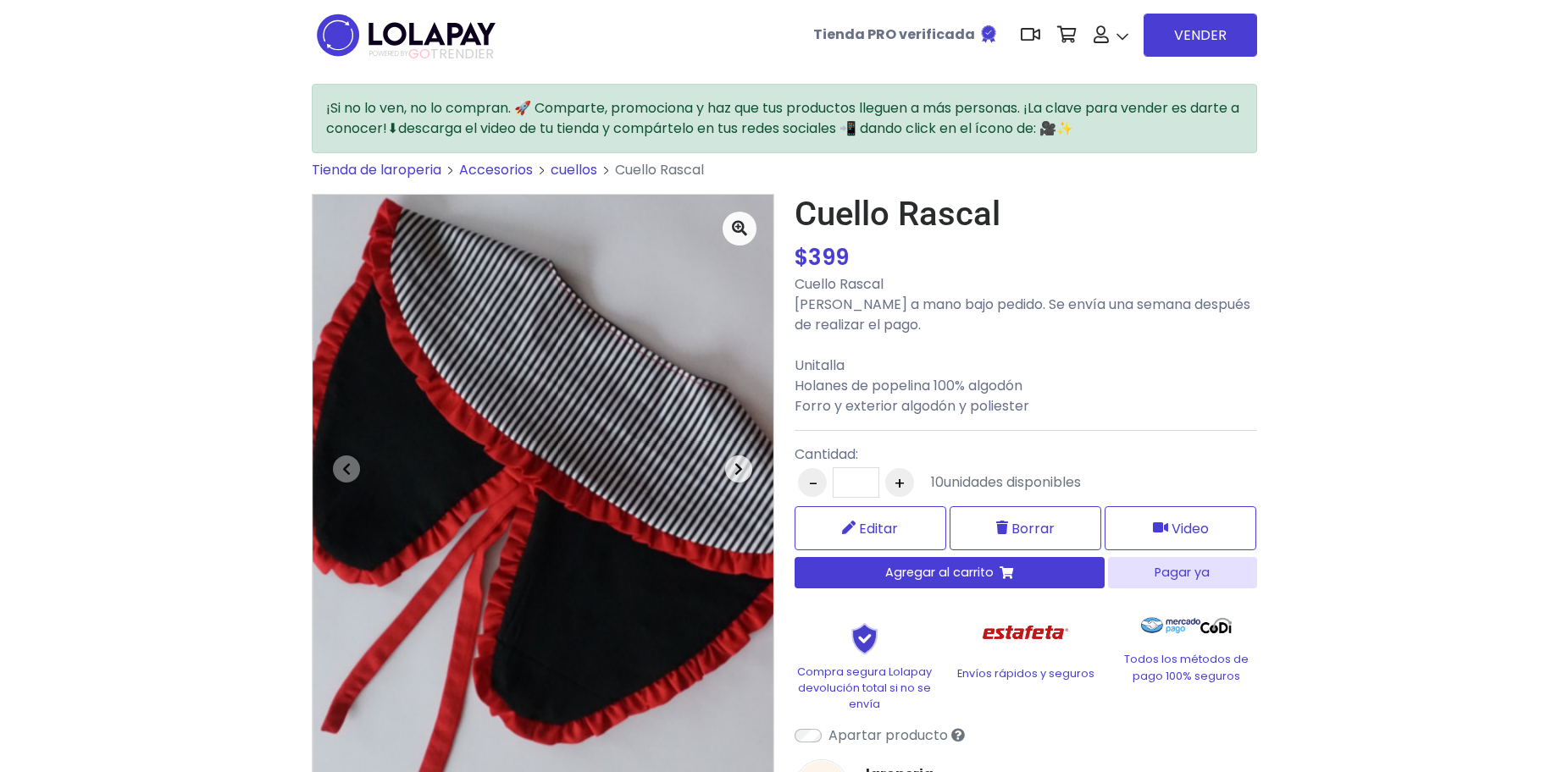
click at [735, 476] on span "button" at bounding box center [739, 469] width 28 height 28
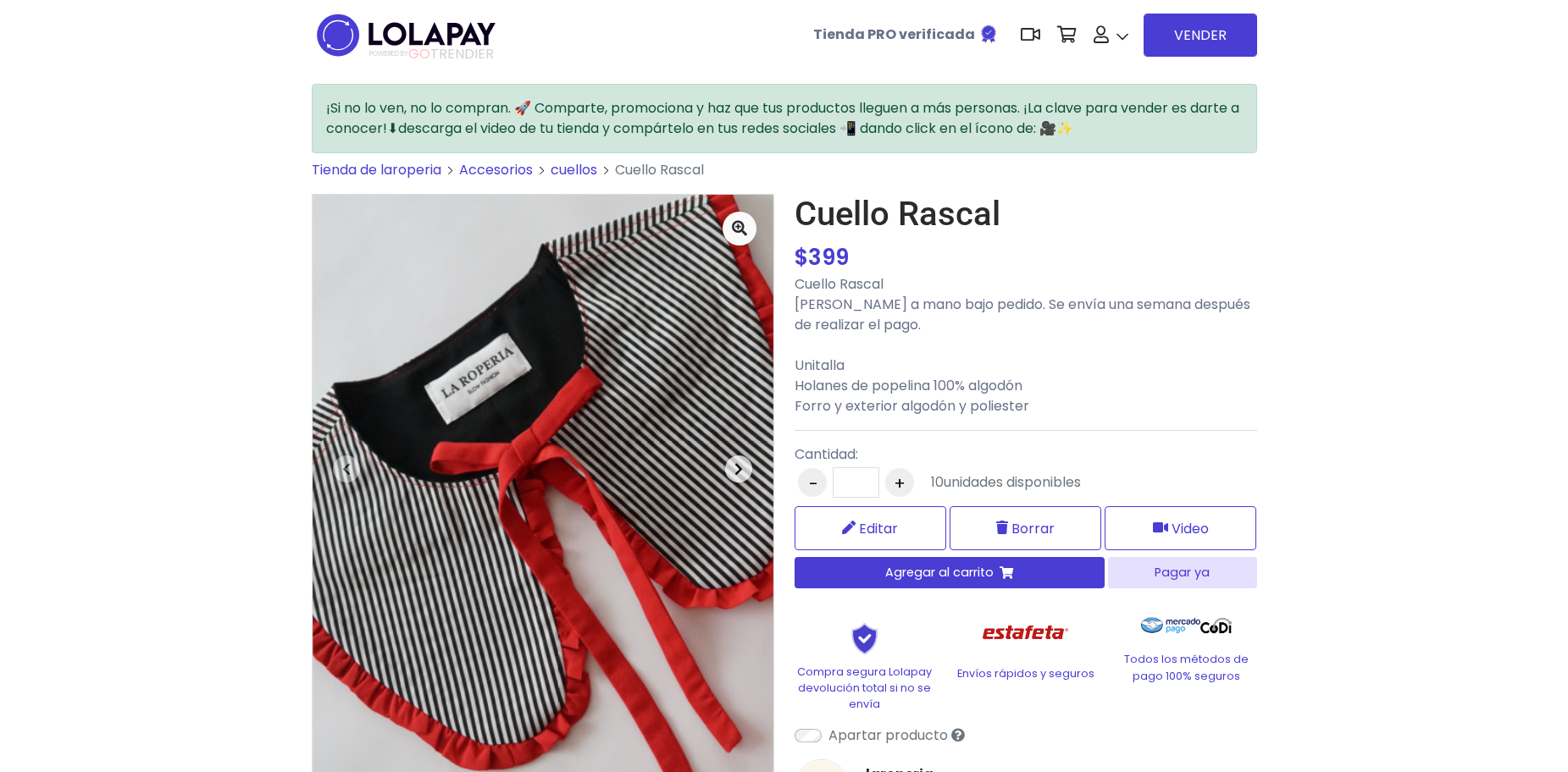
click at [735, 476] on span "button" at bounding box center [739, 469] width 28 height 28
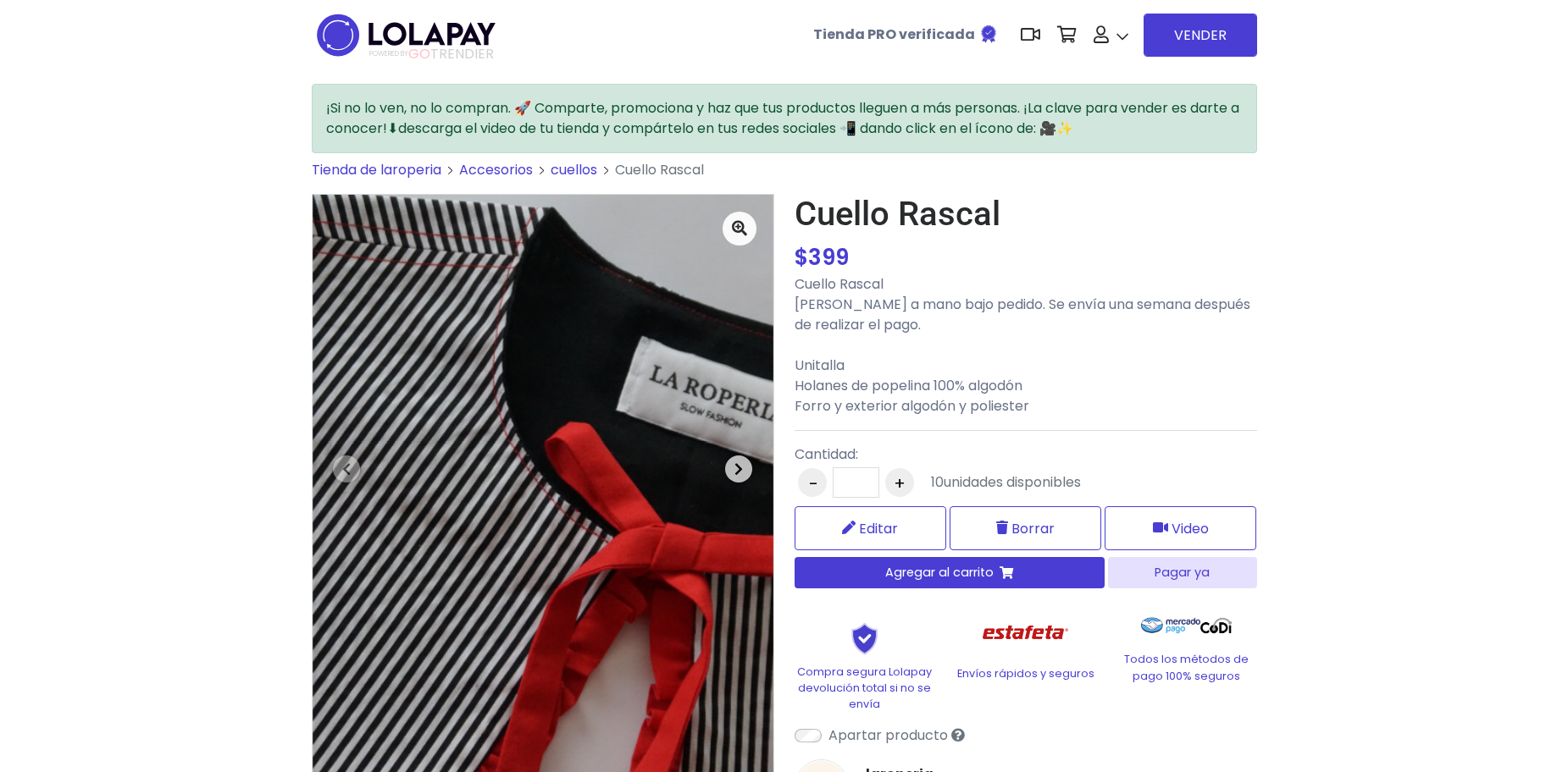
click at [741, 469] on icon "button" at bounding box center [739, 469] width 9 height 14
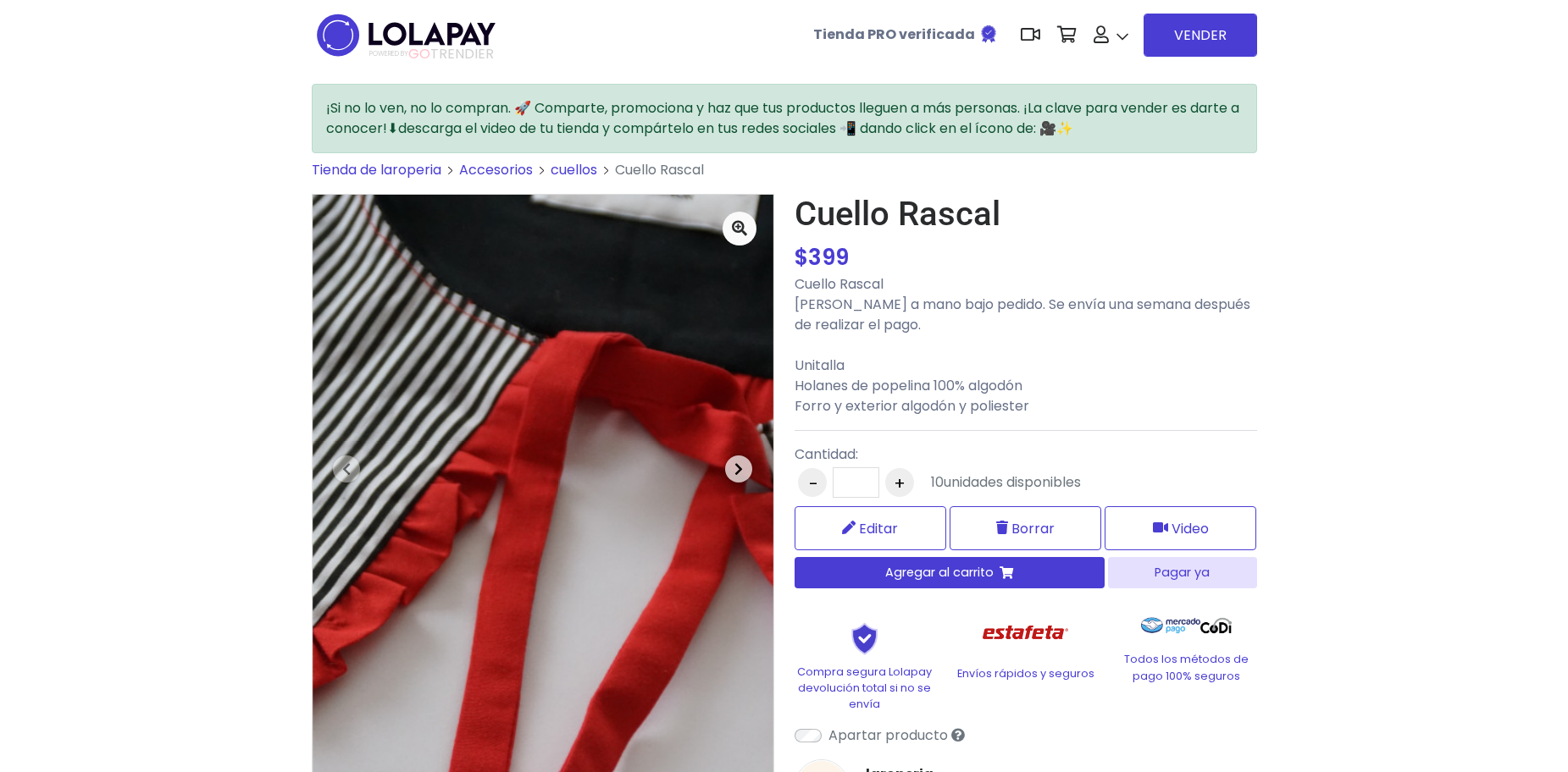
click at [741, 469] on icon "button" at bounding box center [739, 469] width 9 height 14
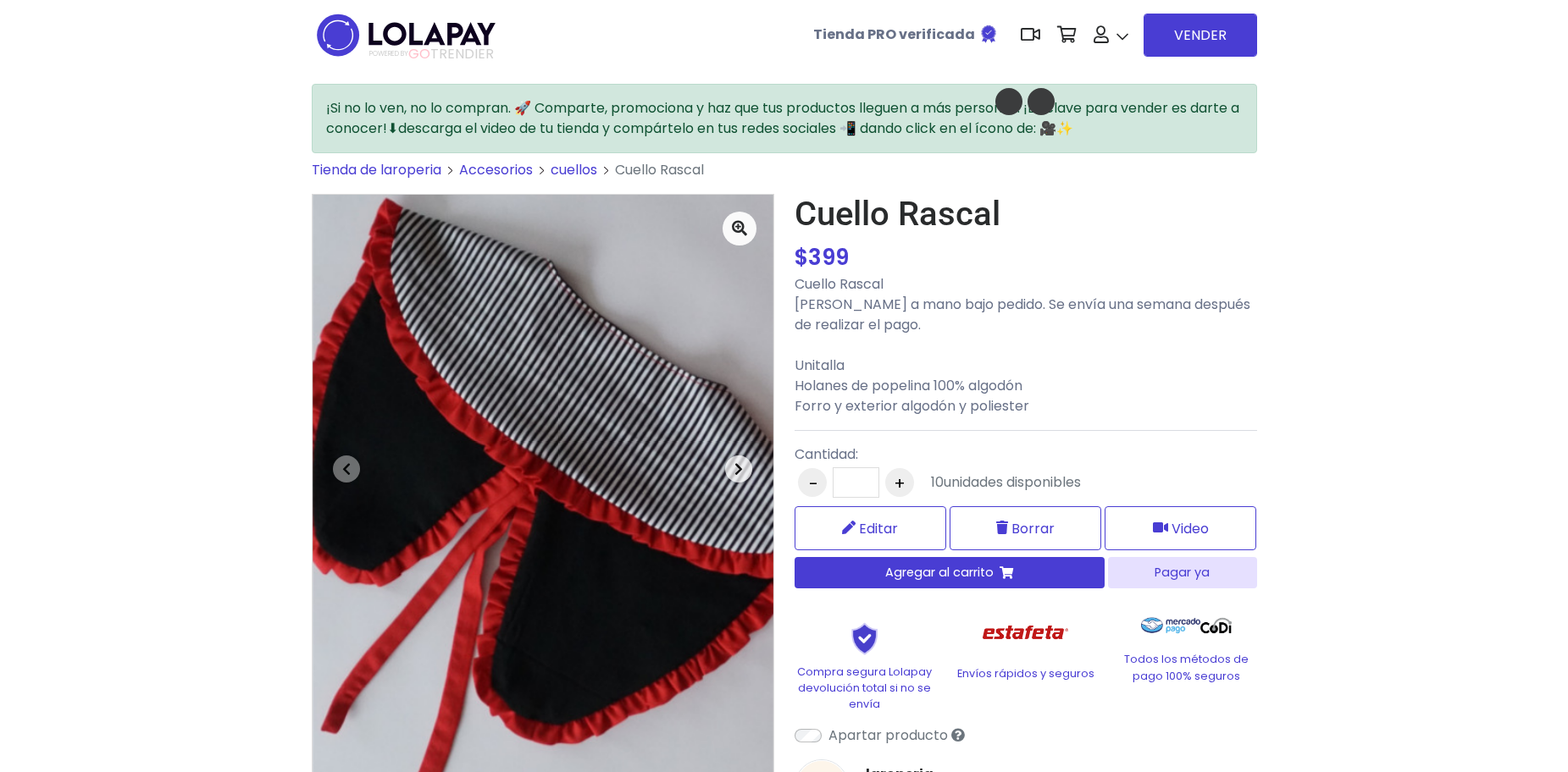
click at [741, 469] on icon "button" at bounding box center [739, 469] width 9 height 14
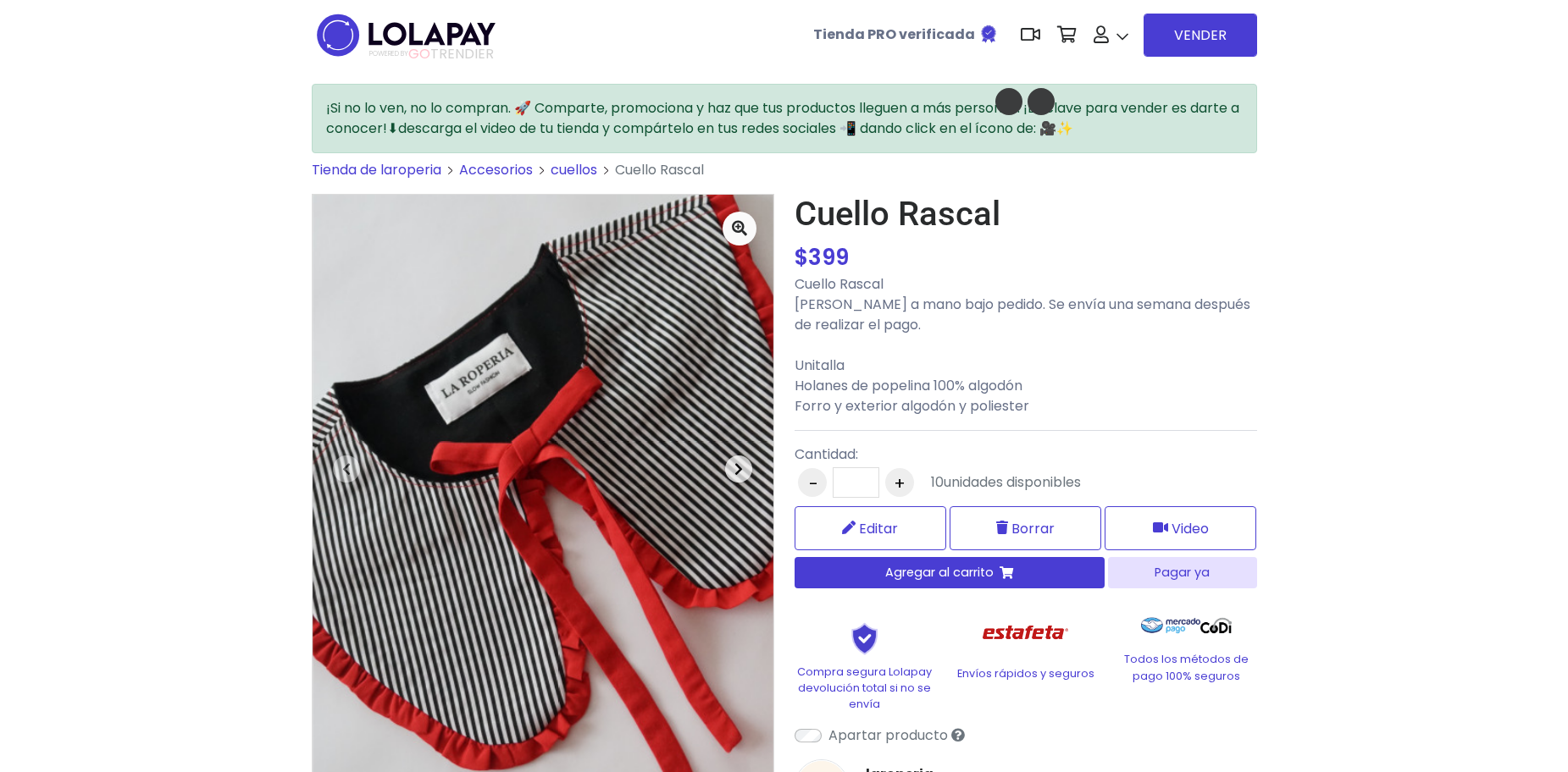
click at [741, 469] on icon "button" at bounding box center [739, 469] width 9 height 14
